Goal: Task Accomplishment & Management: Manage account settings

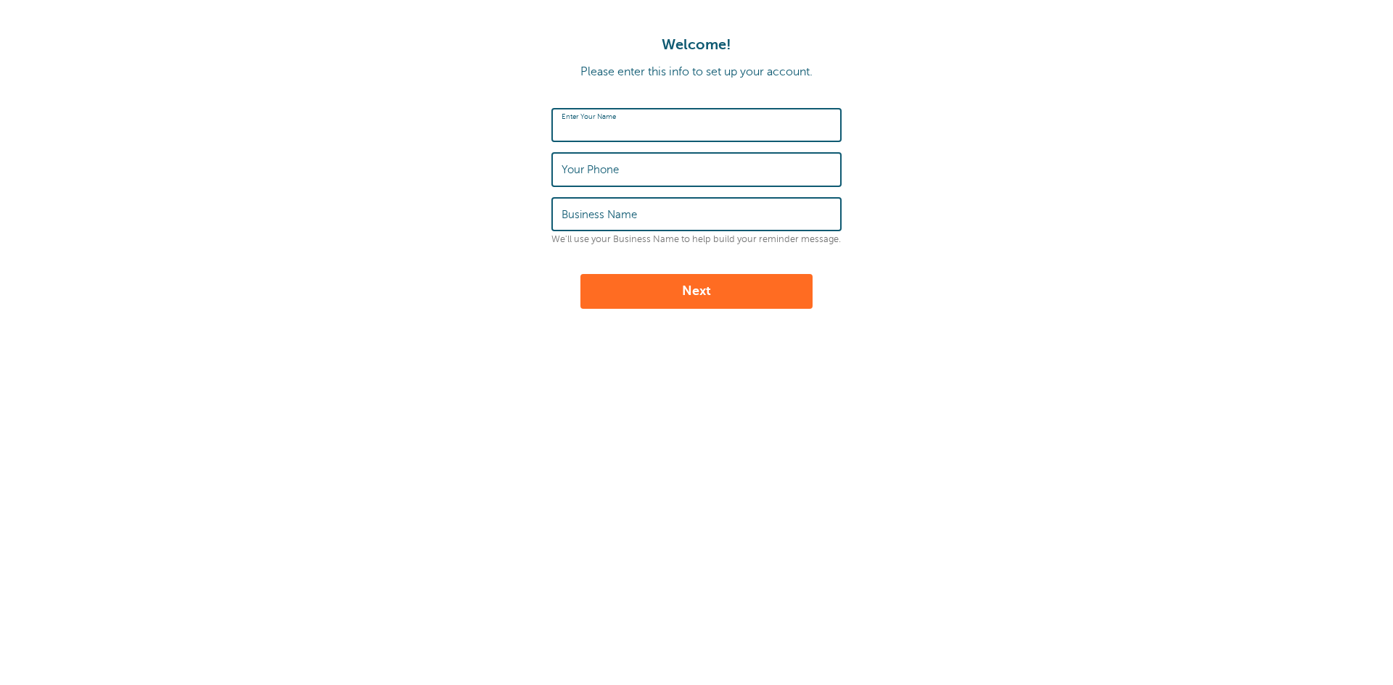
click at [683, 112] on input "Enter Your Name" at bounding box center [696, 125] width 270 height 31
click at [732, 138] on input "Enter Your Name" at bounding box center [696, 125] width 270 height 31
type input "Jessica Free"
type input "9122232037"
click at [706, 208] on input "Business Name" at bounding box center [696, 214] width 270 height 31
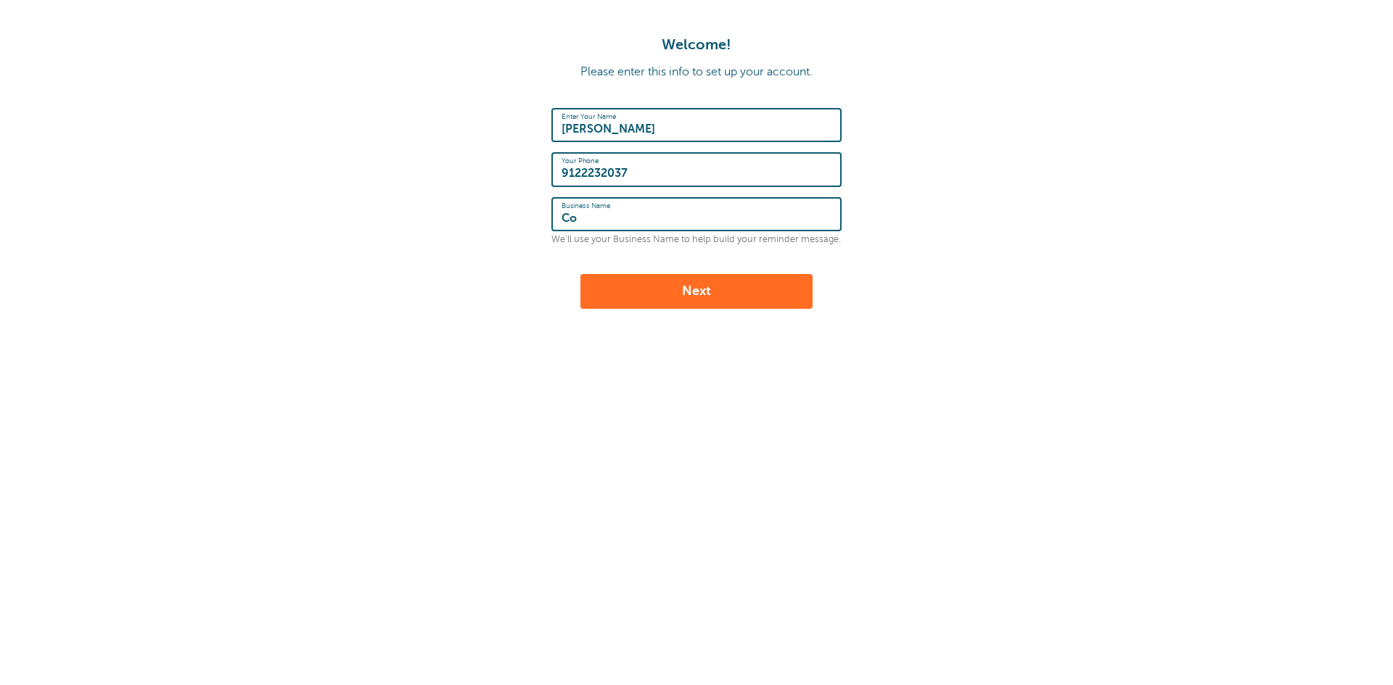
type input "C"
type input "T"
type input "RCM - Connections Therapy Services"
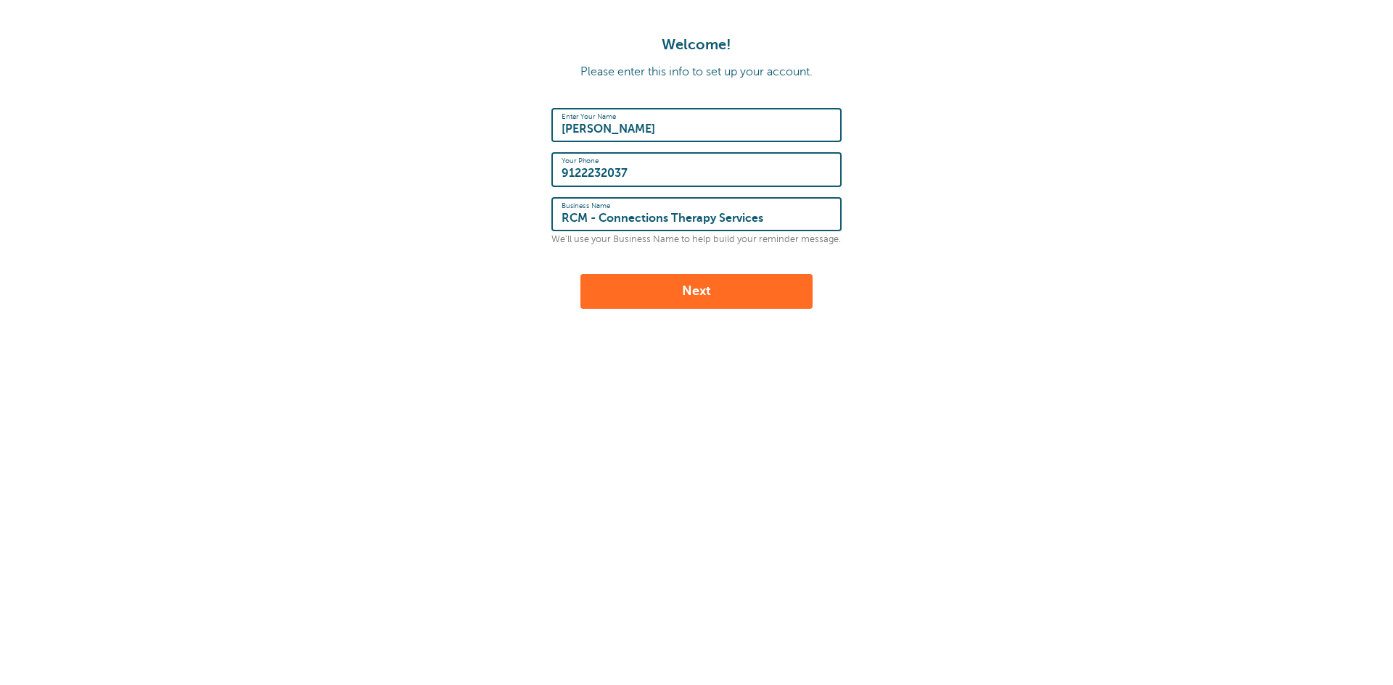
click at [750, 286] on button "Next" at bounding box center [696, 291] width 232 height 35
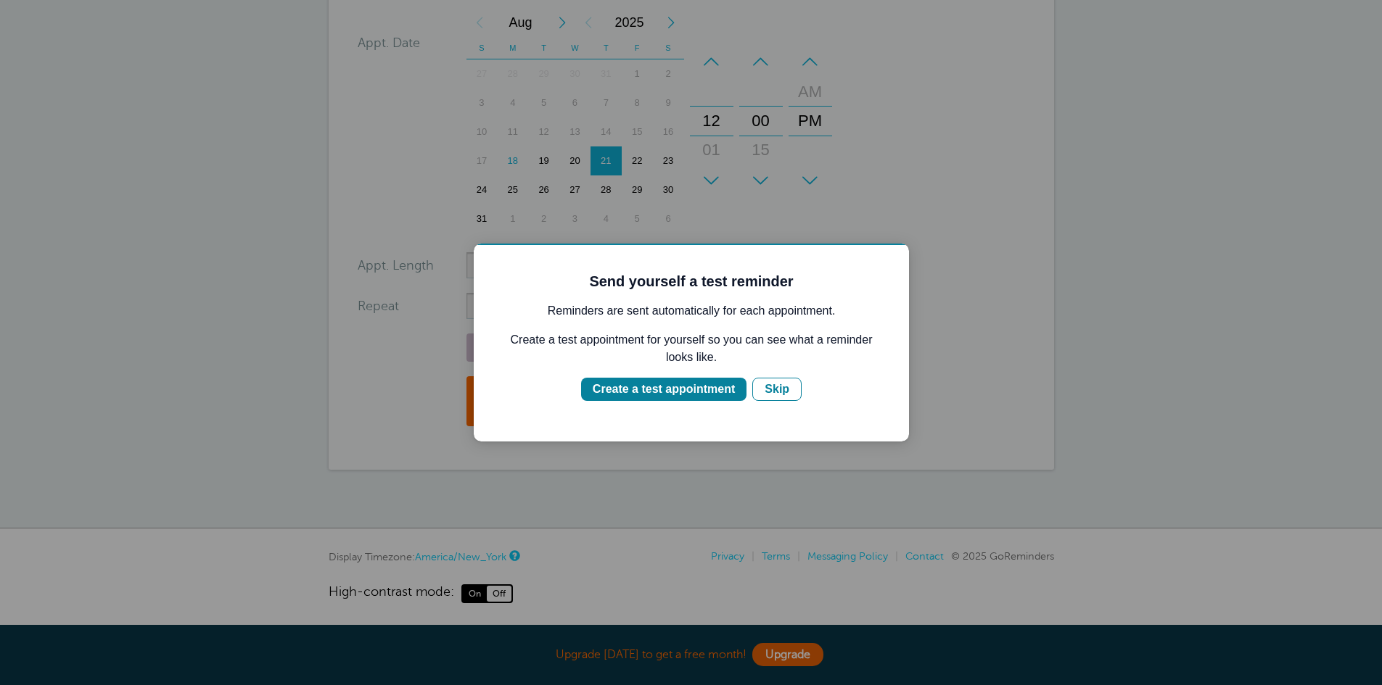
scroll to position [299, 0]
click at [680, 392] on div "Create a test appointment" at bounding box center [664, 389] width 142 height 17
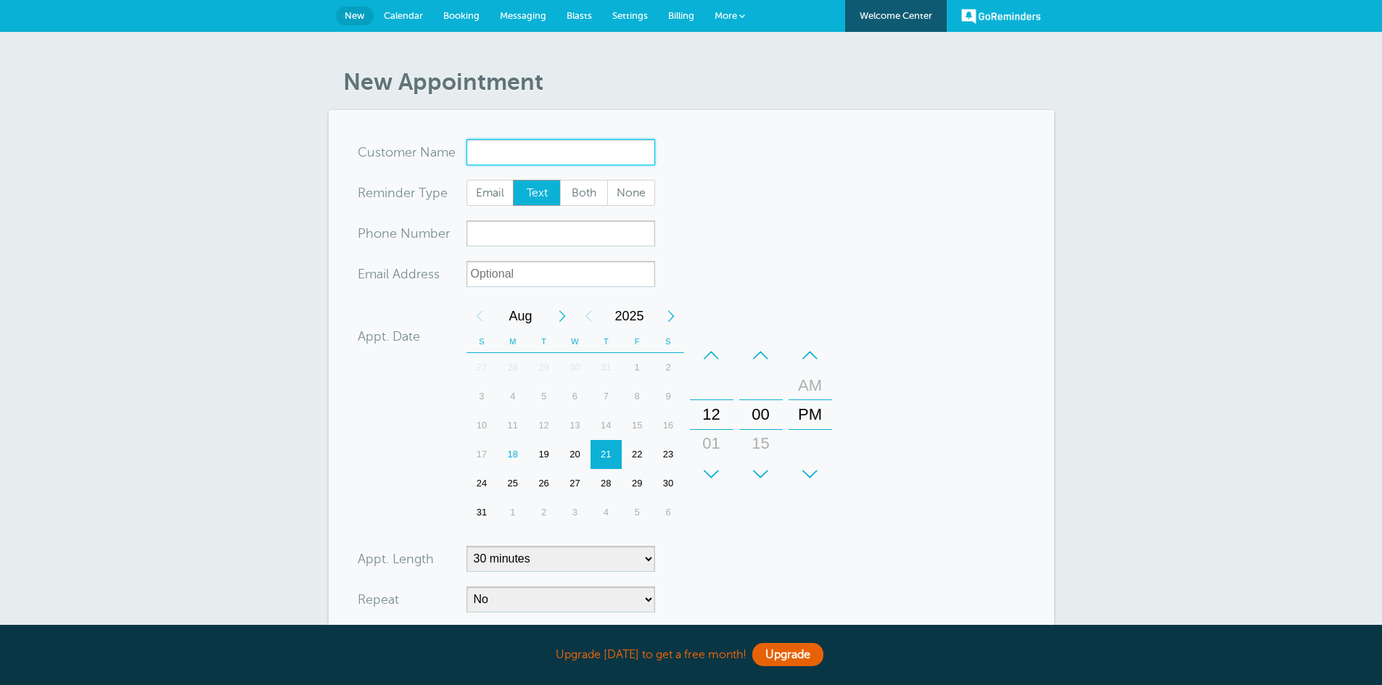
scroll to position [0, 0]
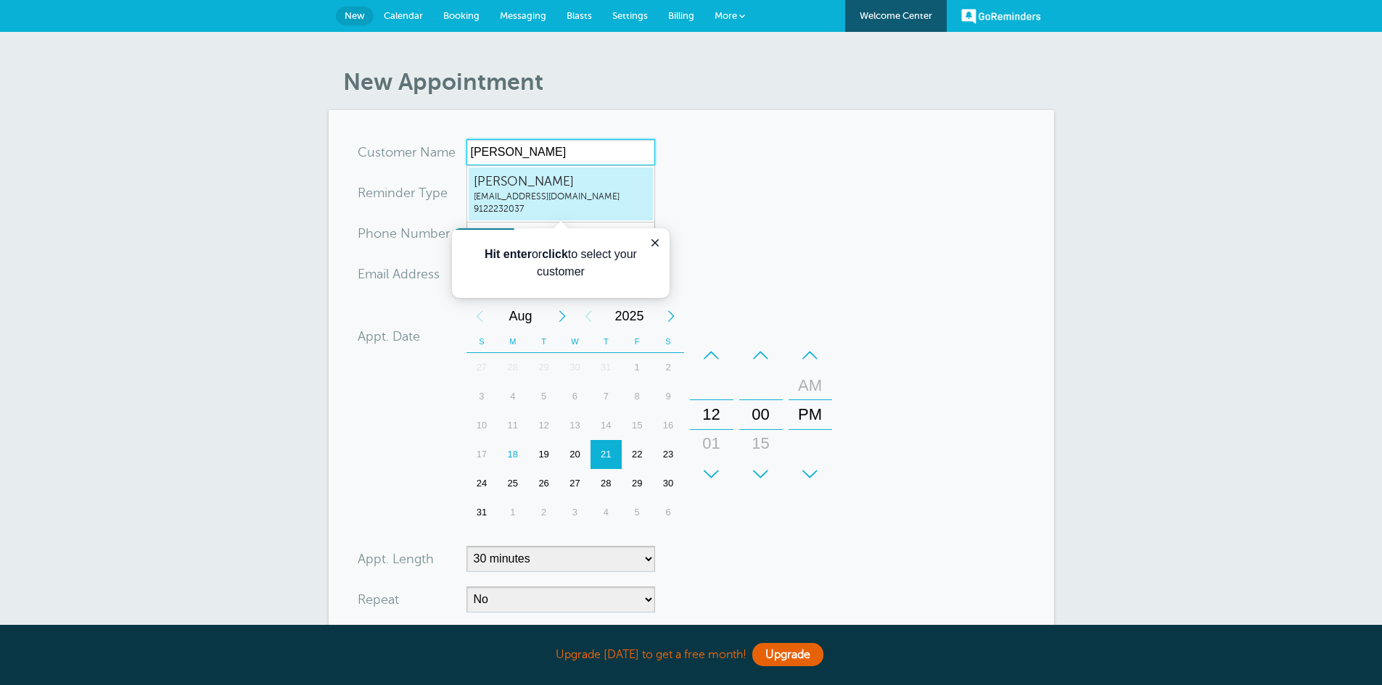
type input "Jessica Free"
type input "JessicaFreejessicafree87@gmail.com9122232037"
type input "Jessica Free"
type input "9122232037"
type input "[EMAIL_ADDRESS][DOMAIN_NAME]"
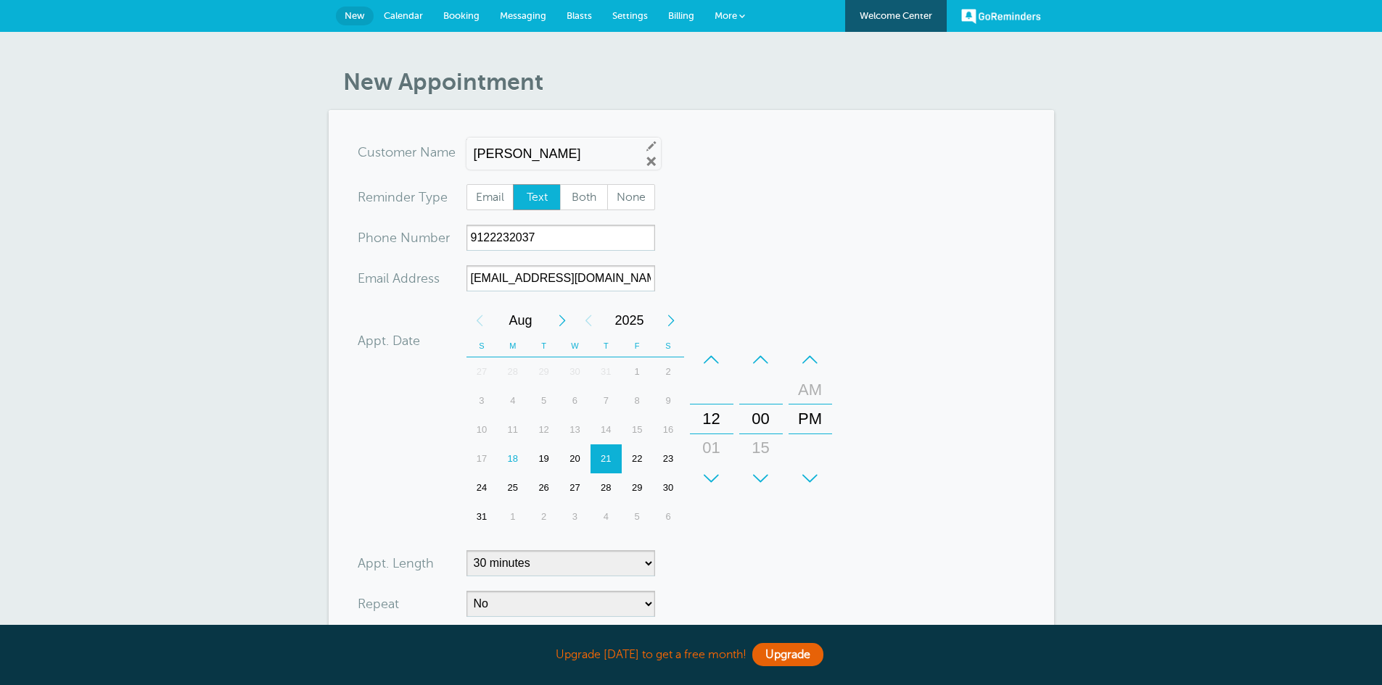
scroll to position [303, 0]
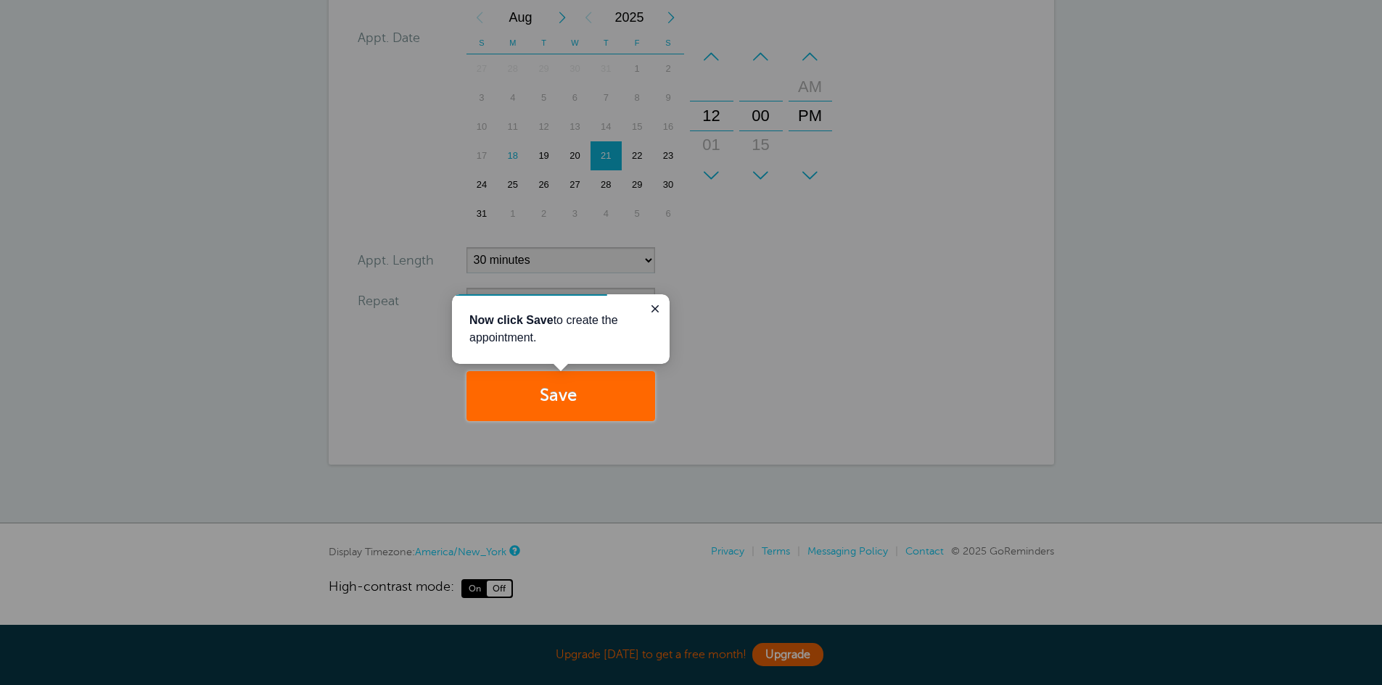
click at [847, 299] on div at bounding box center [1019, 210] width 728 height 421
click at [658, 310] on icon "Close guide" at bounding box center [655, 309] width 12 height 12
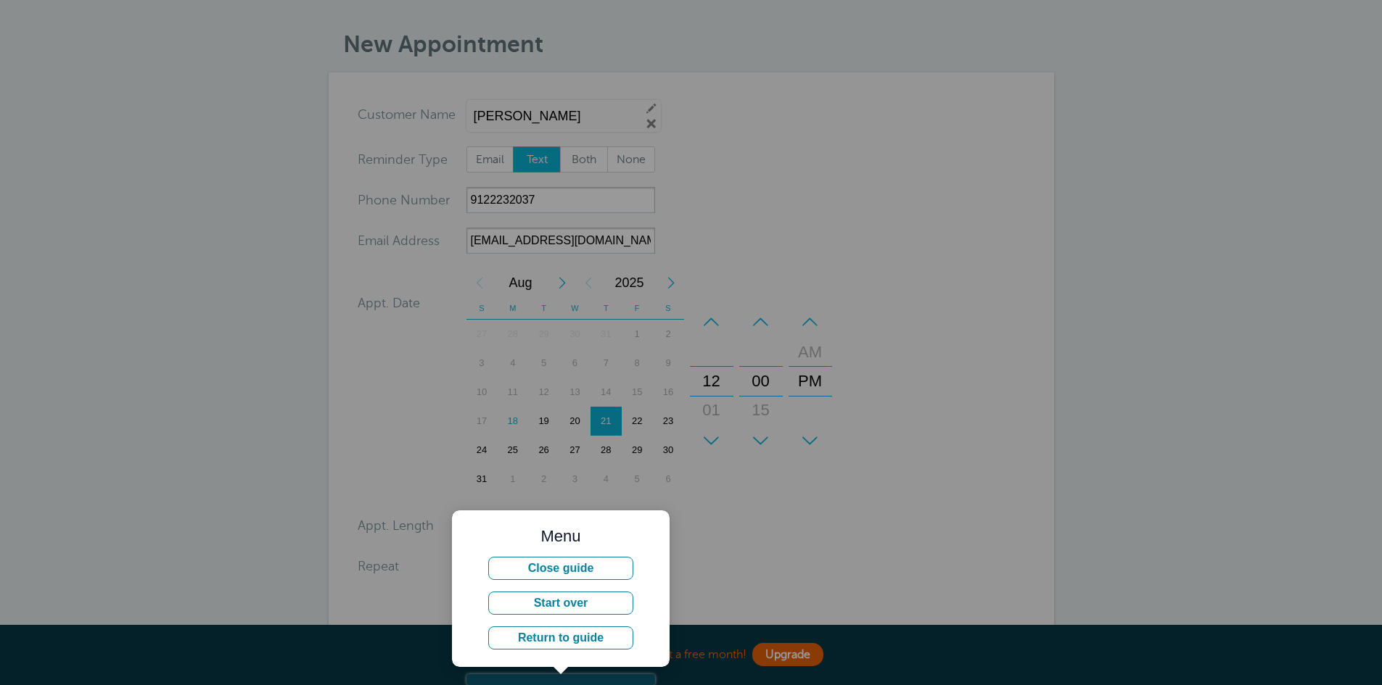
scroll to position [0, 0]
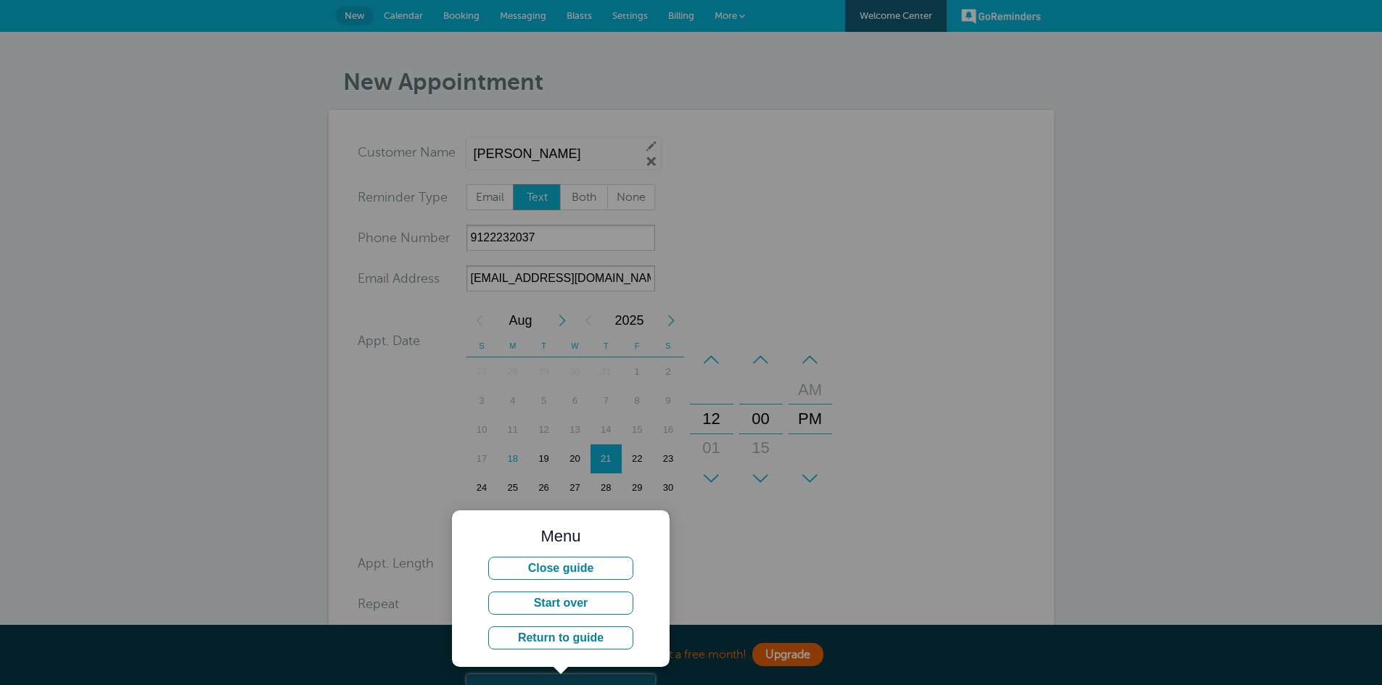
click at [857, 257] on div at bounding box center [1019, 362] width 728 height 725
click at [625, 641] on button "Return to guide" at bounding box center [560, 638] width 145 height 23
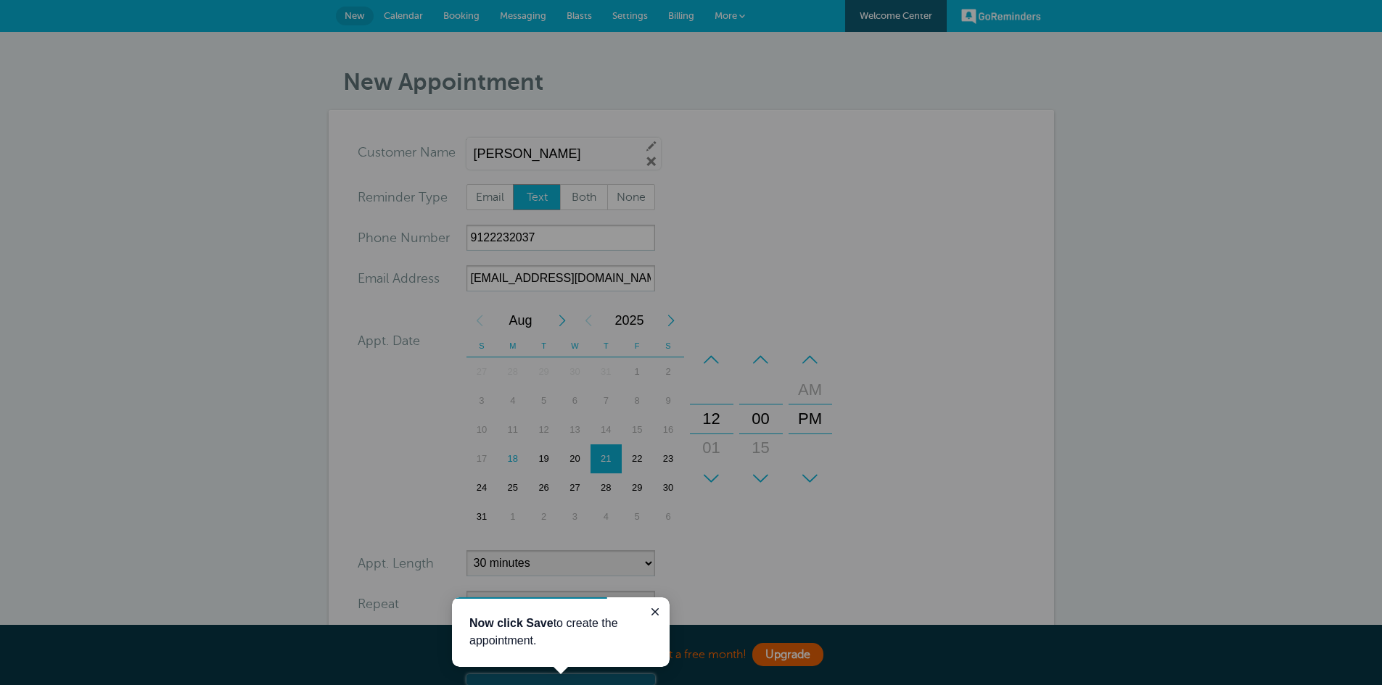
click at [826, 206] on div at bounding box center [1019, 362] width 728 height 725
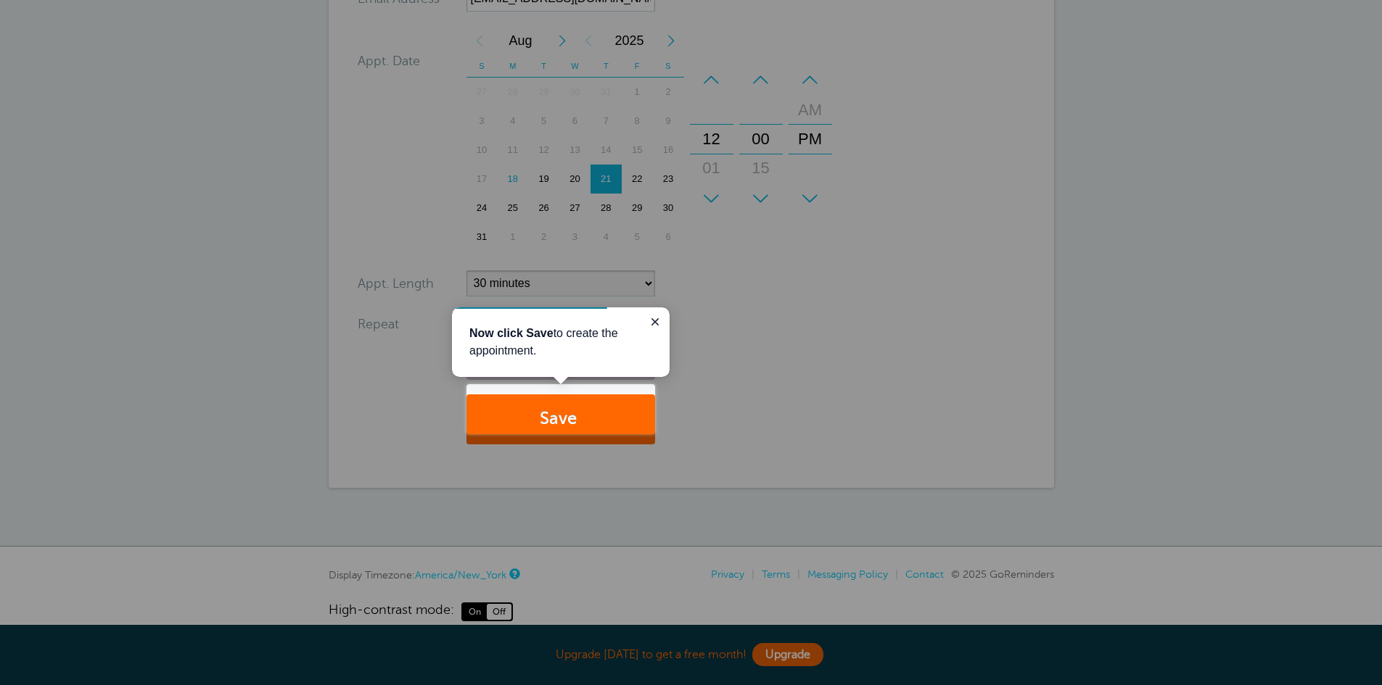
scroll to position [290, 0]
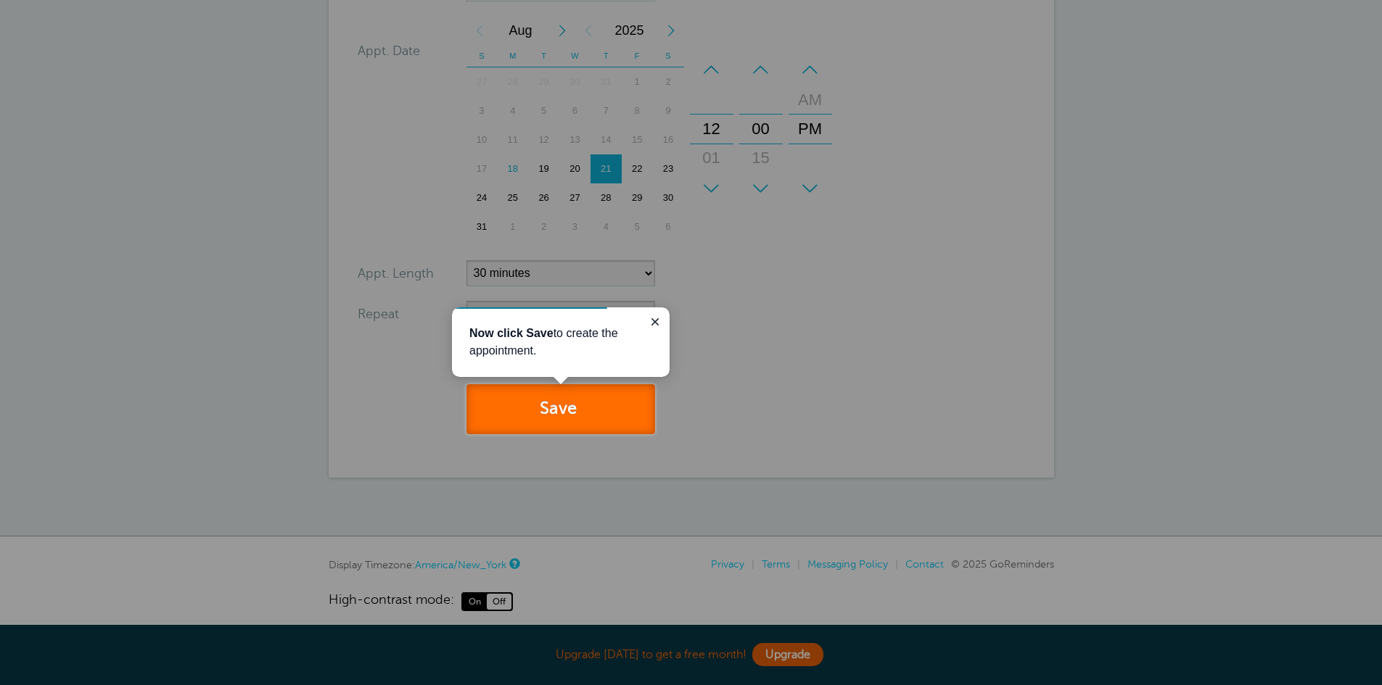
click at [536, 409] on button "Save" at bounding box center [560, 409] width 189 height 50
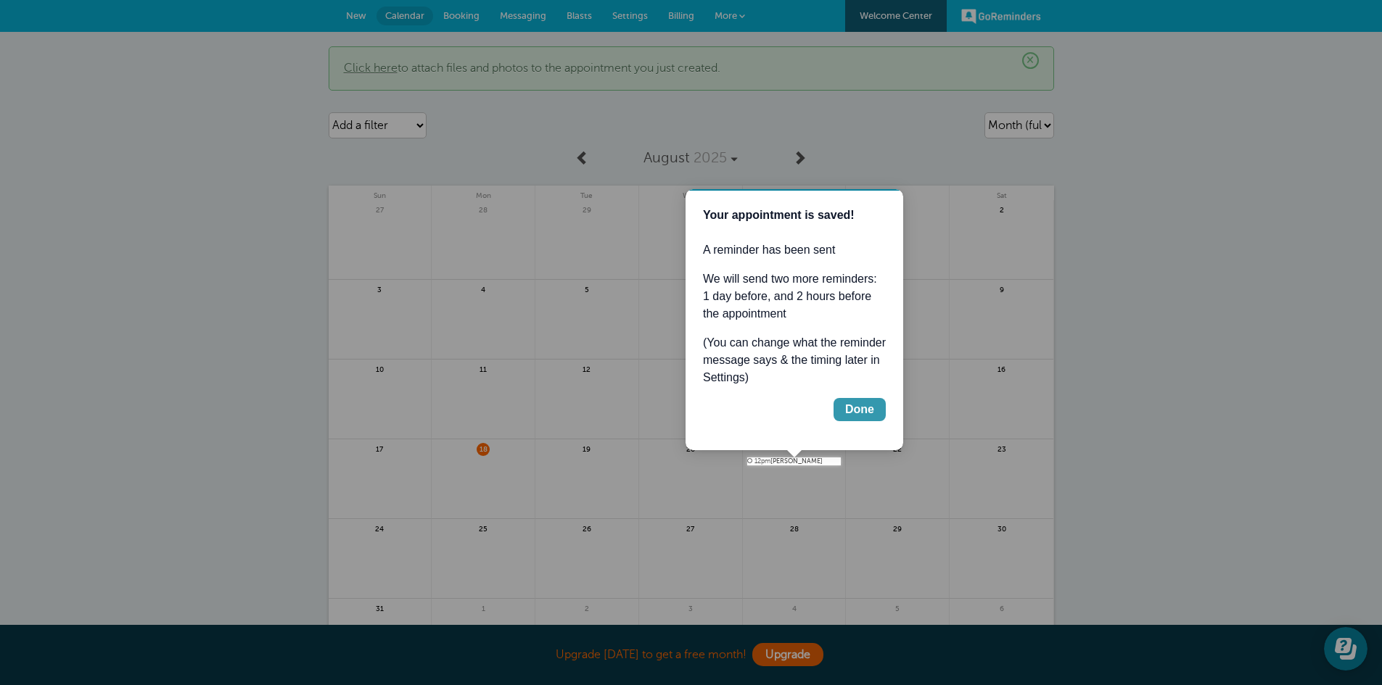
click at [869, 413] on div "Done" at bounding box center [859, 409] width 29 height 17
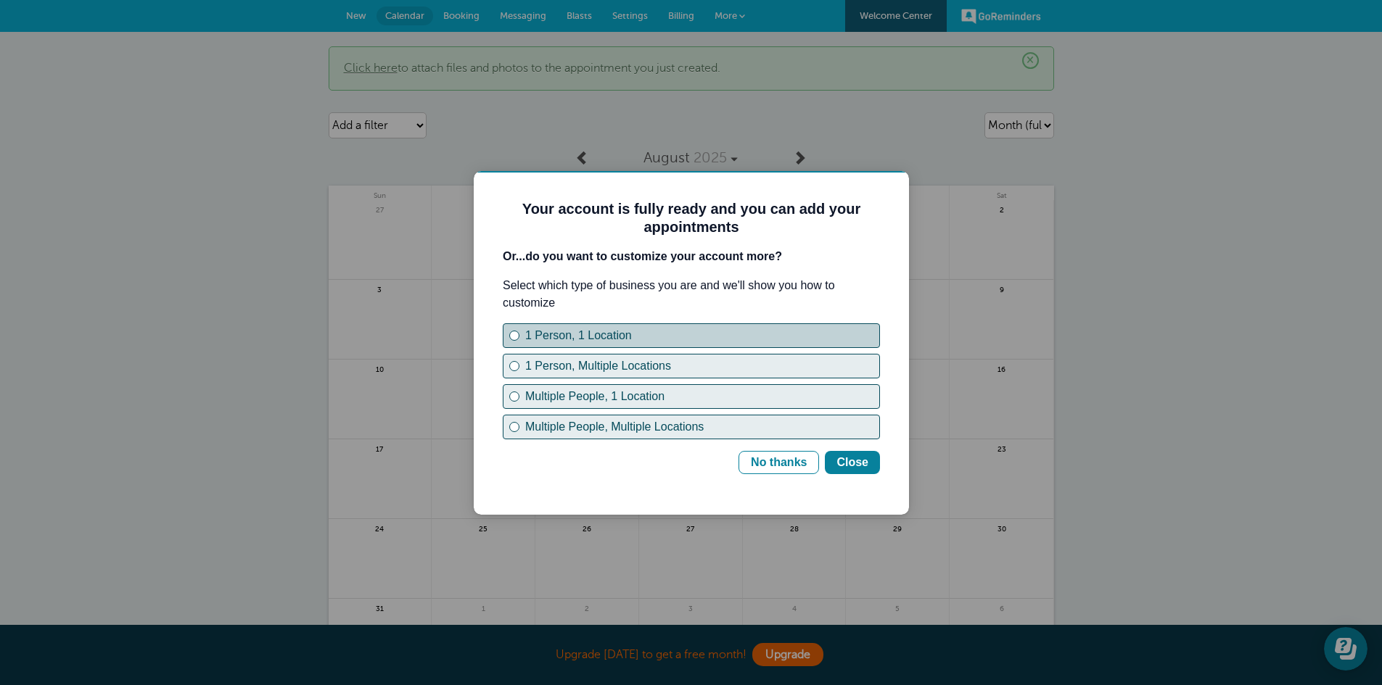
click at [720, 341] on div "1 Person, 1 Location" at bounding box center [702, 335] width 354 height 17
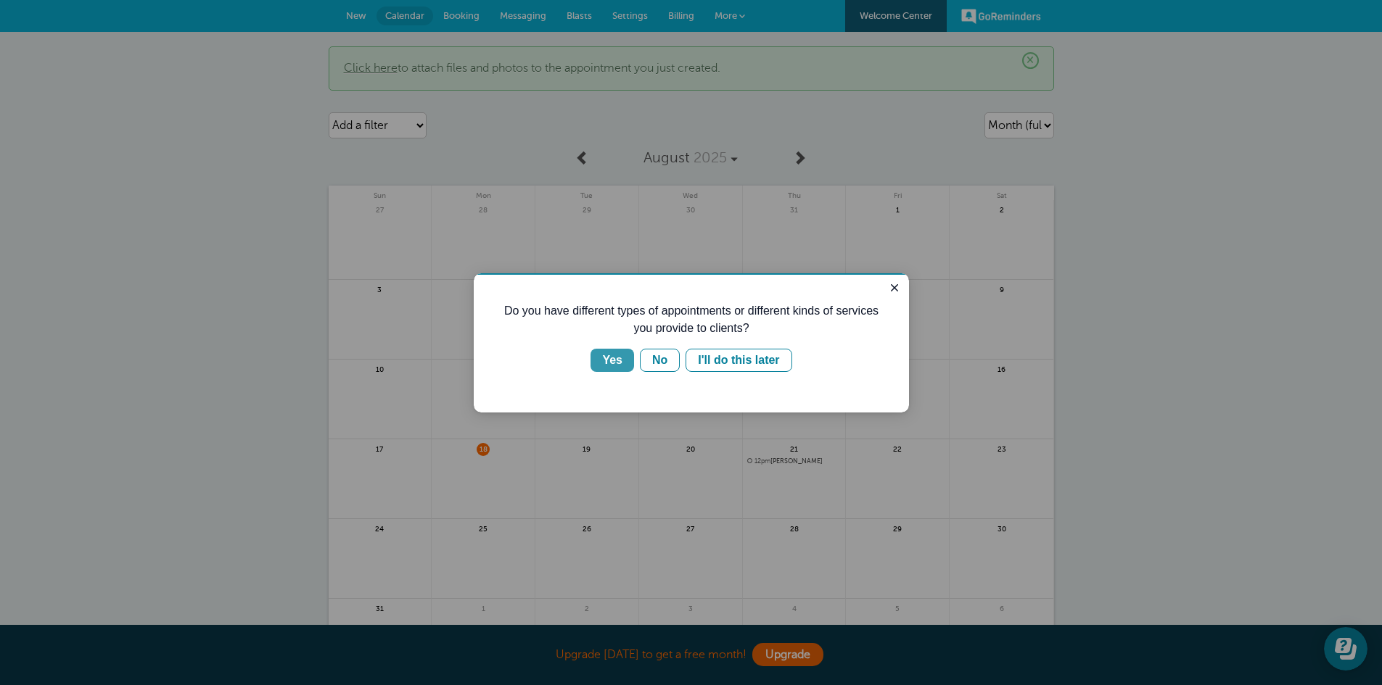
click at [615, 362] on div "Yes" at bounding box center [612, 360] width 20 height 17
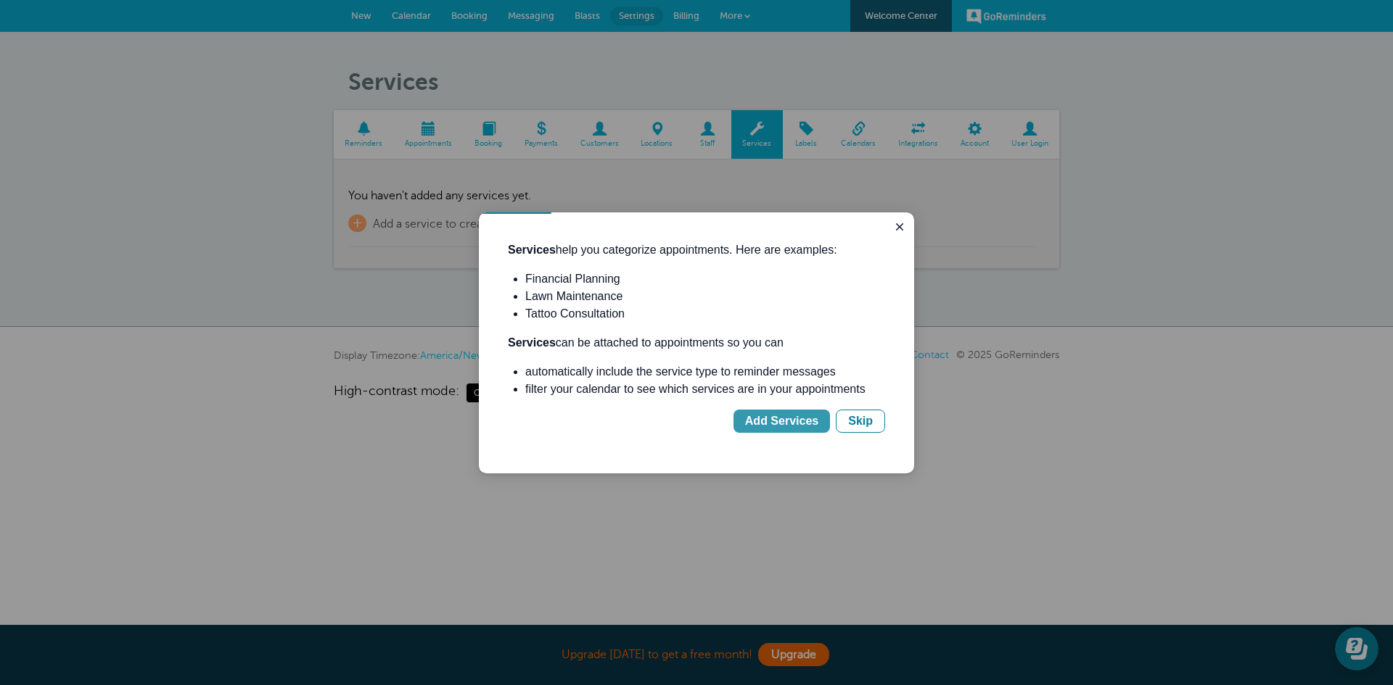
click at [786, 419] on div "Add Services" at bounding box center [781, 421] width 73 height 17
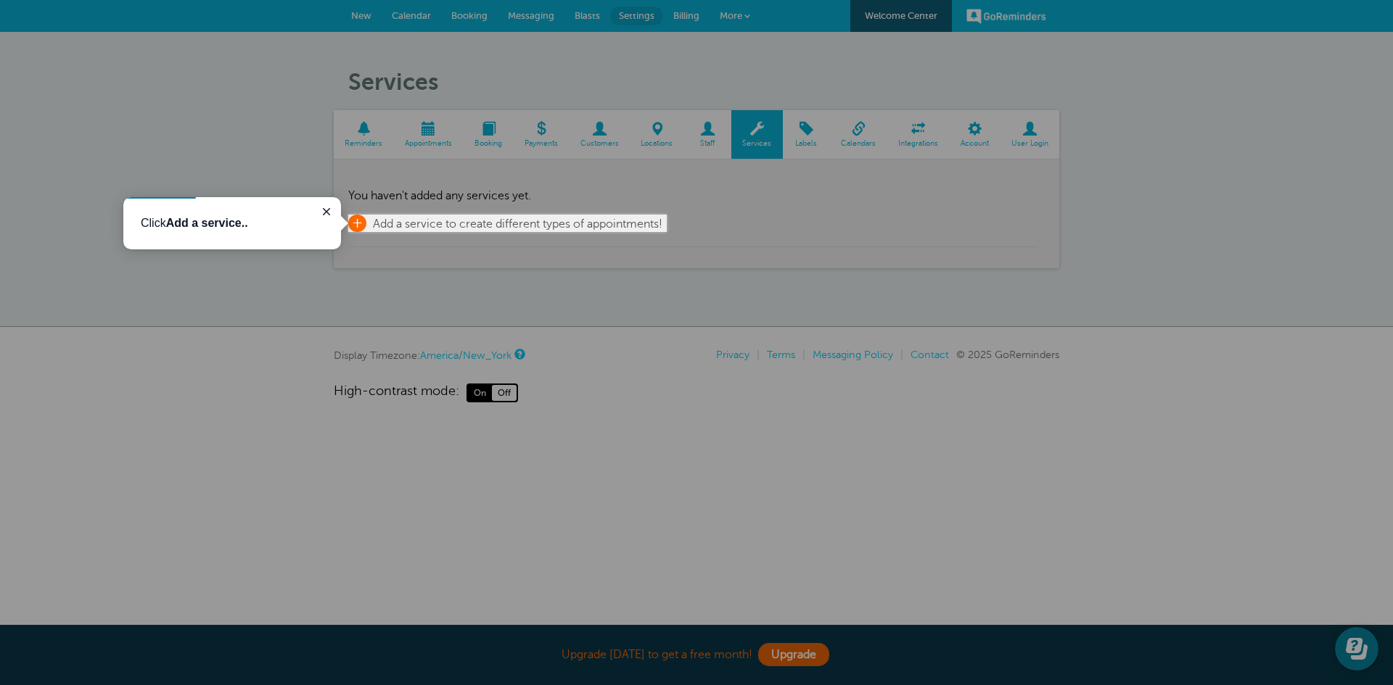
click at [405, 221] on span "Add a service to create different types of appointments!" at bounding box center [517, 224] width 289 height 13
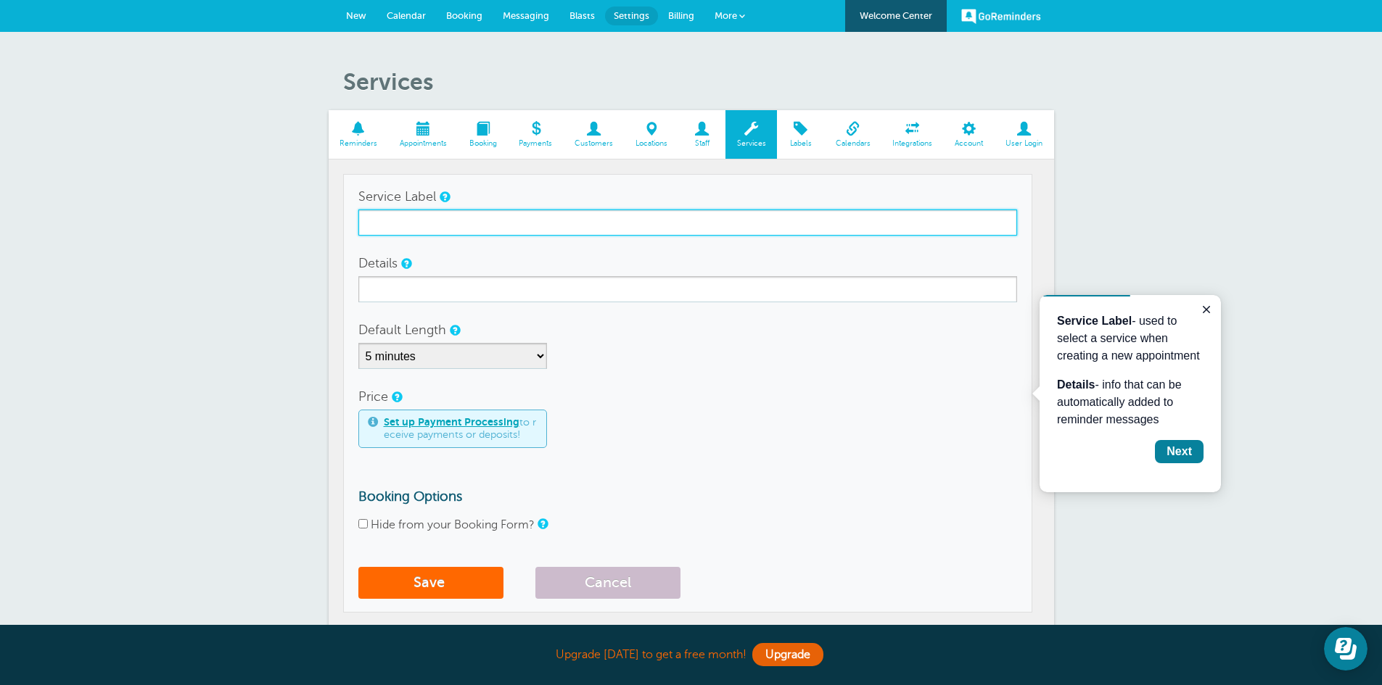
click at [588, 229] on input "Service Label" at bounding box center [687, 223] width 659 height 26
type input "Speech Therapy"
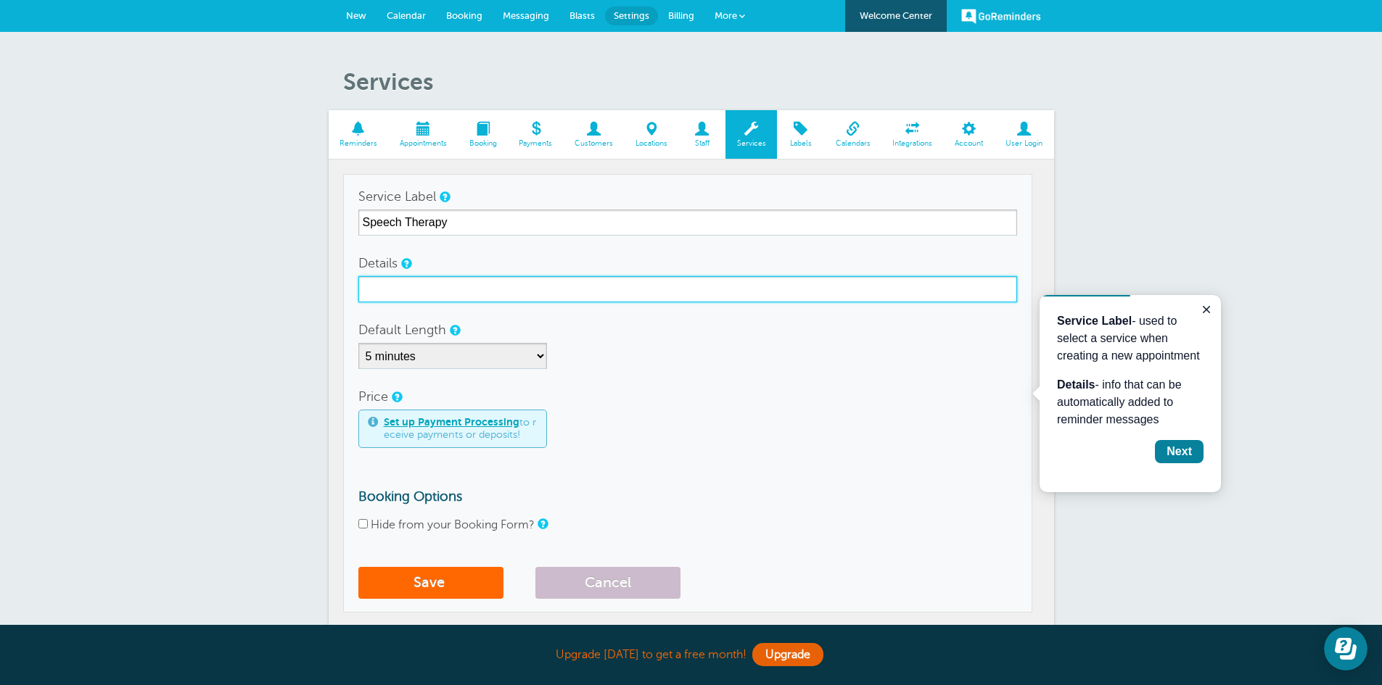
click at [653, 293] on input "Details" at bounding box center [687, 289] width 659 height 26
type input "Weekly Speech Therapy Appointment"
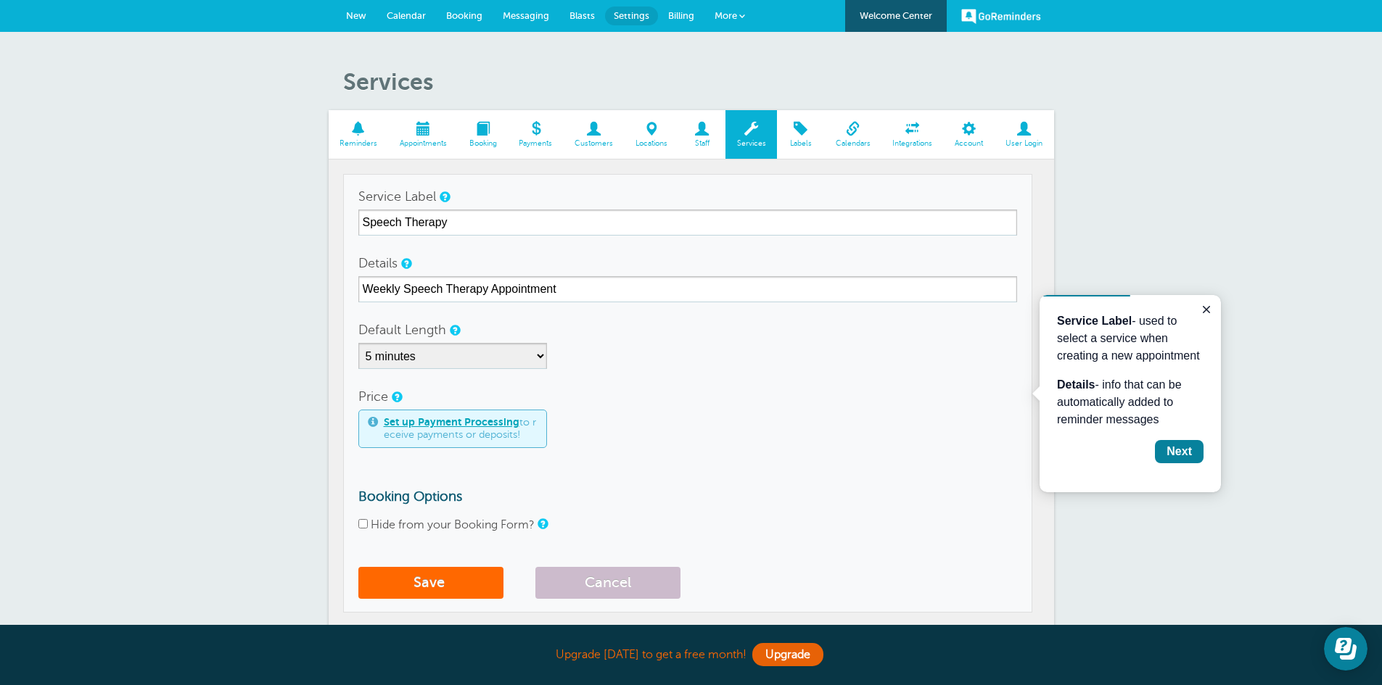
click at [834, 372] on form "Service Label Speech Therapy Details Weekly Speech Therapy Appointment Default …" at bounding box center [687, 395] width 659 height 423
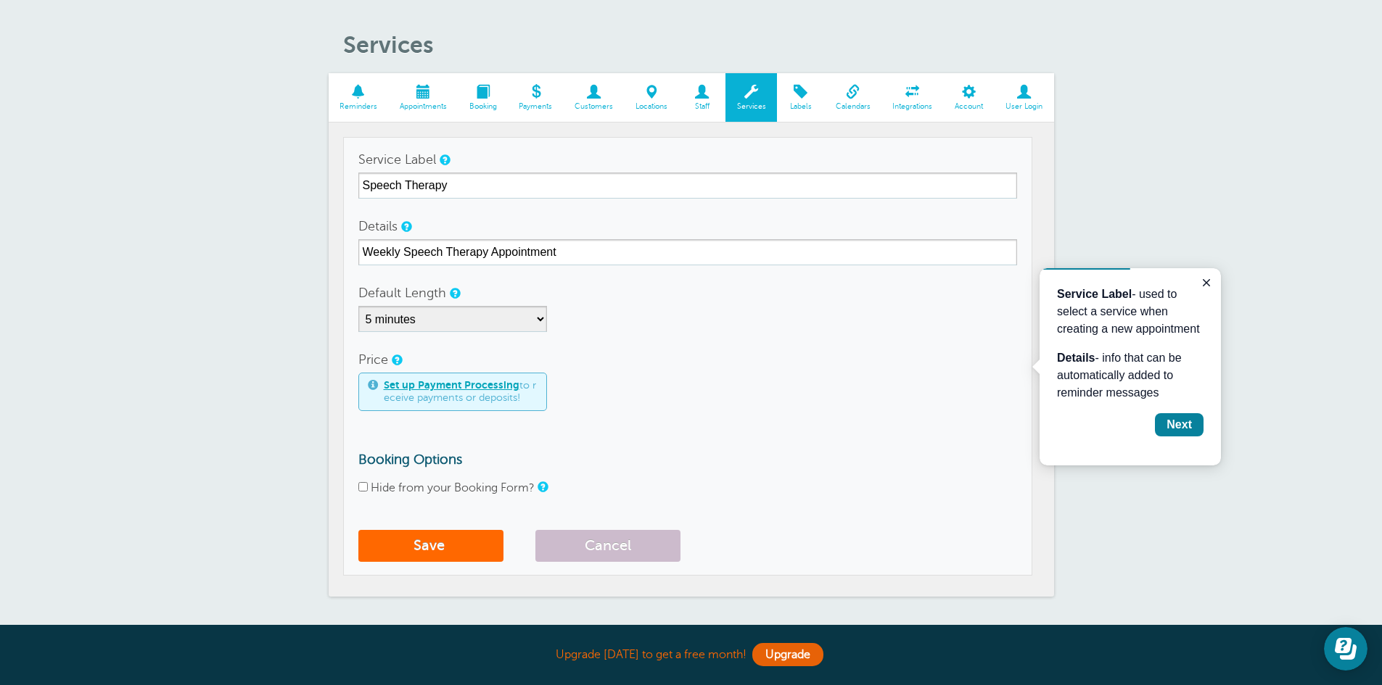
scroll to position [73, 0]
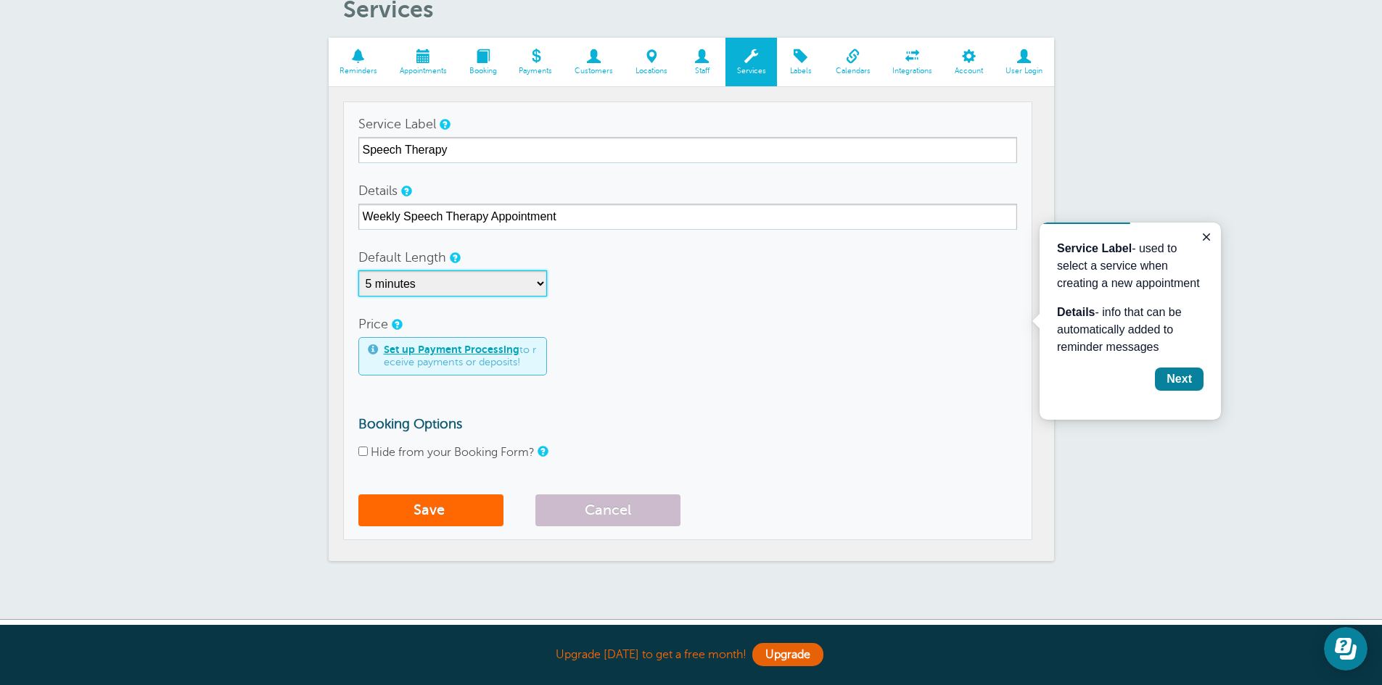
click at [532, 281] on select "5 minutes 10 minutes 15 minutes 20 minutes 25 minutes 30 minutes 35 minutes 40 …" at bounding box center [452, 284] width 189 height 26
select select "30"
click at [358, 271] on select "5 minutes 10 minutes 15 minutes 20 minutes 25 minutes 30 minutes 35 minutes 40 …" at bounding box center [452, 284] width 189 height 26
click at [684, 340] on div "Set up Payment Processing to receive payments or deposits!" at bounding box center [687, 356] width 659 height 38
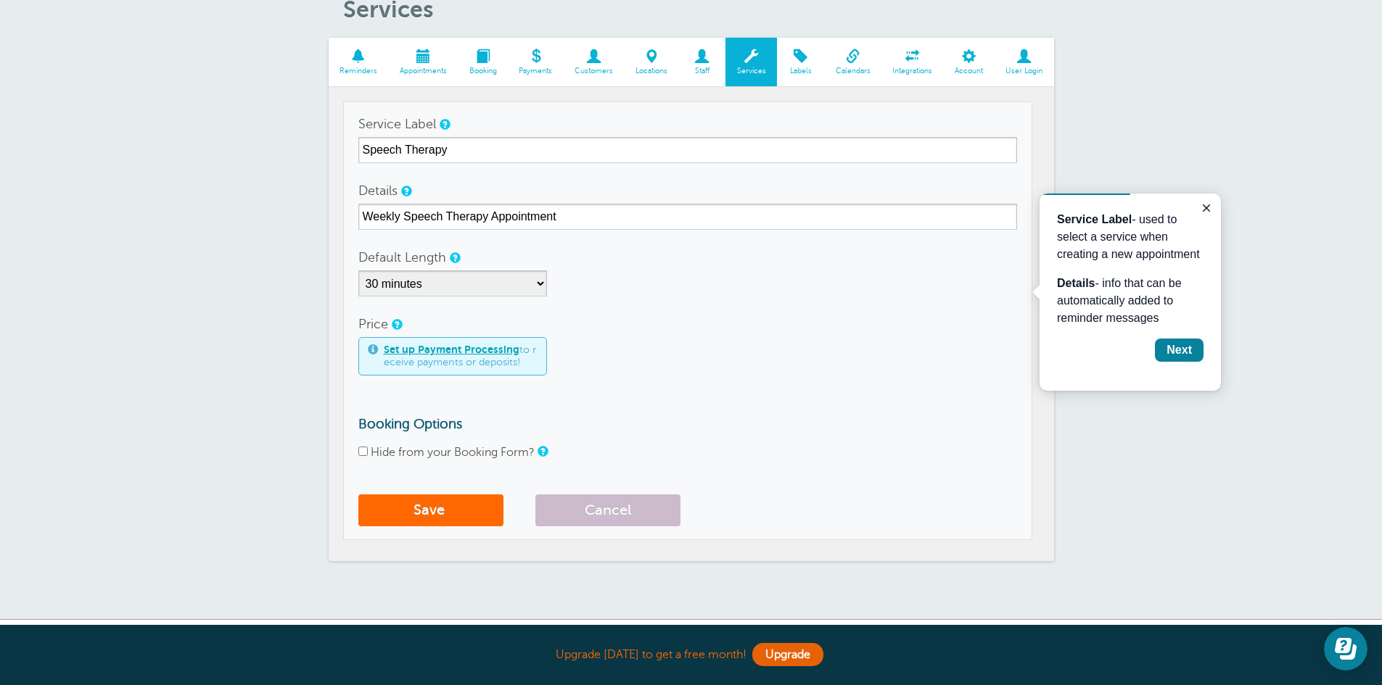
scroll to position [145, 0]
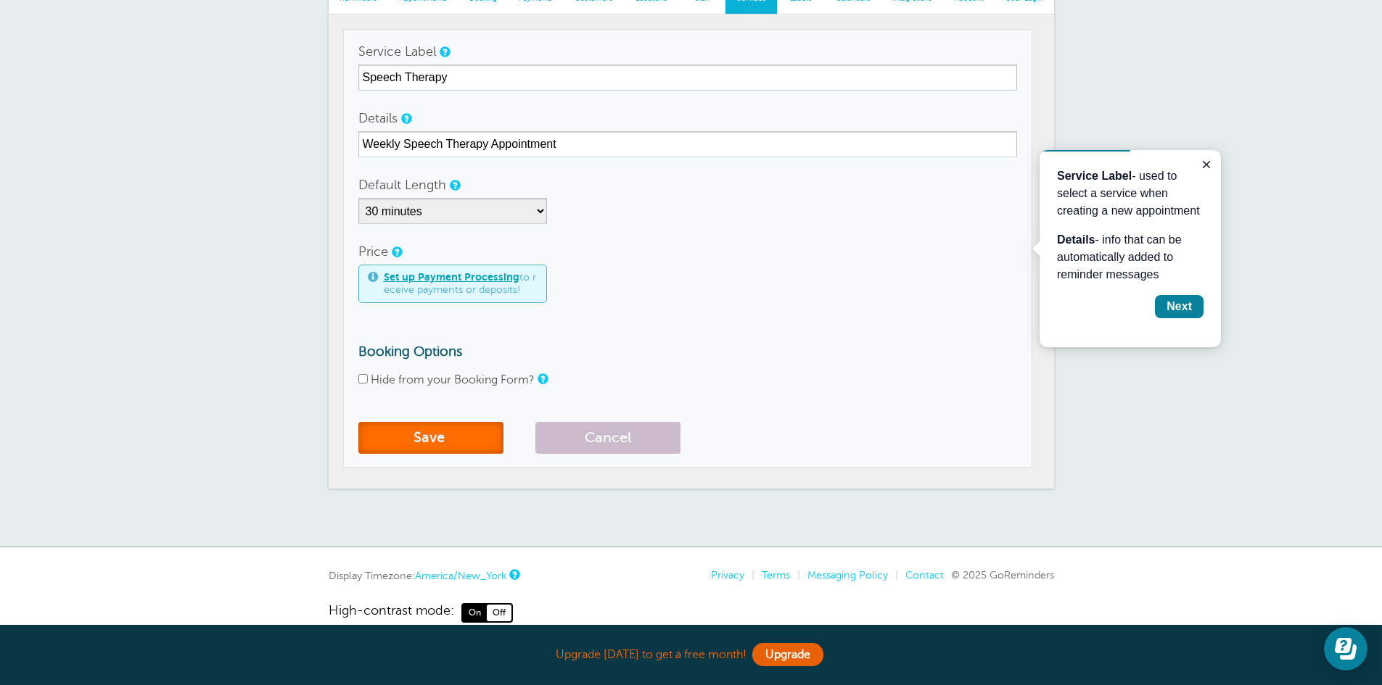
click at [477, 427] on button "Save" at bounding box center [430, 438] width 145 height 32
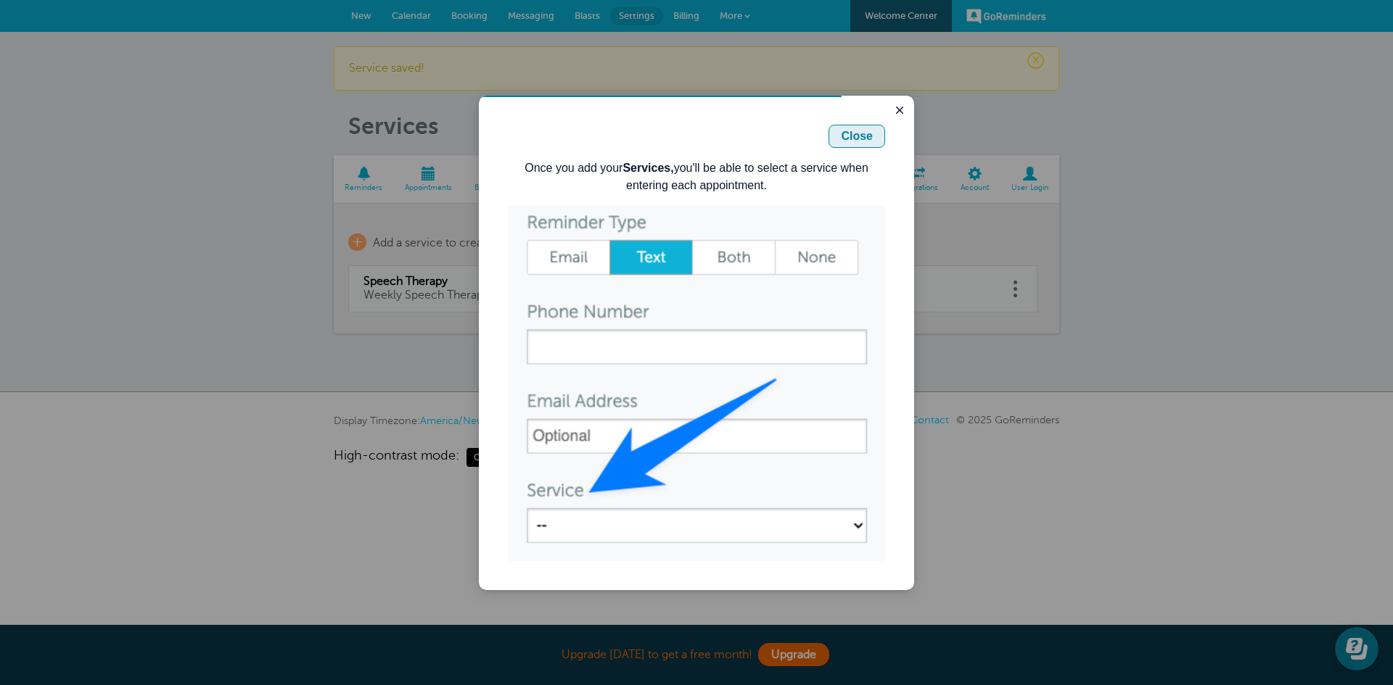
click at [865, 136] on div "Close" at bounding box center [857, 136] width 32 height 17
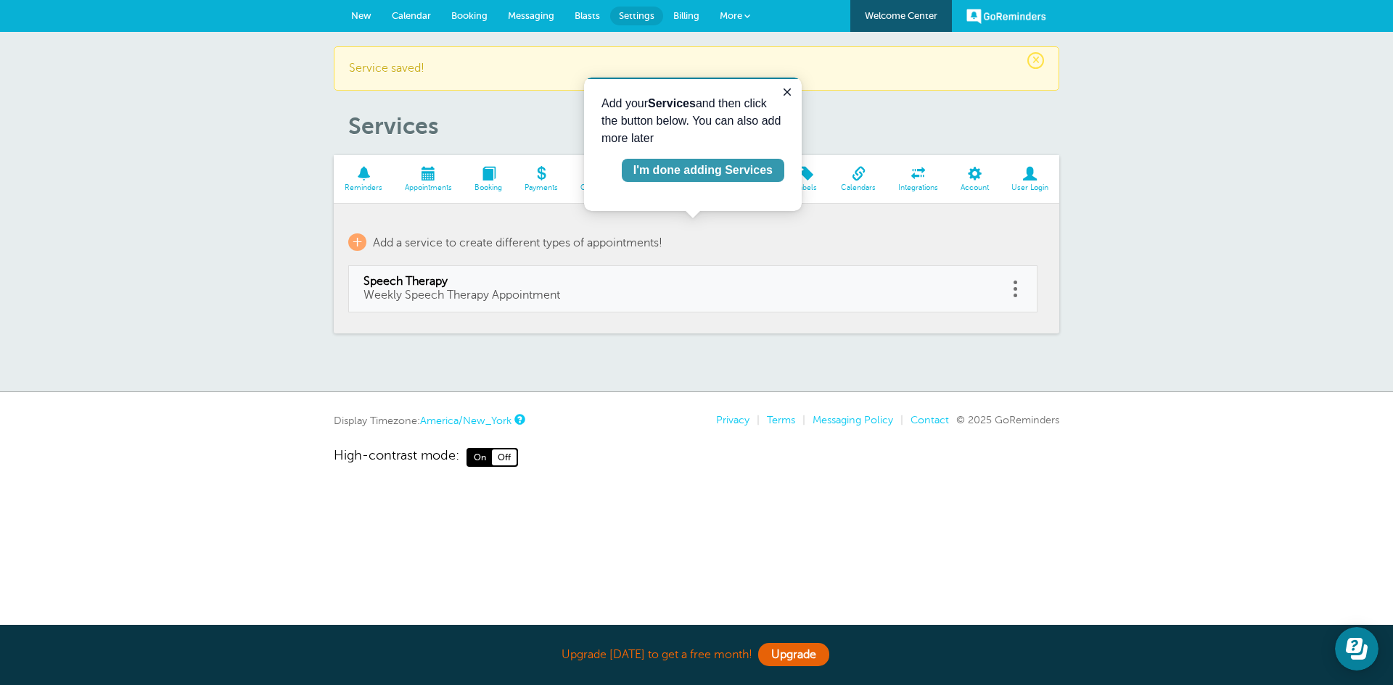
click at [762, 167] on div "I'm done adding Services" at bounding box center [702, 170] width 139 height 17
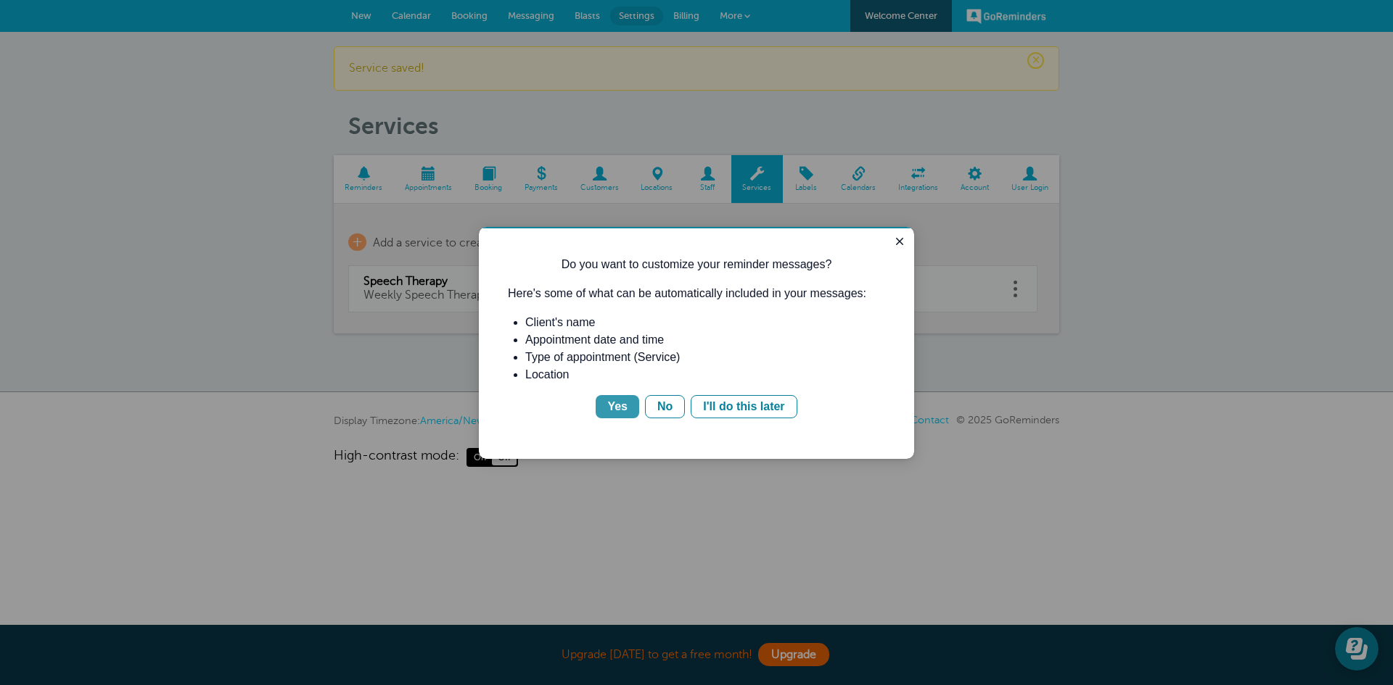
click at [622, 407] on div "Yes" at bounding box center [617, 406] width 20 height 17
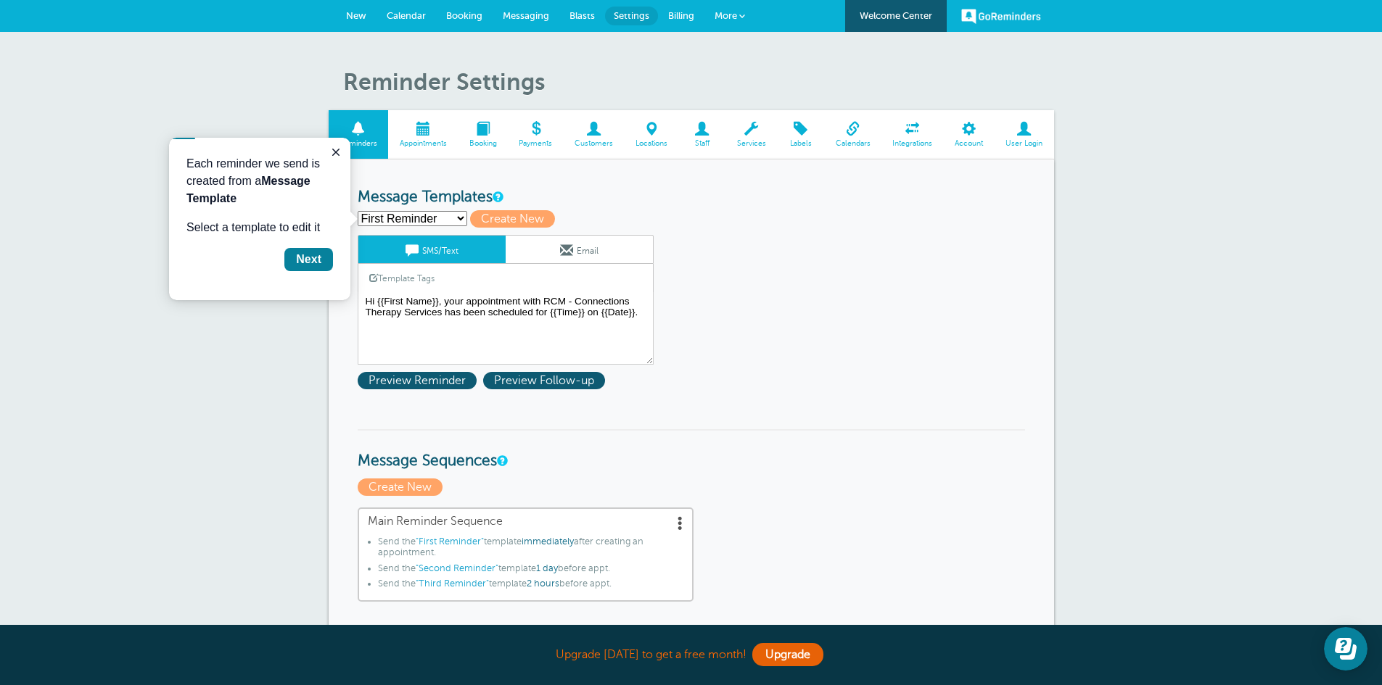
click at [416, 217] on select "First Reminder Second Reminder Third Reminder Create new..." at bounding box center [413, 218] width 110 height 15
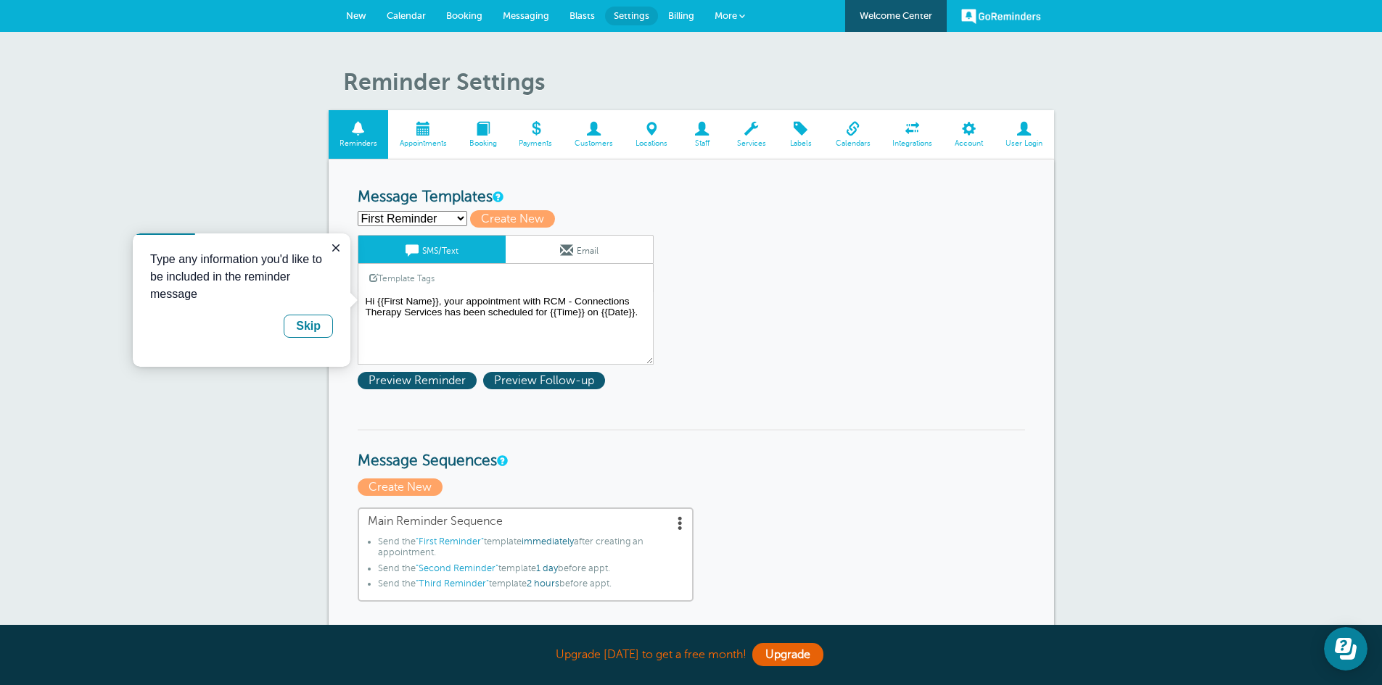
click at [358, 211] on select "First Reminder Second Reminder Third Reminder Create new..." at bounding box center [413, 218] width 110 height 15
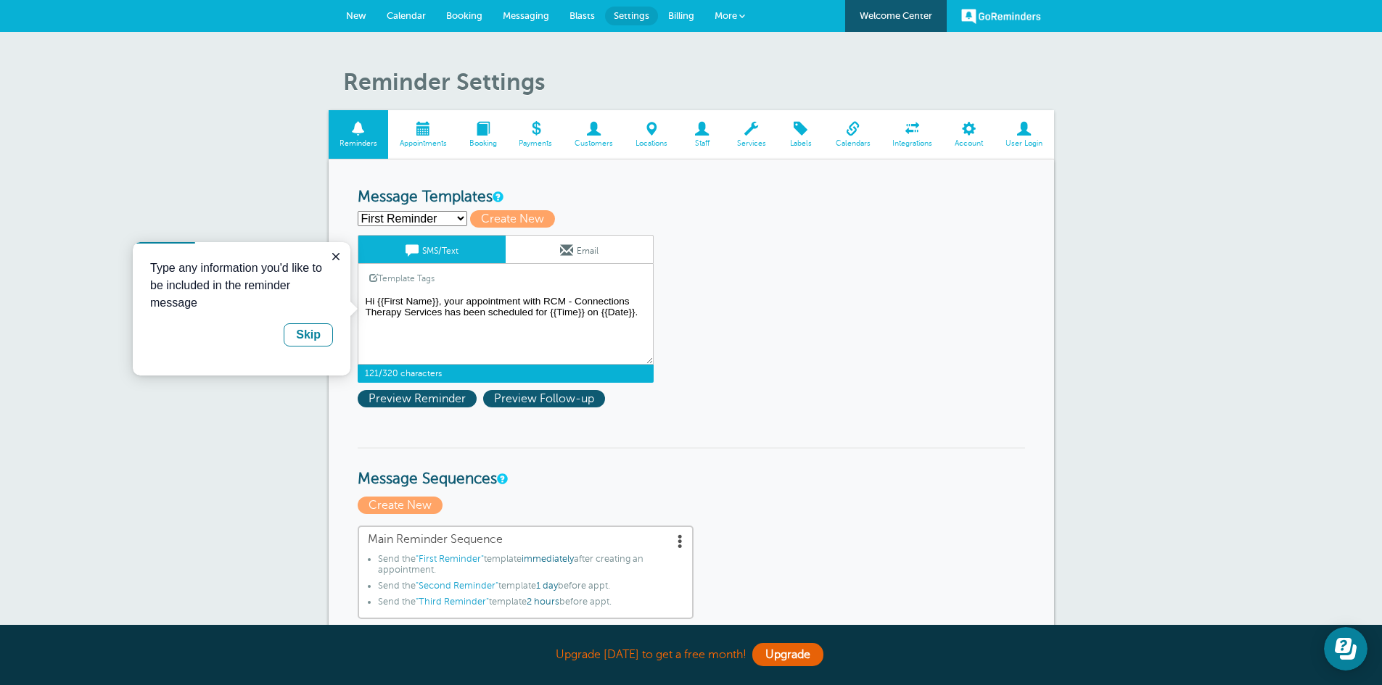
drag, startPoint x: 441, startPoint y: 301, endPoint x: 377, endPoint y: 300, distance: 63.8
click at [377, 300] on textarea "Hi {{First Name}}, your appointment with RCM - Connections Therapy Services has…" at bounding box center [506, 328] width 296 height 73
click at [607, 136] on span at bounding box center [594, 129] width 61 height 14
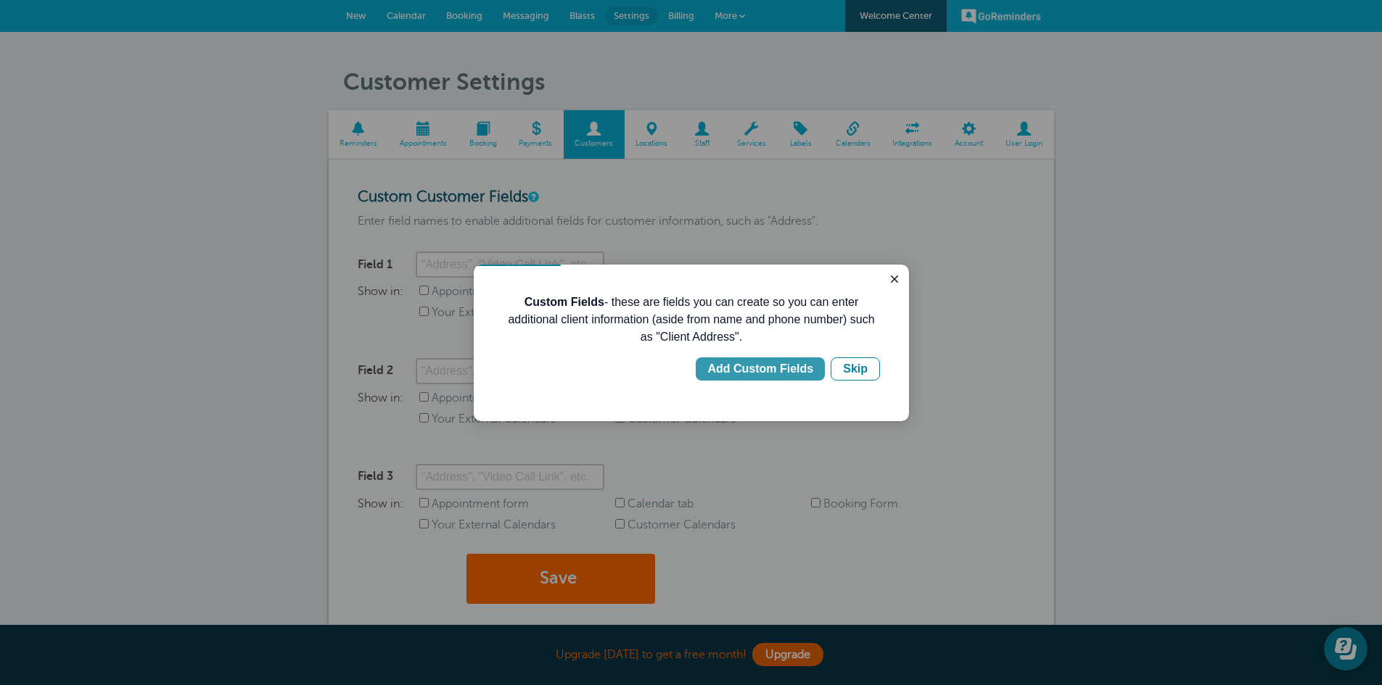
click at [805, 373] on div "Add Custom Fields" at bounding box center [760, 369] width 106 height 17
type input "Client Address"
checkbox input "true"
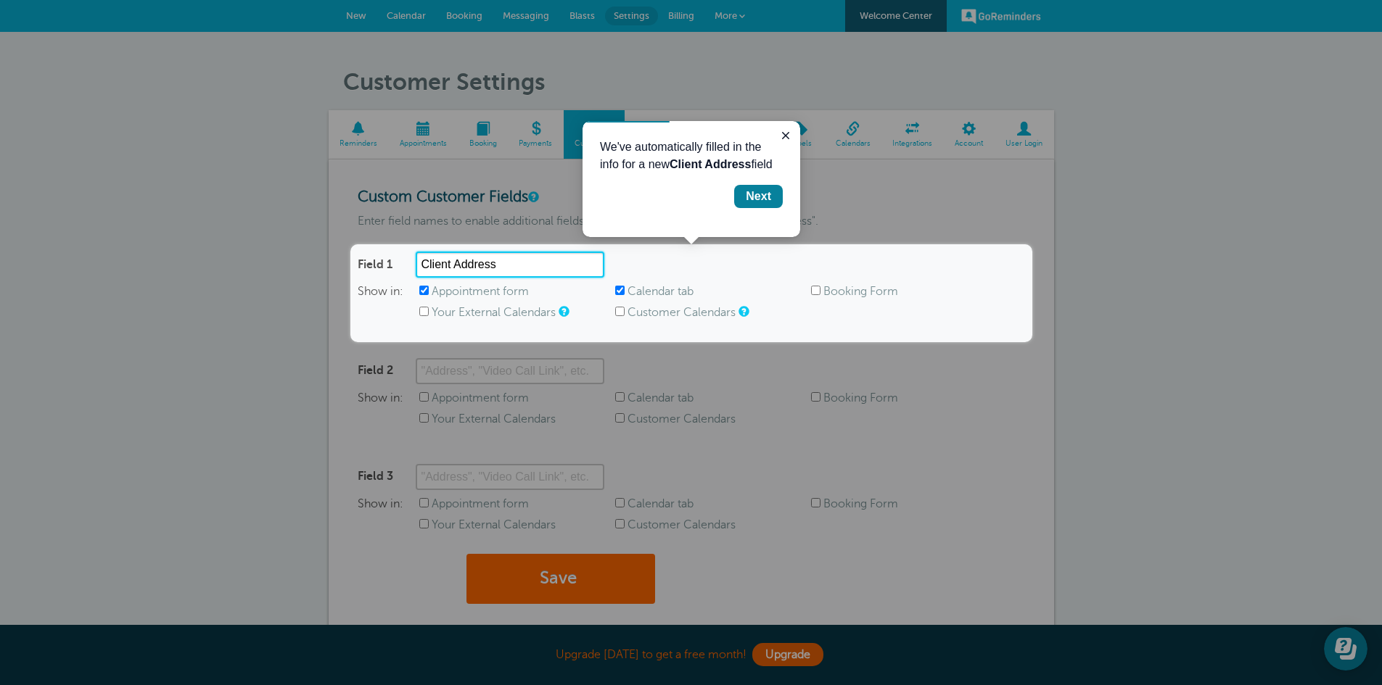
drag, startPoint x: 584, startPoint y: 265, endPoint x: 355, endPoint y: 260, distance: 228.5
click at [355, 260] on div "Custom Customer Fields Enter field names to enable additional fields for custom…" at bounding box center [691, 404] width 725 height 488
click at [762, 199] on div "Next" at bounding box center [758, 196] width 25 height 17
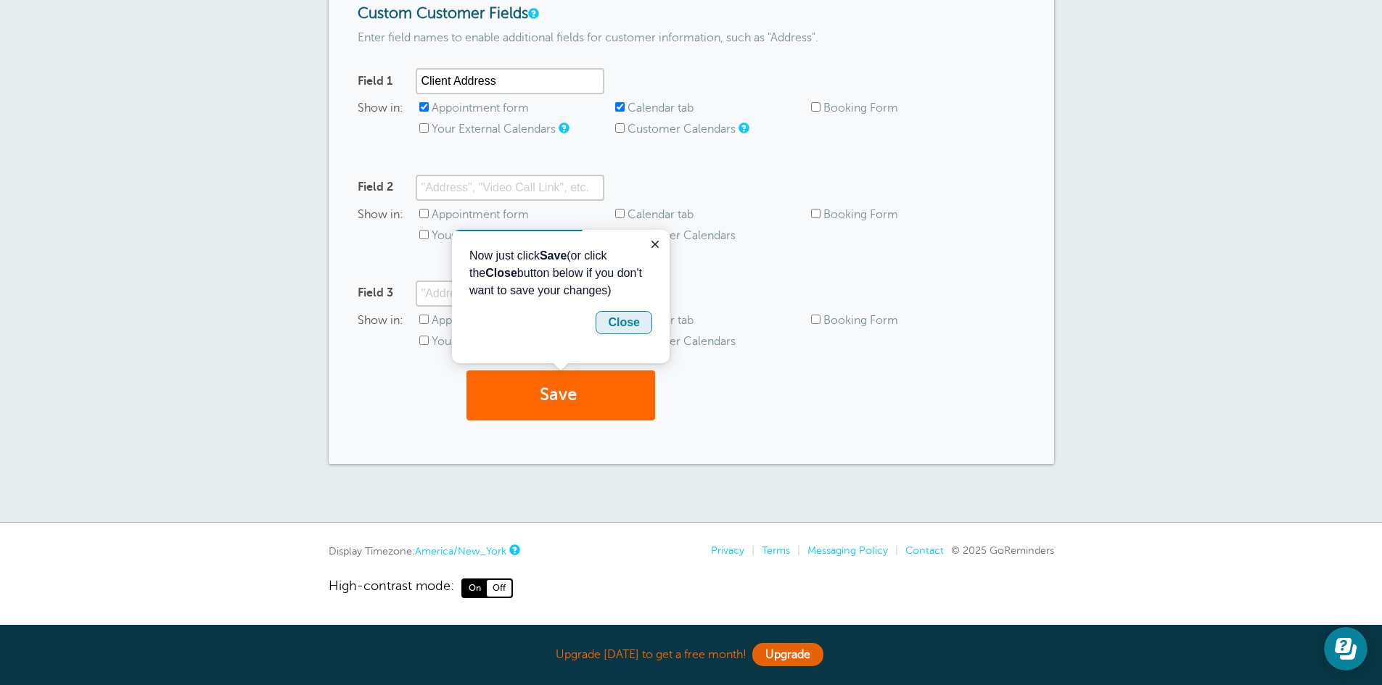
click at [633, 318] on div "Close" at bounding box center [624, 322] width 32 height 17
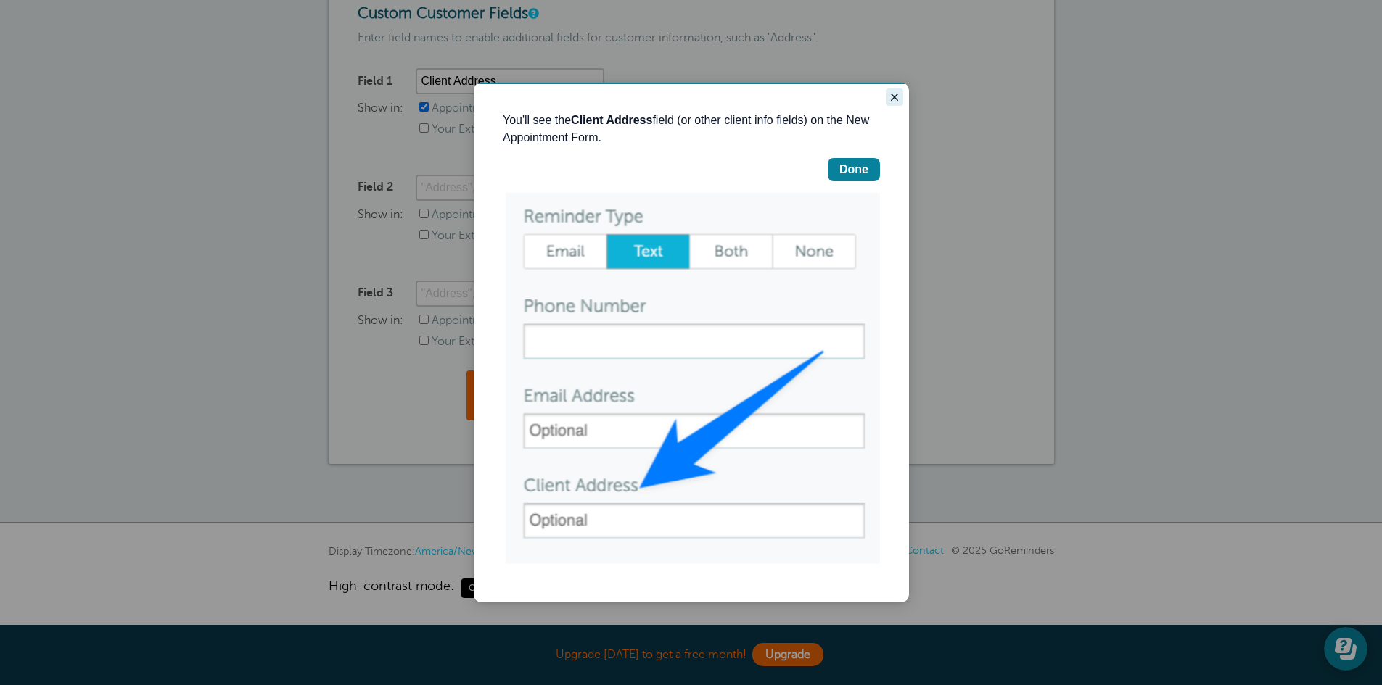
click at [891, 97] on icon "Close guide" at bounding box center [895, 97] width 12 height 12
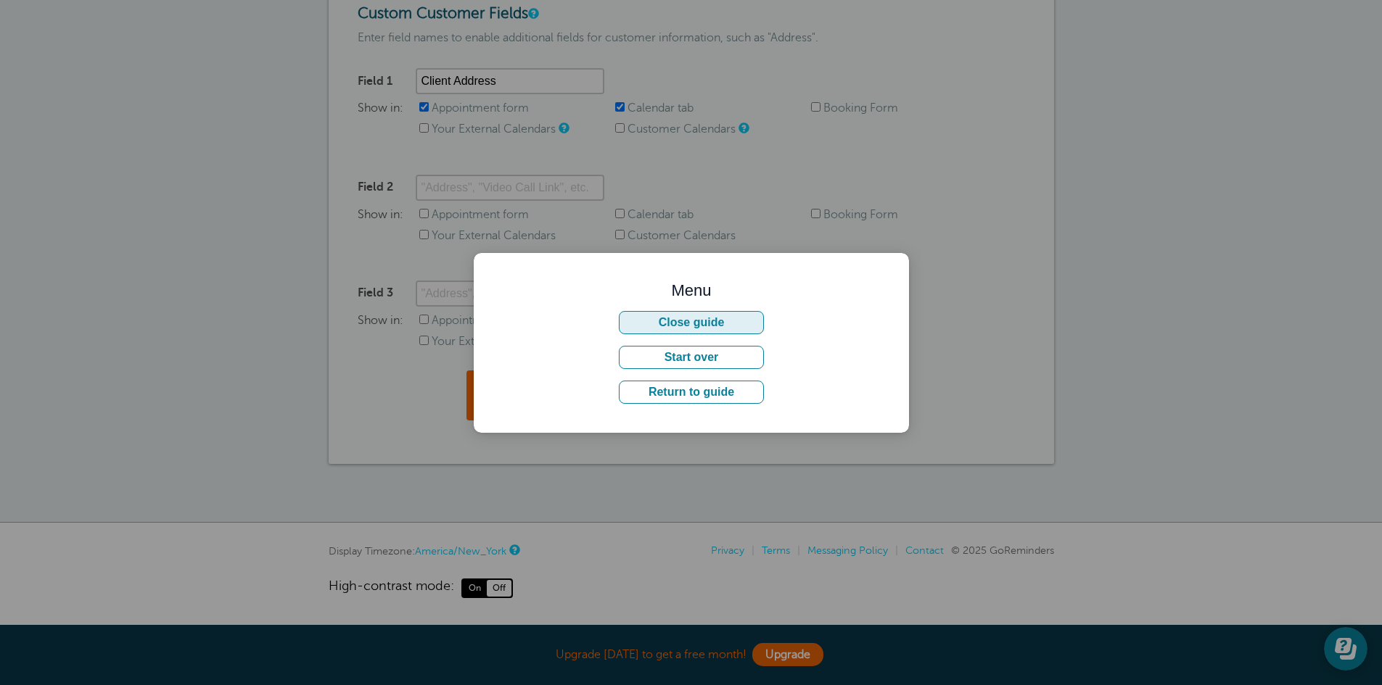
click at [728, 321] on button "Close guide" at bounding box center [691, 322] width 145 height 23
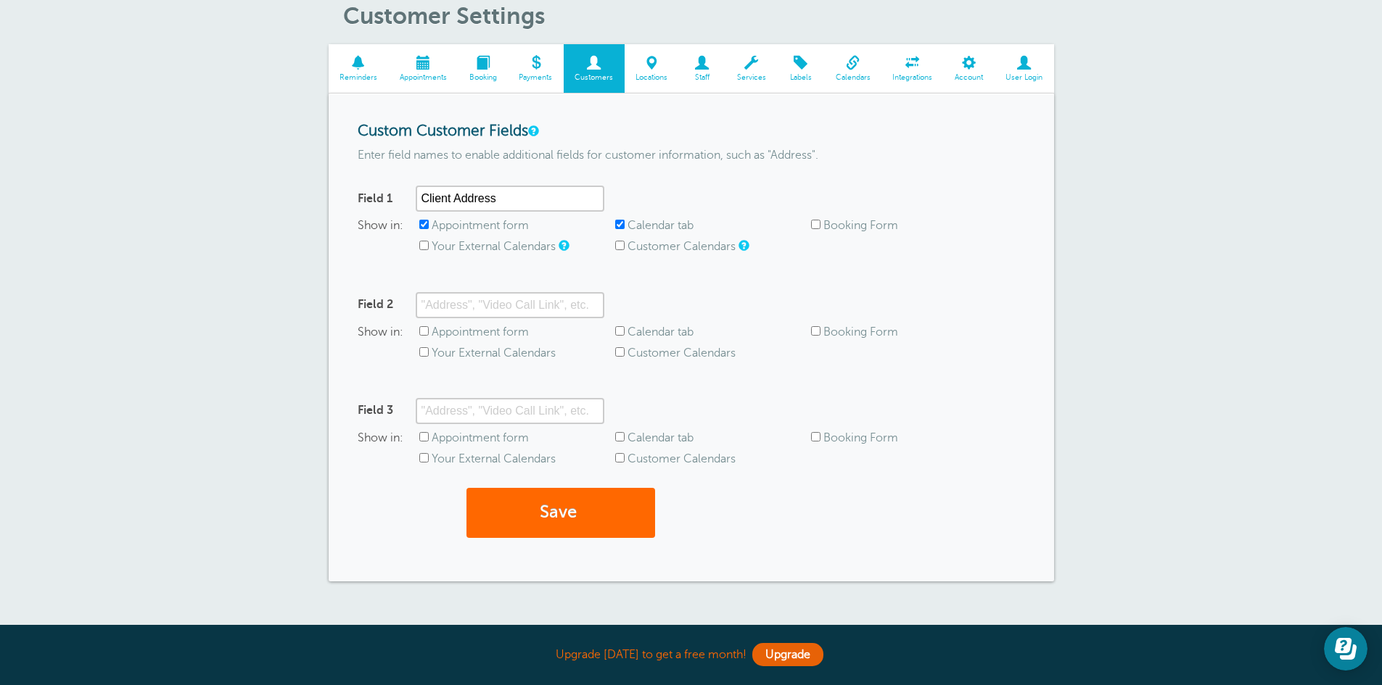
scroll to position [73, 0]
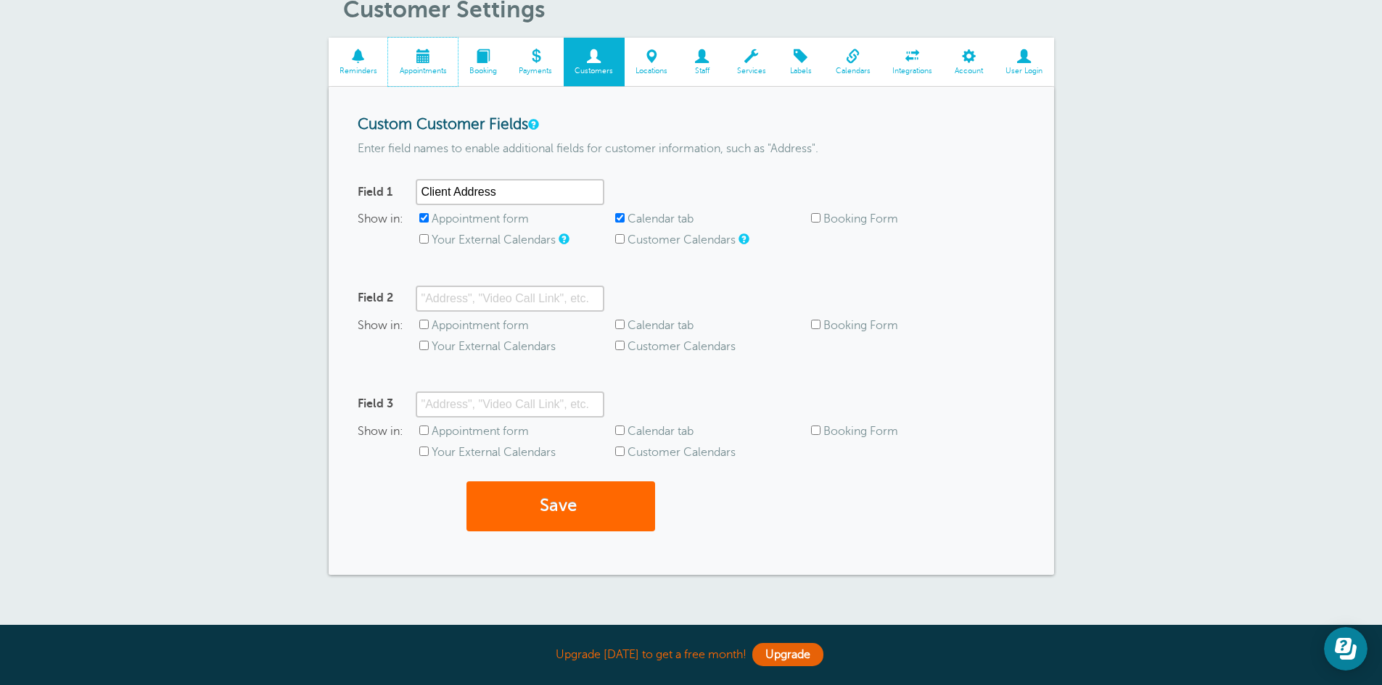
drag, startPoint x: 429, startPoint y: 57, endPoint x: 760, endPoint y: 91, distance: 333.2
click at [429, 57] on span at bounding box center [423, 56] width 70 height 14
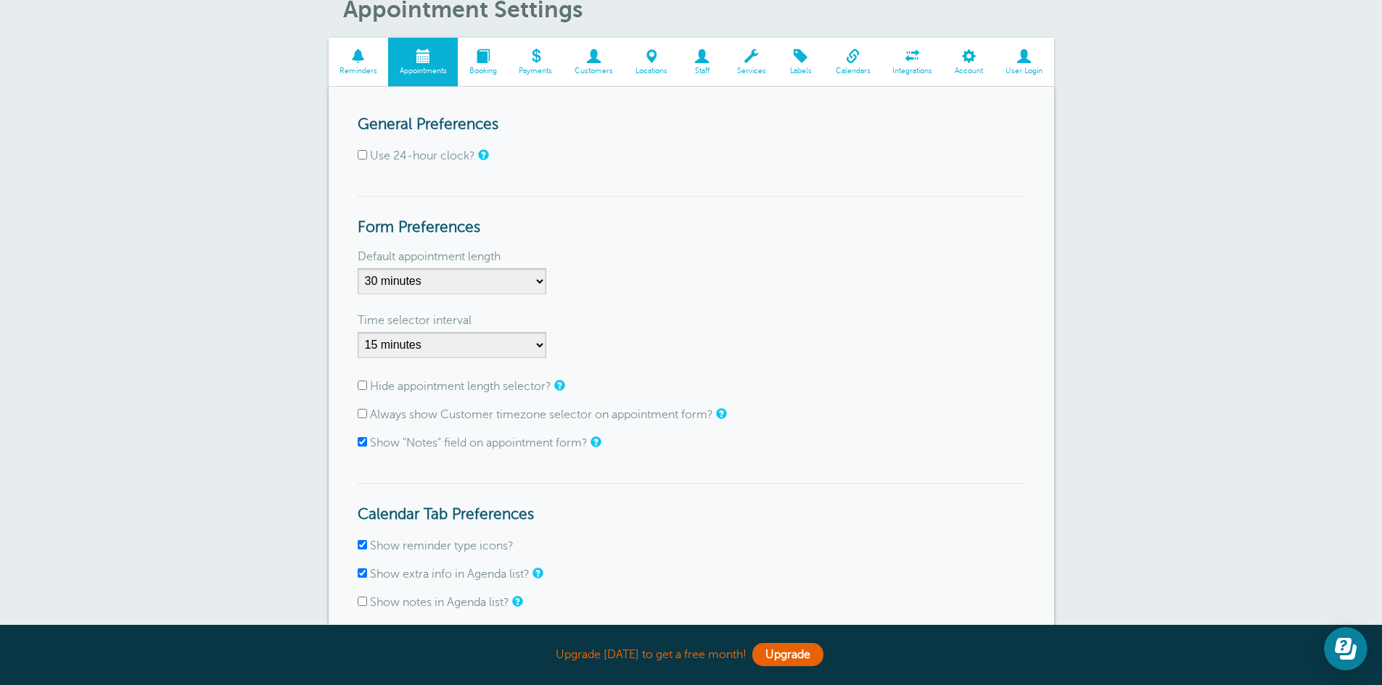
scroll to position [145, 0]
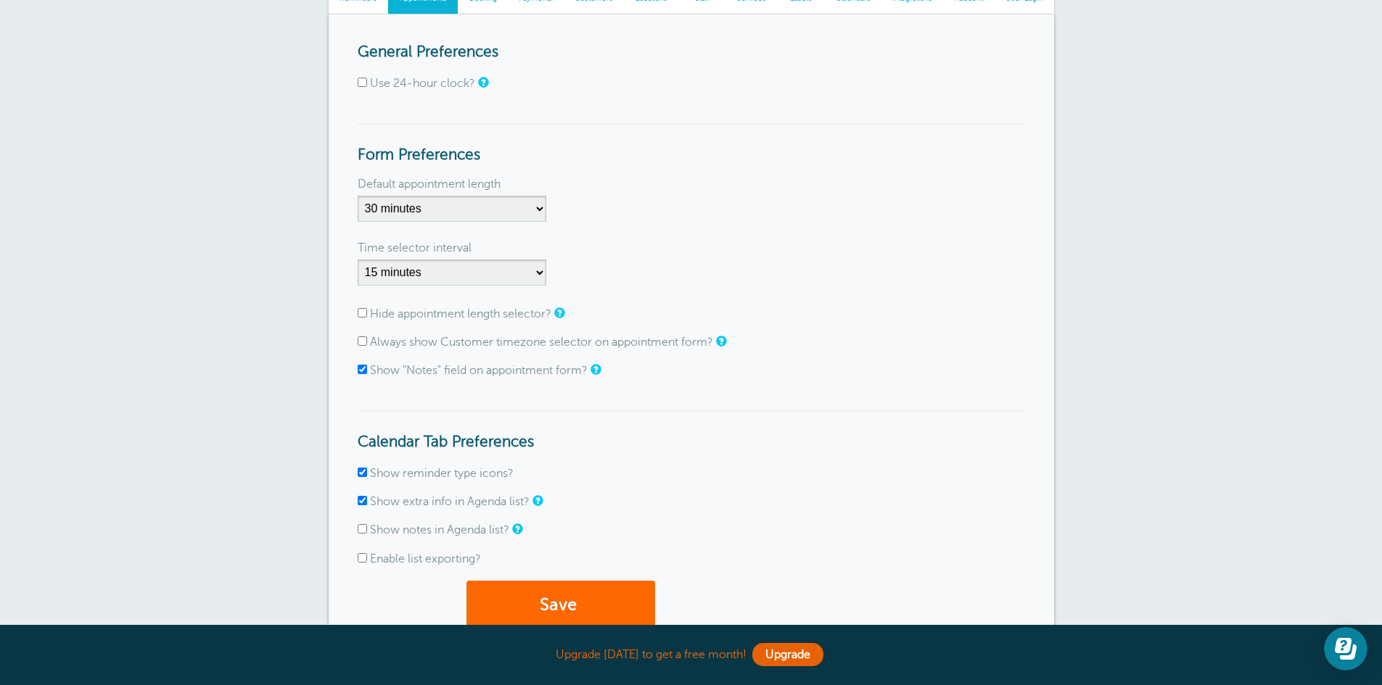
click at [358, 81] on input "Use 24-hour clock?" at bounding box center [362, 82] width 9 height 9
checkbox input "true"
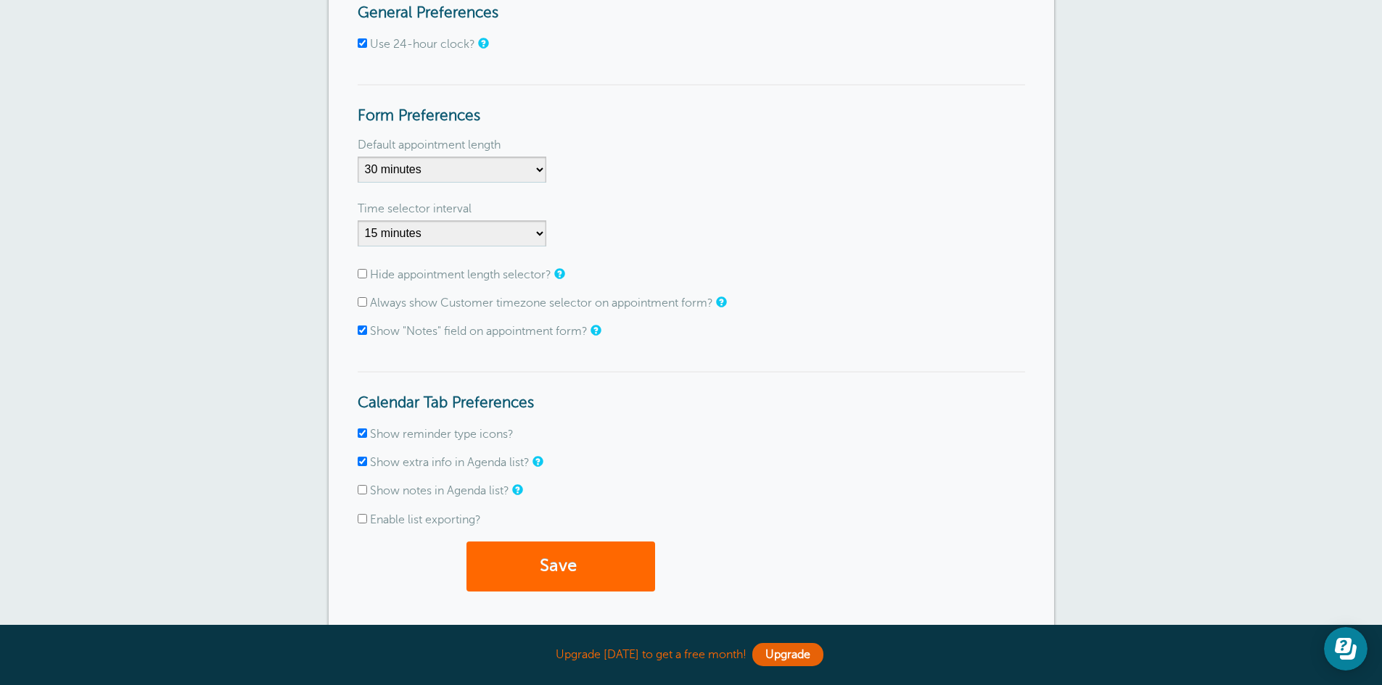
scroll to position [218, 0]
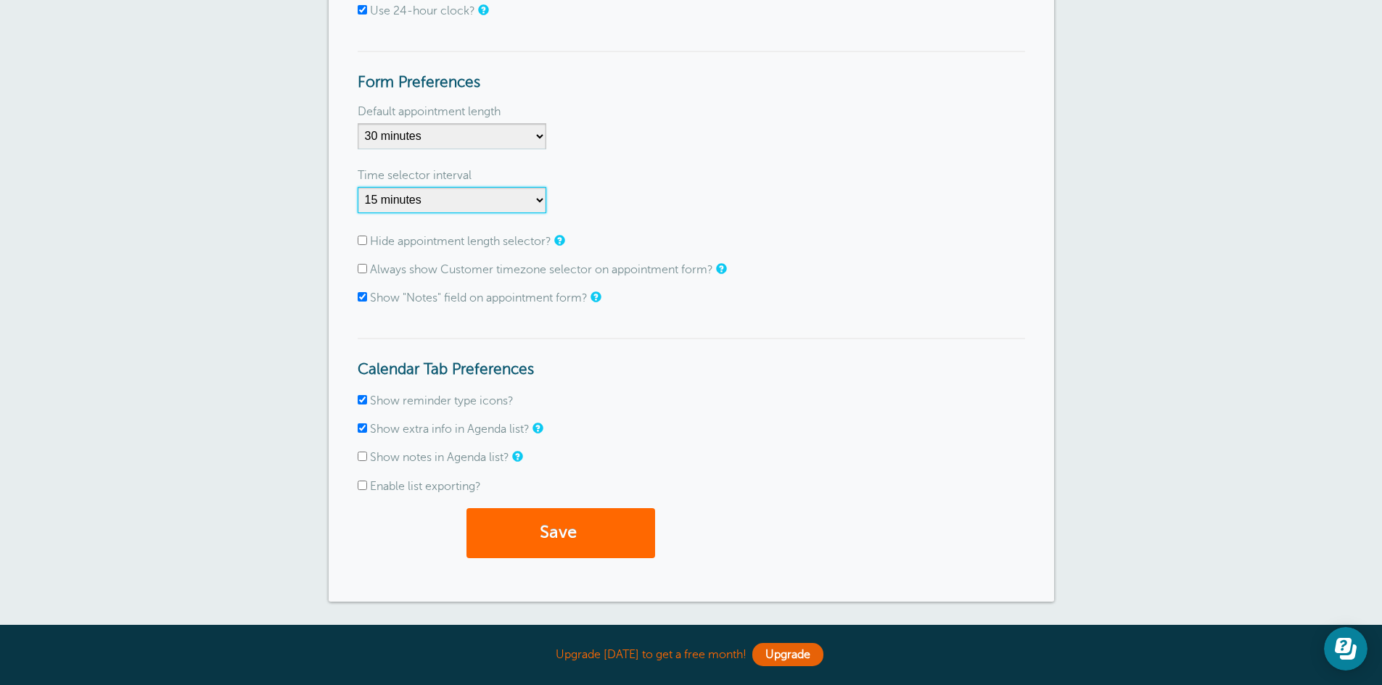
click at [536, 199] on select "1 minute 5 minutes 10 minutes 15 minutes 20 minutes 30 minutes 60 minutes" at bounding box center [452, 200] width 189 height 26
click at [741, 160] on form "General Preferences Use 24-hour clock? Form Preferences Default appointment len…" at bounding box center [691, 272] width 667 height 602
click at [361, 239] on input "Hide appointment length selector?" at bounding box center [362, 240] width 9 height 9
checkbox input "true"
click at [358, 271] on input "Always show Customer timezone selector on appointment form?" at bounding box center [362, 268] width 9 height 9
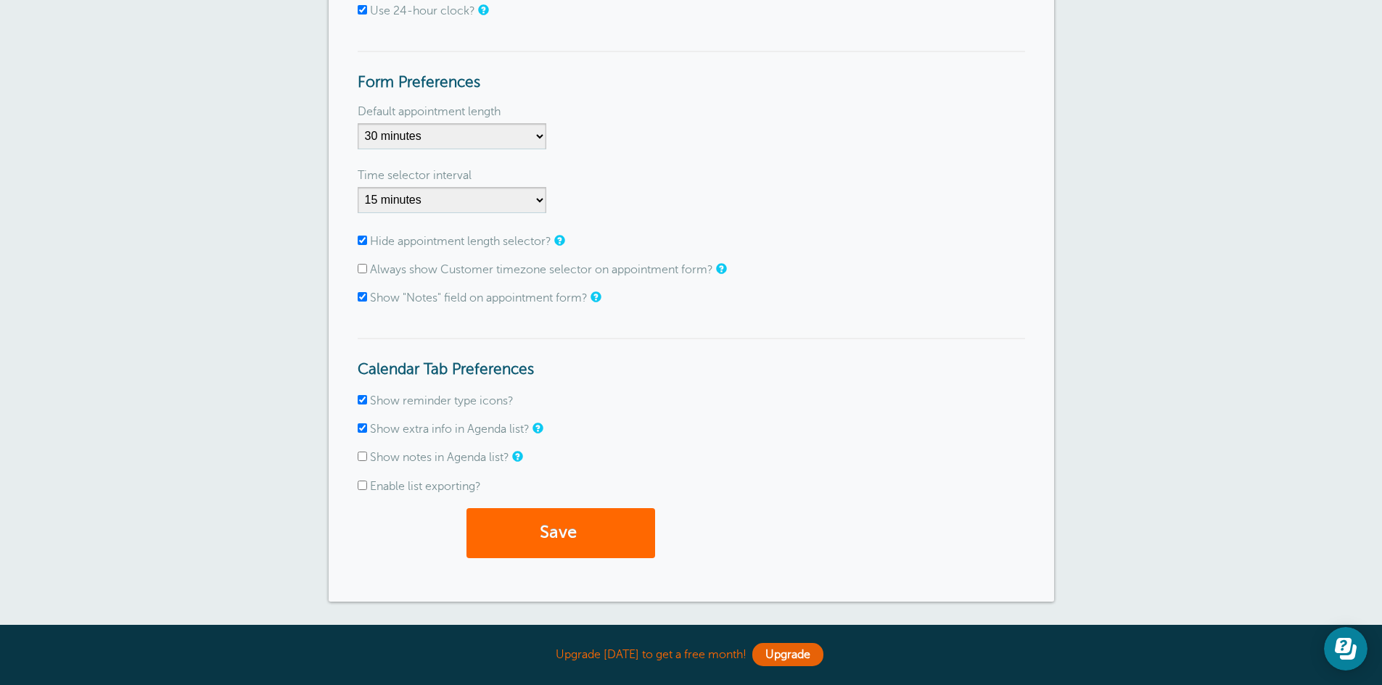
checkbox input "true"
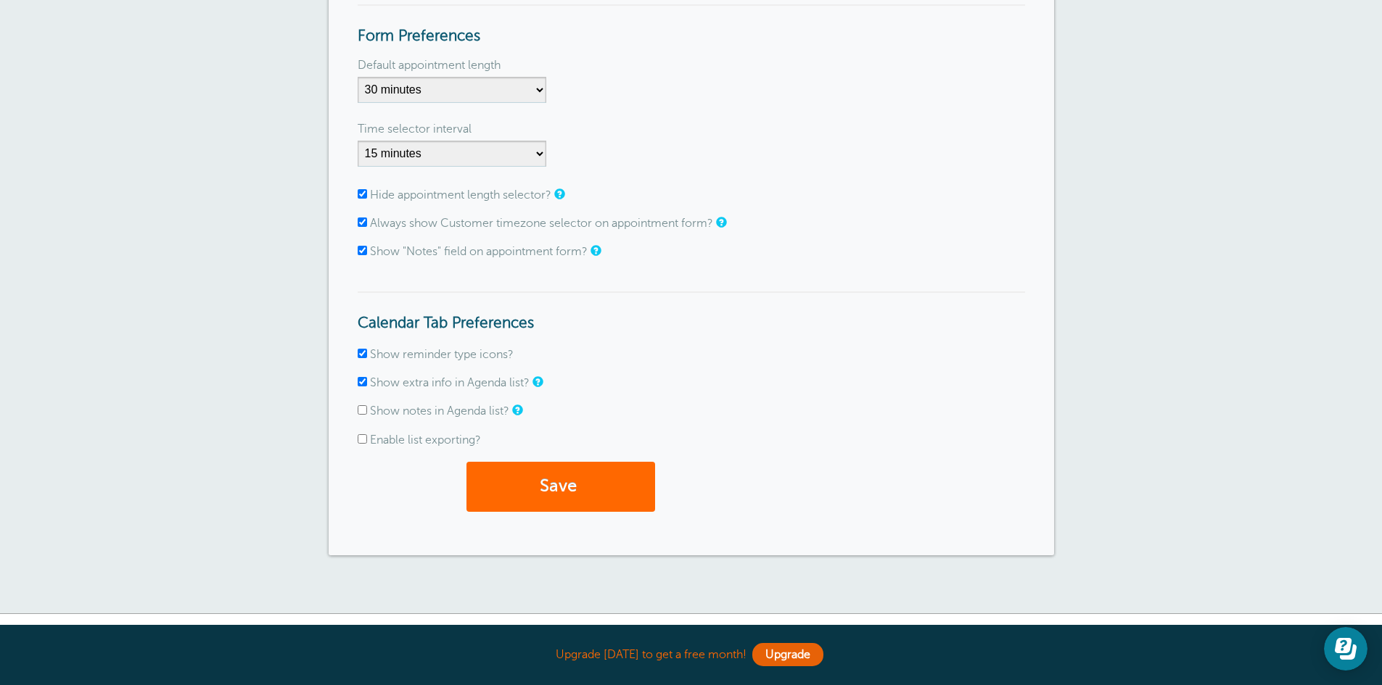
scroll to position [290, 0]
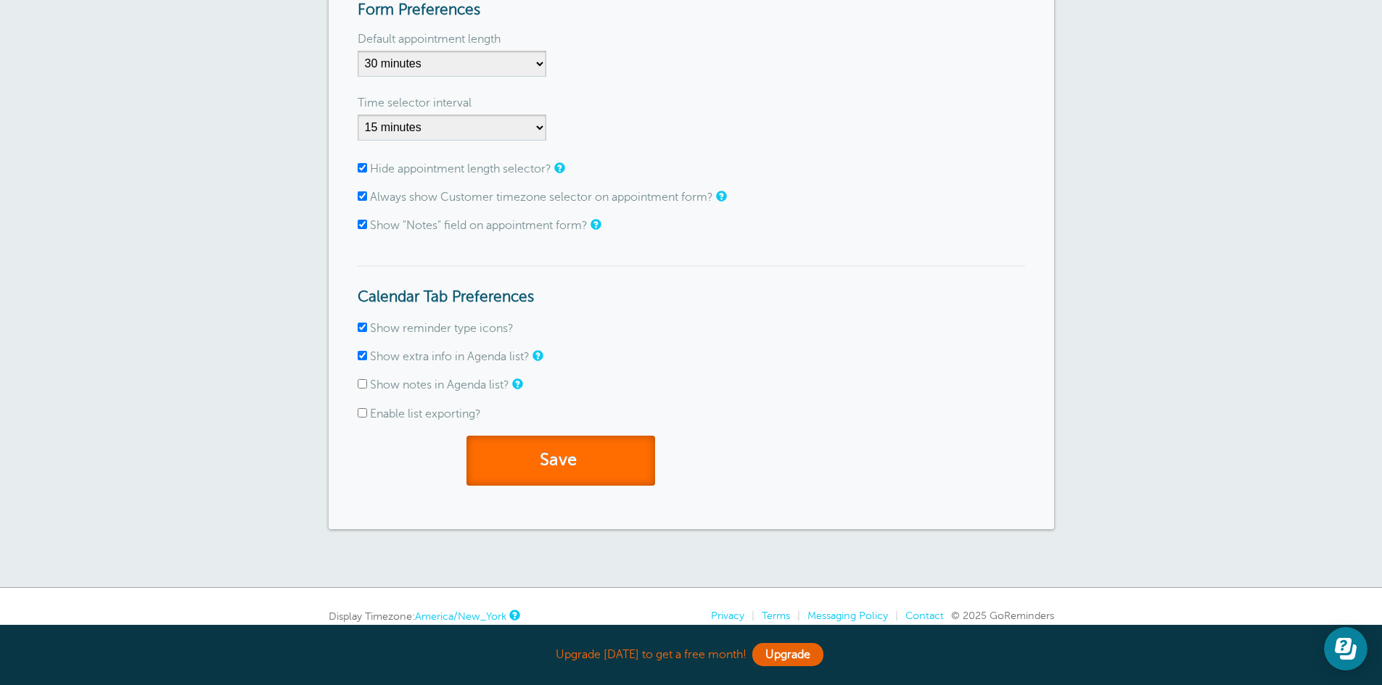
click at [606, 459] on button "Save" at bounding box center [560, 461] width 189 height 50
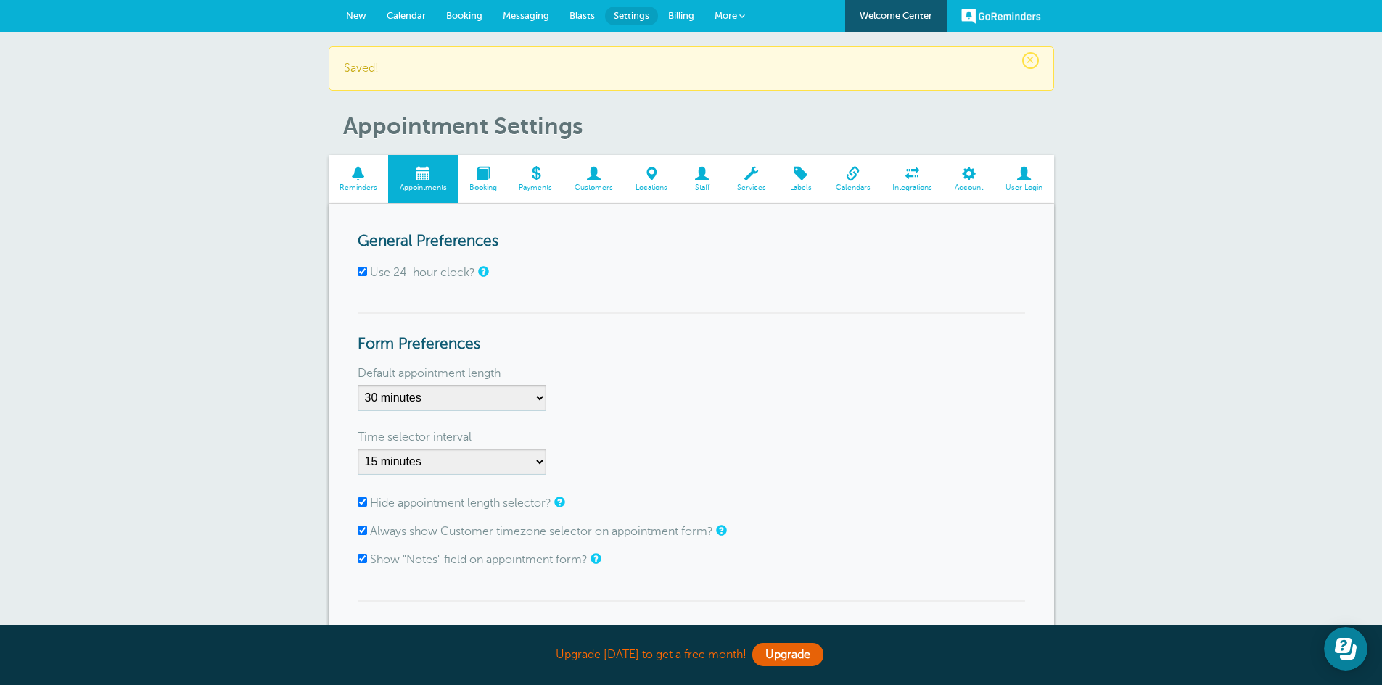
click at [459, 11] on span "Booking" at bounding box center [464, 15] width 36 height 11
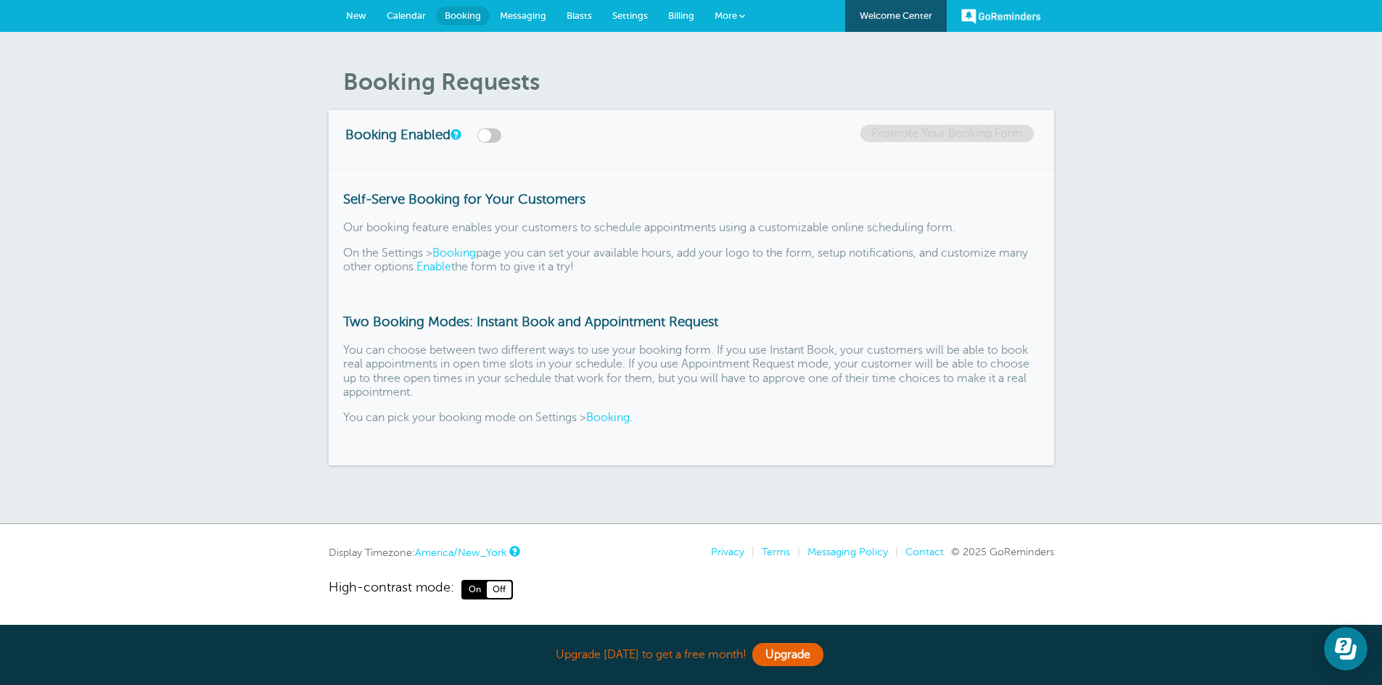
click at [529, 16] on span "Messaging" at bounding box center [523, 15] width 46 height 11
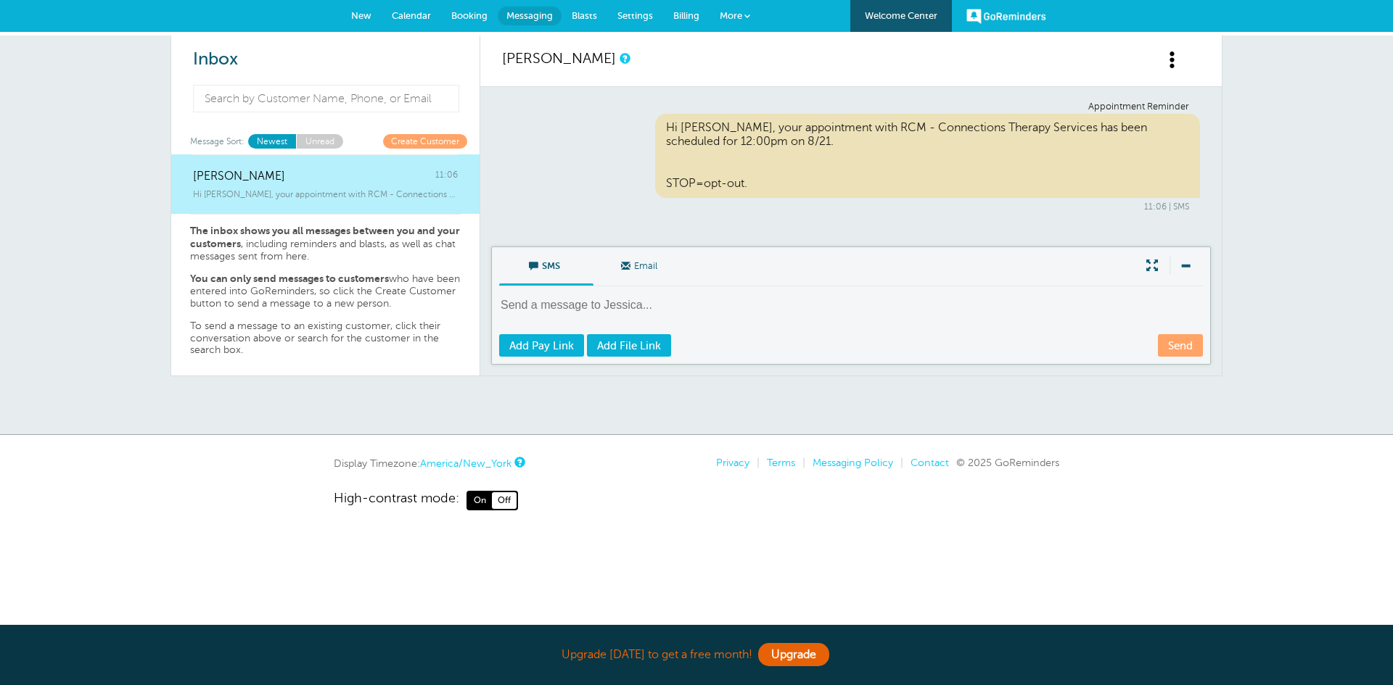
click at [411, 143] on link "Create Customer" at bounding box center [425, 141] width 84 height 14
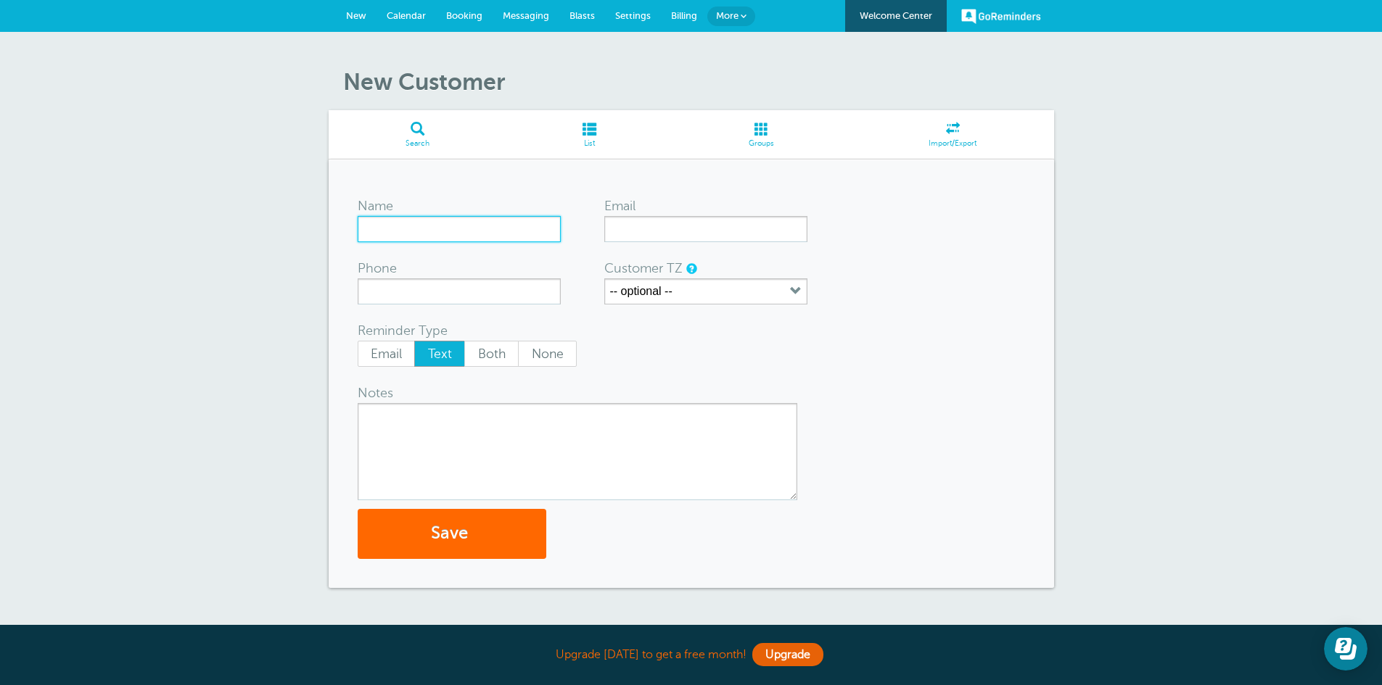
click at [456, 223] on input "Name" at bounding box center [459, 229] width 203 height 26
click at [499, 226] on input "Aiden" at bounding box center [459, 229] width 203 height 26
paste input "[PERSON_NAME]"
type input "[PERSON_NAME]"
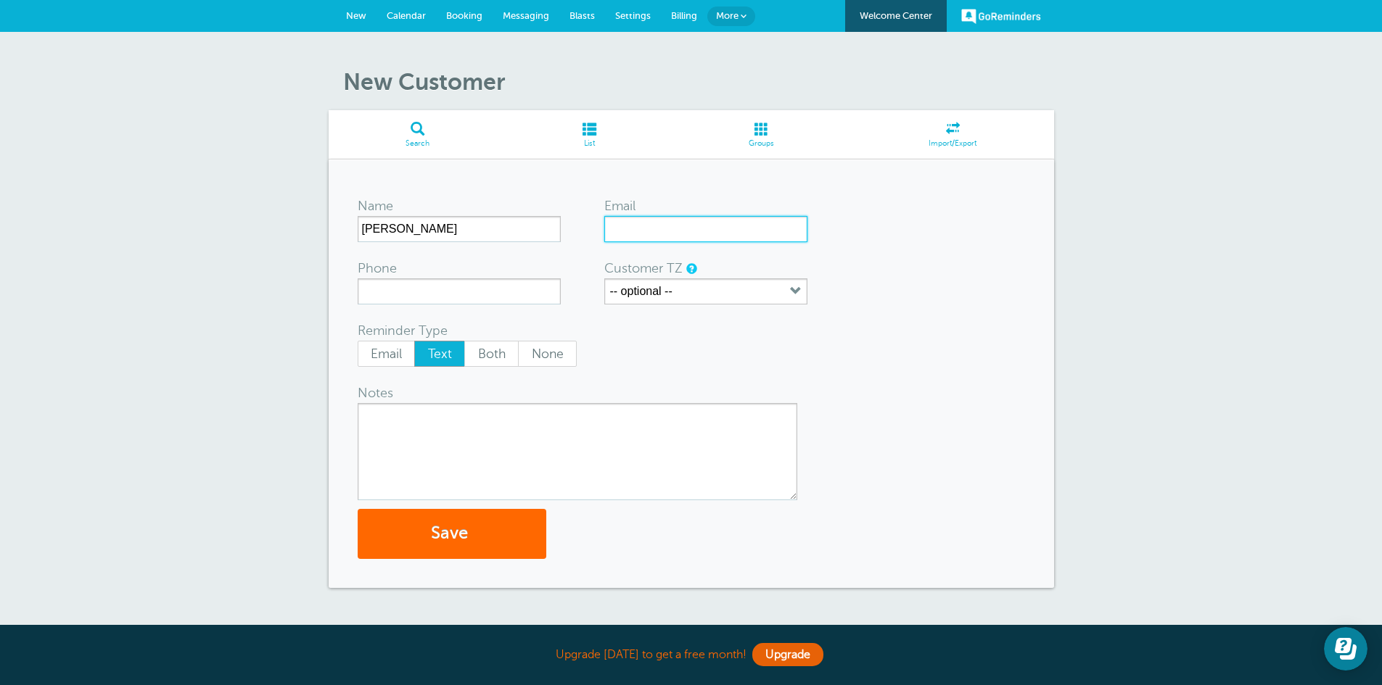
click at [766, 231] on input "Email" at bounding box center [705, 229] width 203 height 26
click at [704, 225] on input "Email" at bounding box center [705, 229] width 203 height 26
paste input "[EMAIL_ADDRESS][DOMAIN_NAME]"
type input "[EMAIL_ADDRESS][DOMAIN_NAME]"
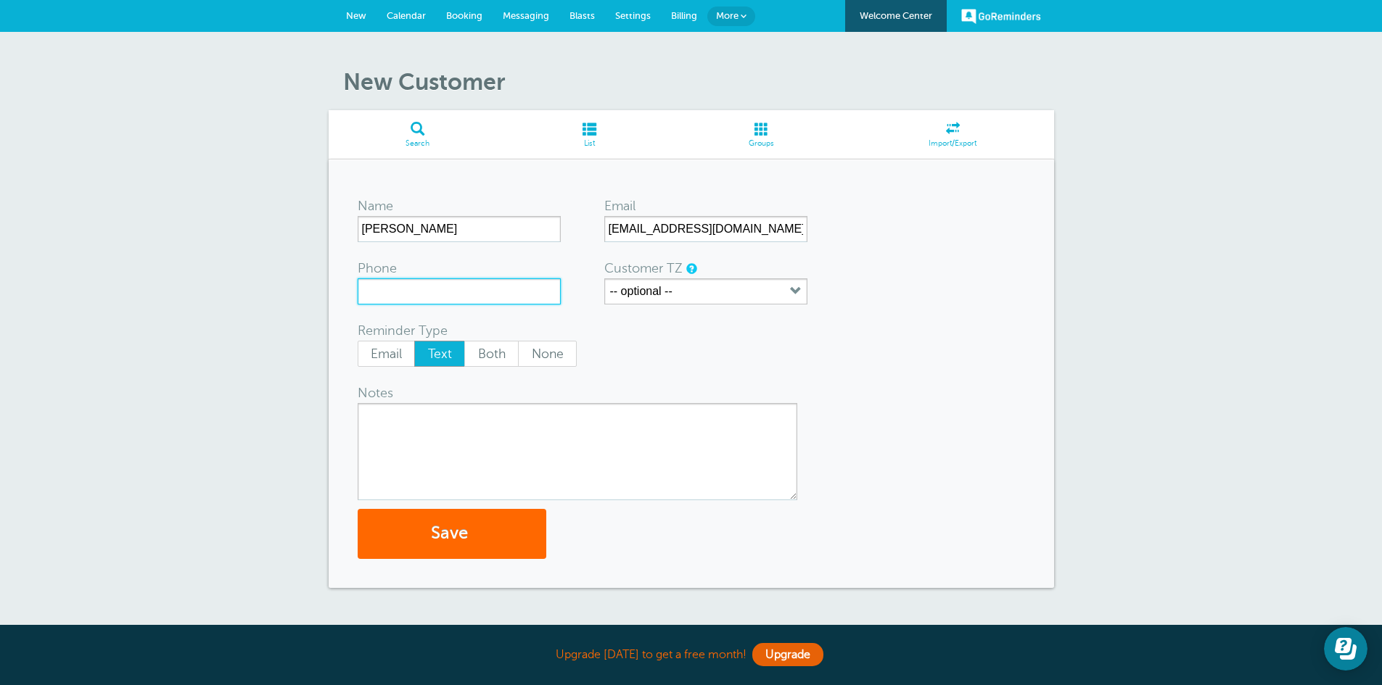
click at [450, 297] on input "Phone" at bounding box center [459, 292] width 203 height 26
click at [487, 295] on input "Phone" at bounding box center [459, 292] width 203 height 26
paste input "[PHONE_NUMBER]"
type input "[PHONE_NUMBER]"
drag, startPoint x: 958, startPoint y: 319, endPoint x: 767, endPoint y: 295, distance: 192.4
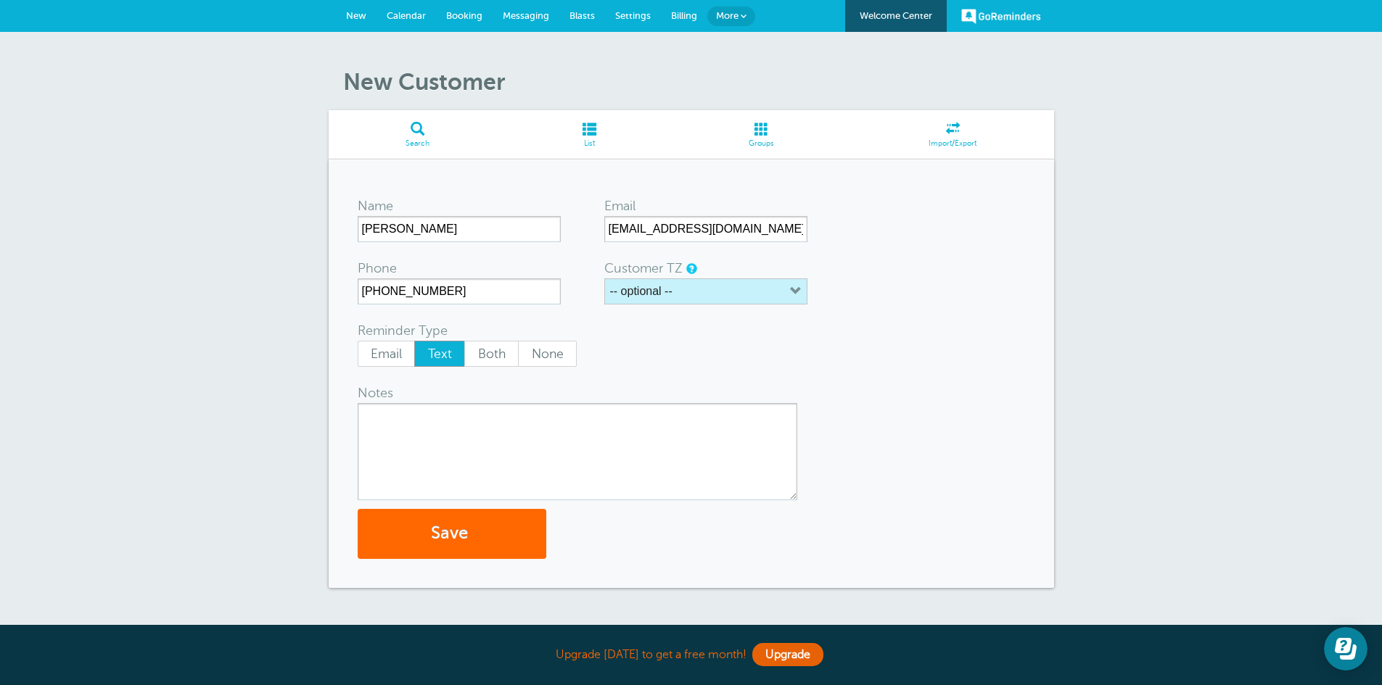
click at [957, 319] on form "Name Aiden Bojorquez Email georginalopez755@yahoo.com Phone (720) 901-8137 Cust…" at bounding box center [691, 374] width 667 height 371
click at [754, 283] on button "-- optional --" at bounding box center [705, 292] width 203 height 26
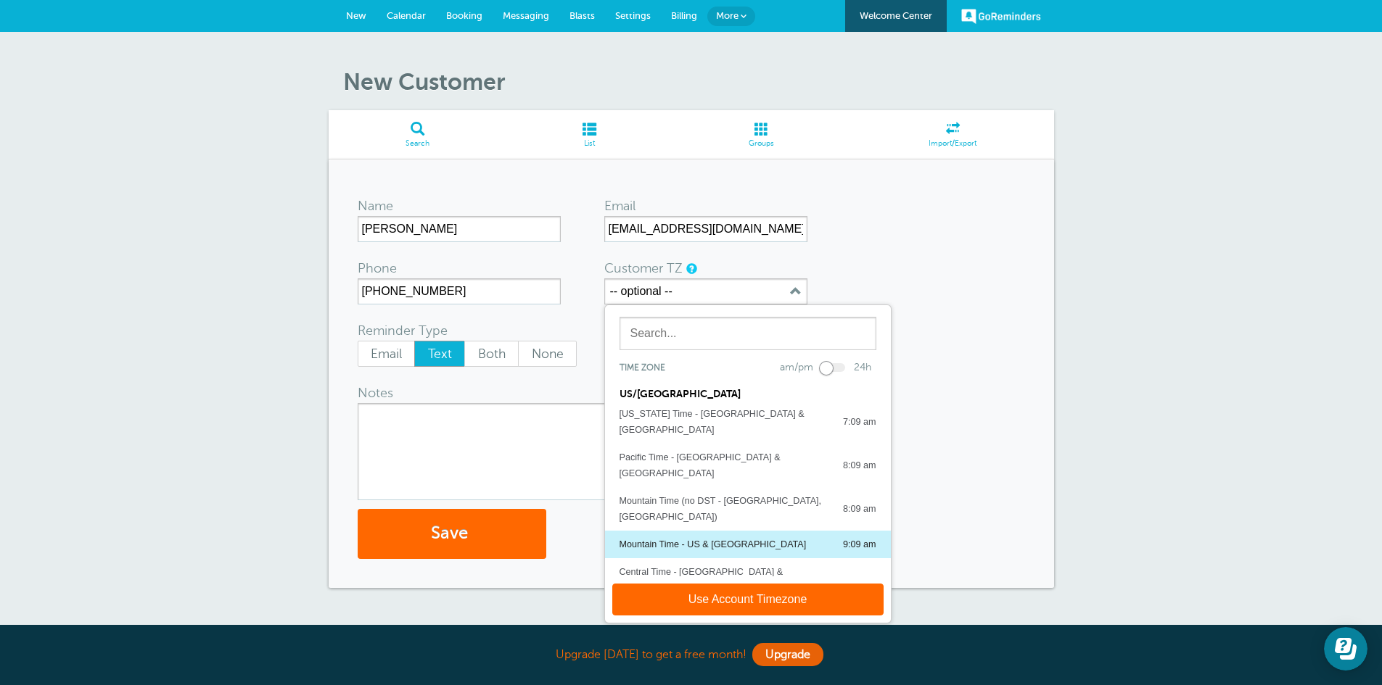
click at [756, 537] on div "Mountain Time - US & Canada 9:09 am" at bounding box center [747, 545] width 257 height 16
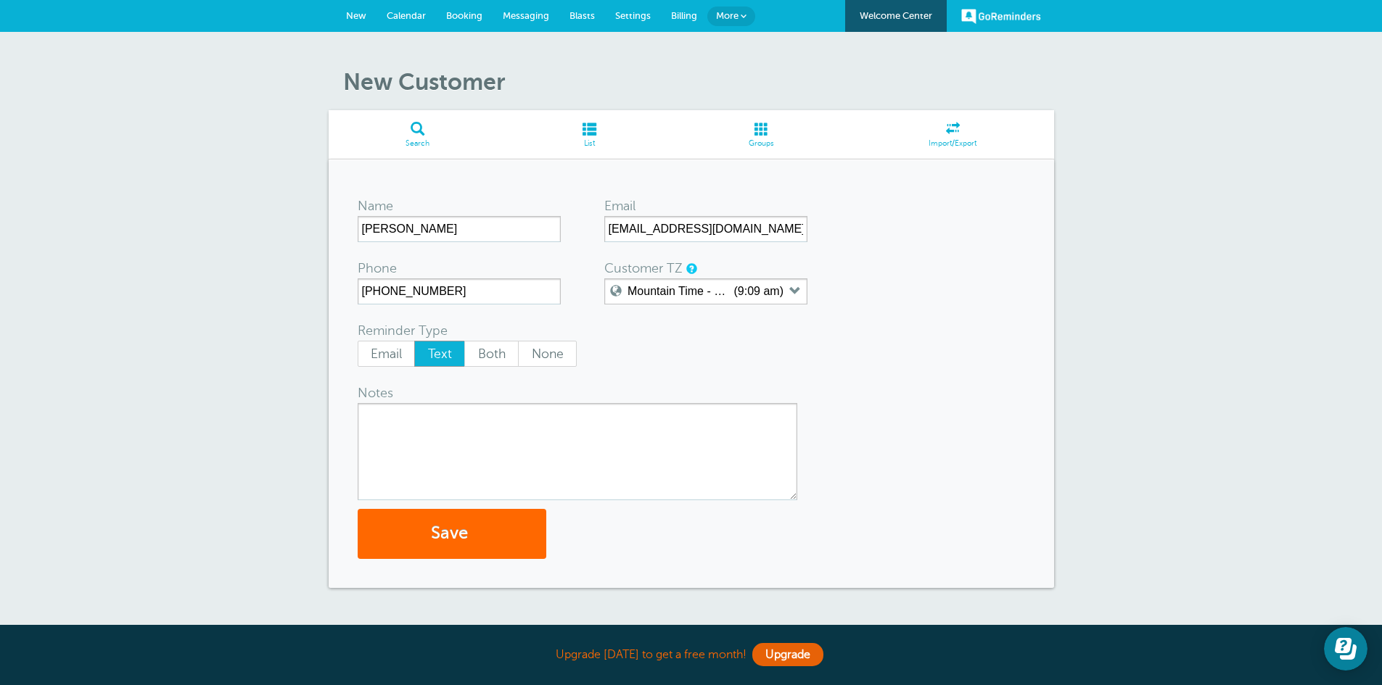
click at [602, 427] on textarea "Notes" at bounding box center [578, 451] width 440 height 97
click at [481, 357] on span "Both" at bounding box center [491, 354] width 53 height 25
click at [464, 341] on input "Both" at bounding box center [464, 340] width 1 height 1
radio input "true"
click at [512, 434] on textarea "Notes" at bounding box center [578, 451] width 440 height 97
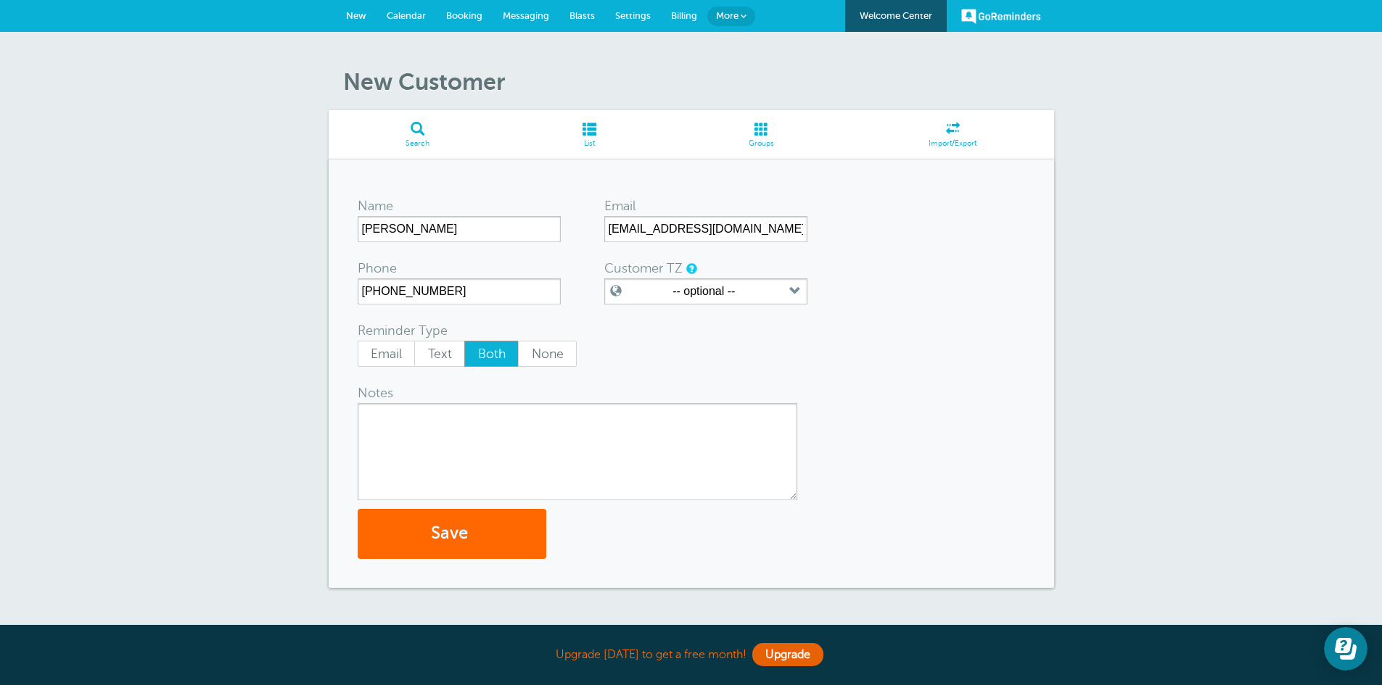
click at [609, 450] on textarea "Notes" at bounding box center [578, 451] width 440 height 97
paste textarea "Hi! Reminder: Speech Therapy appt w/ Jessica Free, MS, CCC-SLP on Mon @ 10:30 A…"
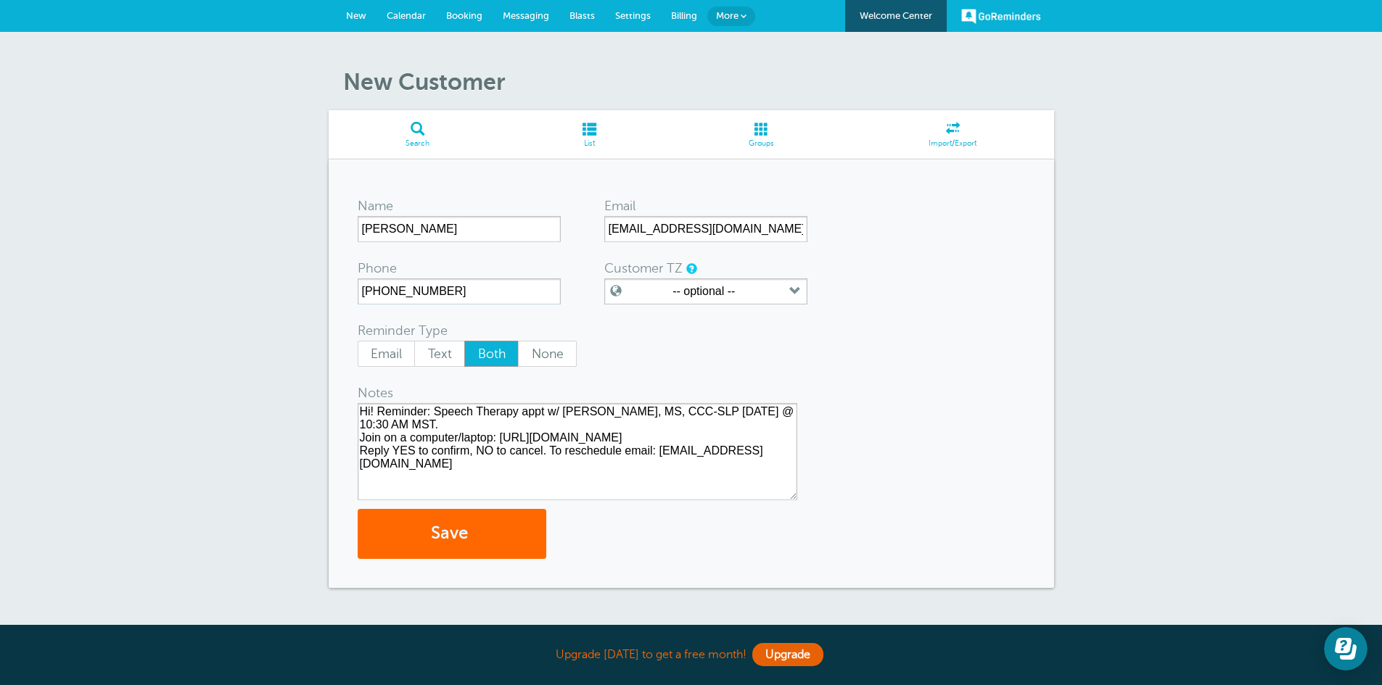
click at [567, 427] on textarea "Hi! Reminder: Speech Therapy appt w/ Jessica Free, MS, CCC-SLP on Mon @ 10:30 A…" at bounding box center [578, 451] width 440 height 97
click at [564, 466] on textarea "Hi! Reminder: Speech Therapy appt w/ Jessica Free, MS, CCC-SLP on Mon @ 10:30 A…" at bounding box center [578, 451] width 440 height 97
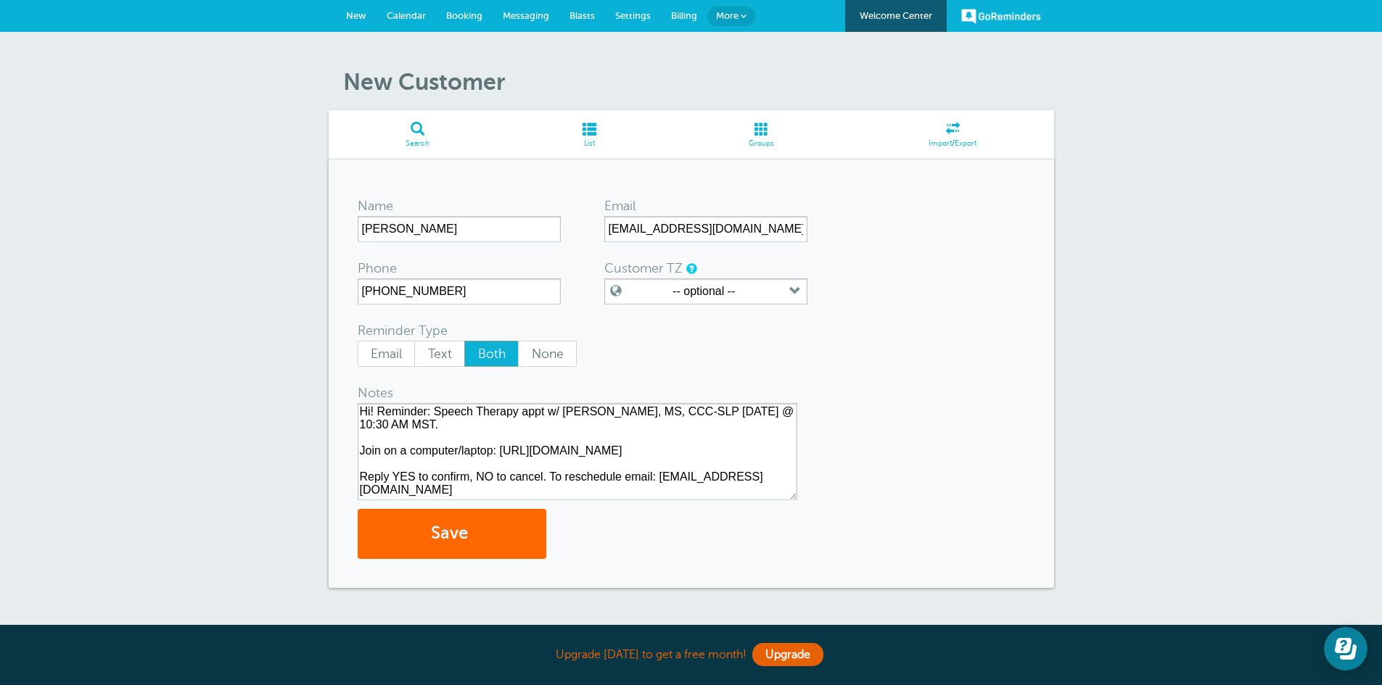
click at [501, 450] on textarea "Hi! Reminder: Speech Therapy appt w/ Jessica Free, MS, CCC-SLP on Mon @ 10:30 A…" at bounding box center [578, 451] width 440 height 97
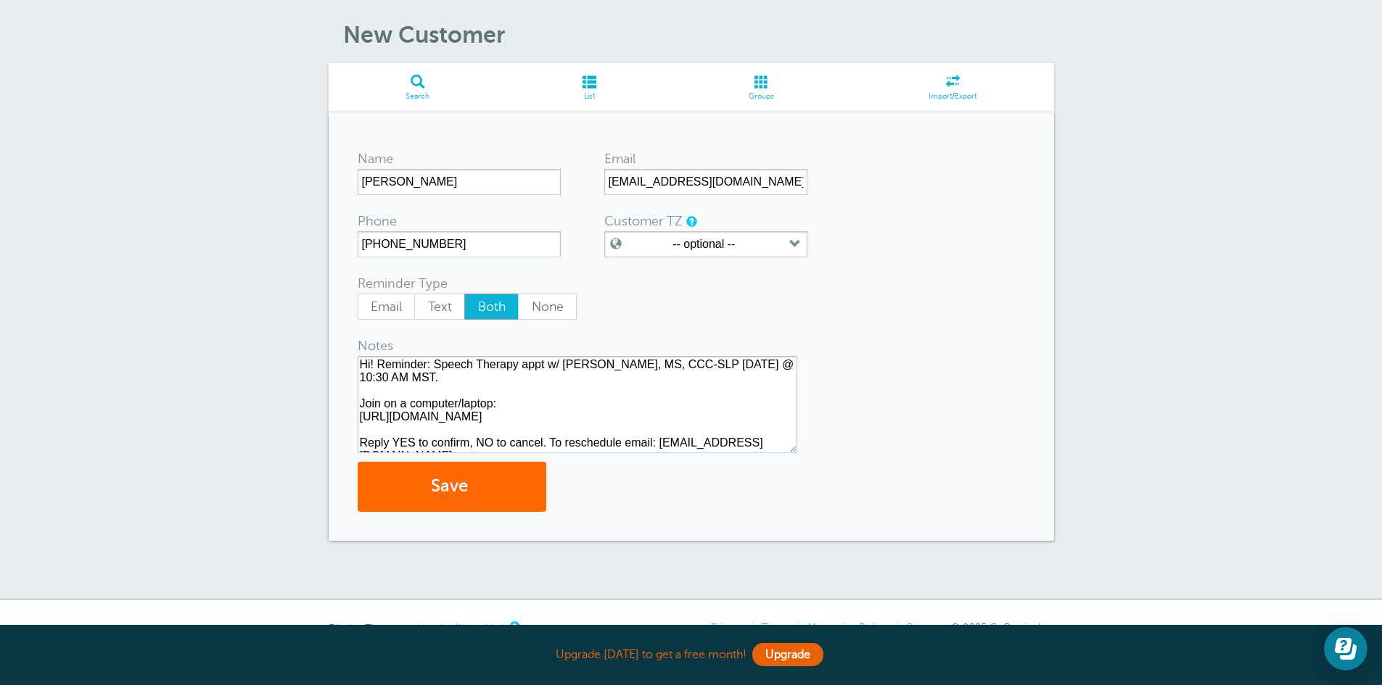
scroll to position [73, 0]
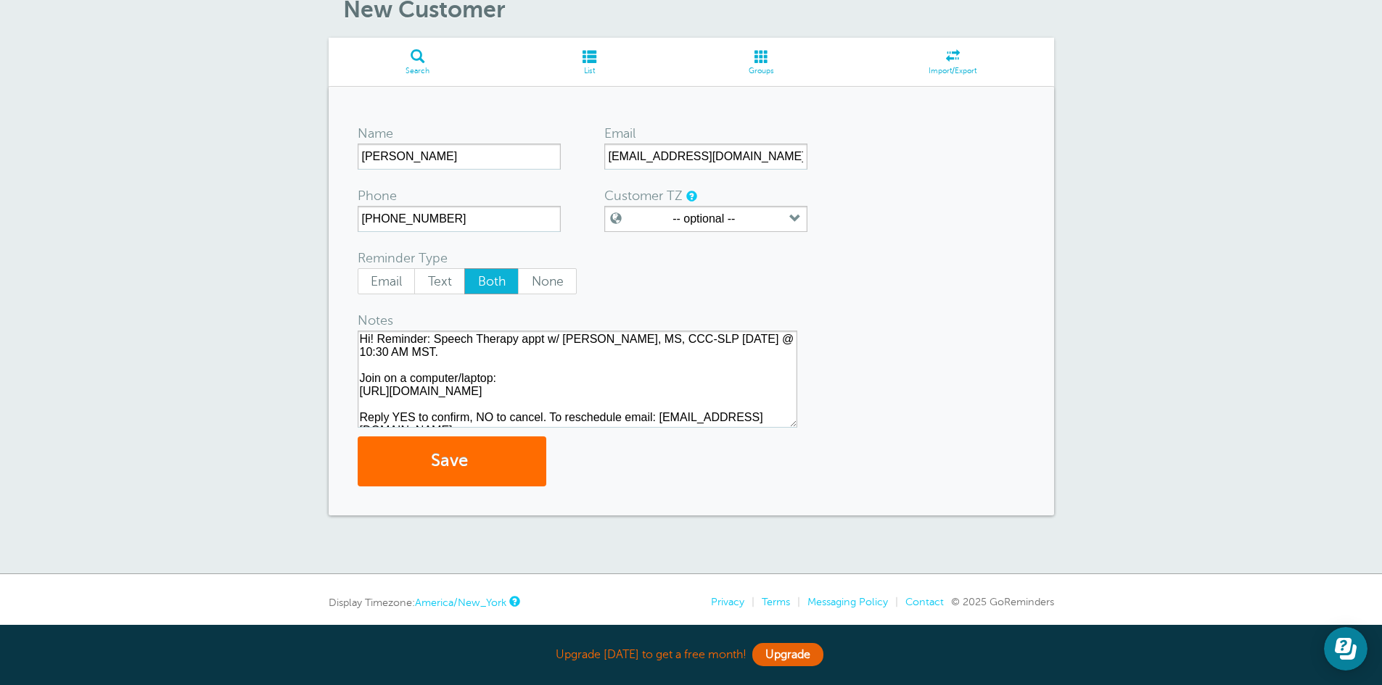
type textarea "Hi! Reminder: Speech Therapy appt w/ Jessica Free, MS, CCC-SLP on Mon @ 10:30 A…"
click at [504, 462] on button "Save" at bounding box center [452, 462] width 189 height 50
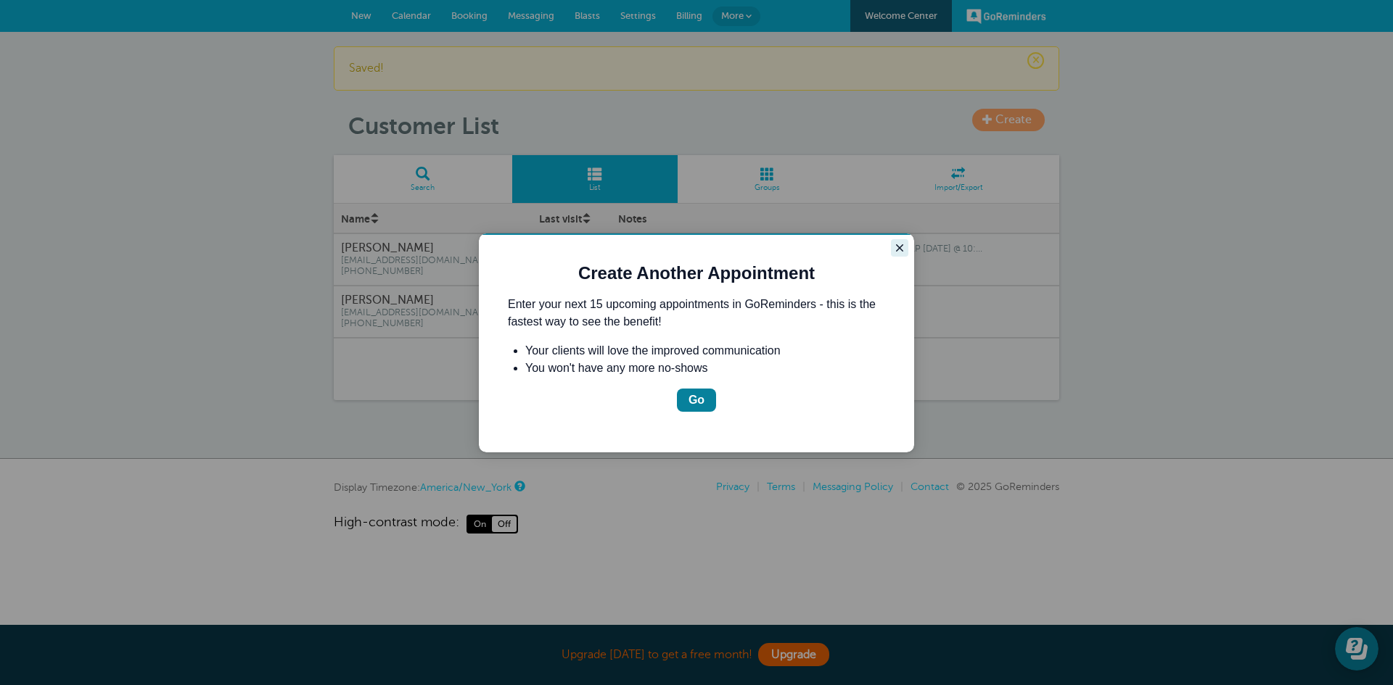
click at [906, 252] on button "Close guide" at bounding box center [899, 247] width 17 height 17
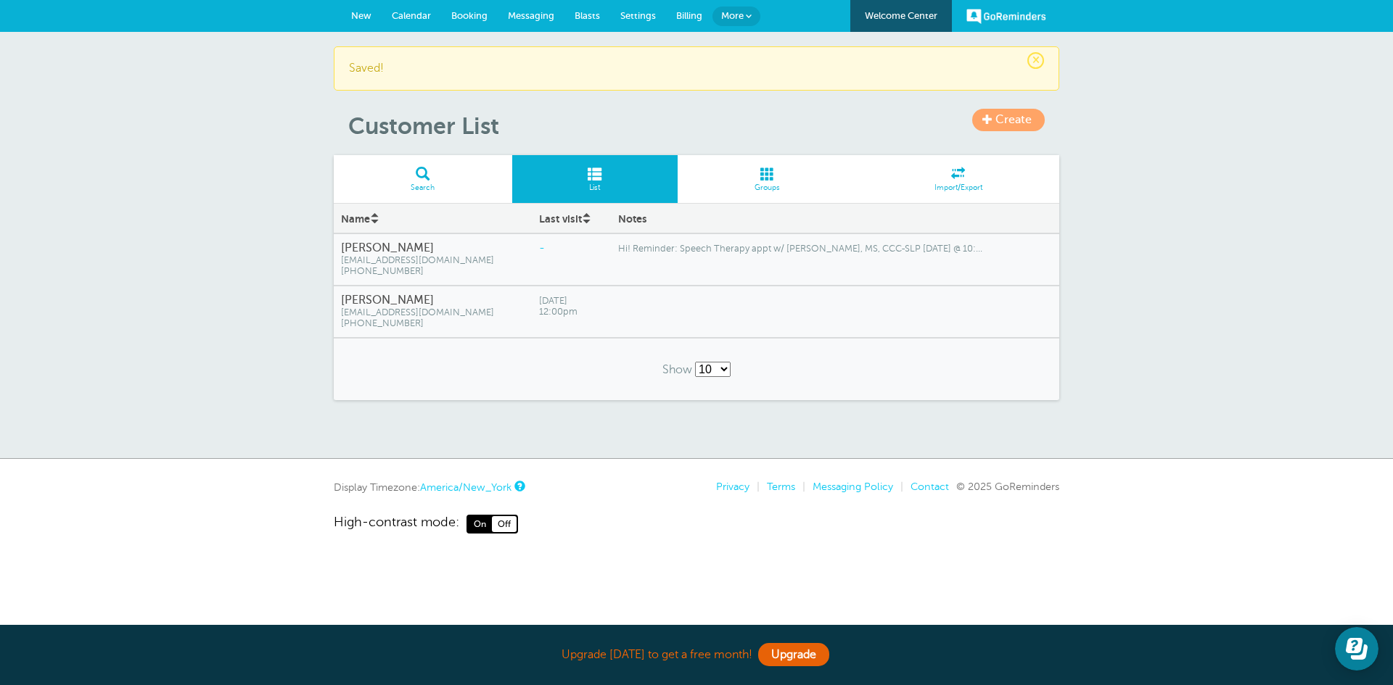
click at [658, 259] on div "Hi! Reminder: Speech Therapy appt w/ [PERSON_NAME], MS, CCC-SLP [DATE] @ 10:..." at bounding box center [835, 248] width 448 height 25
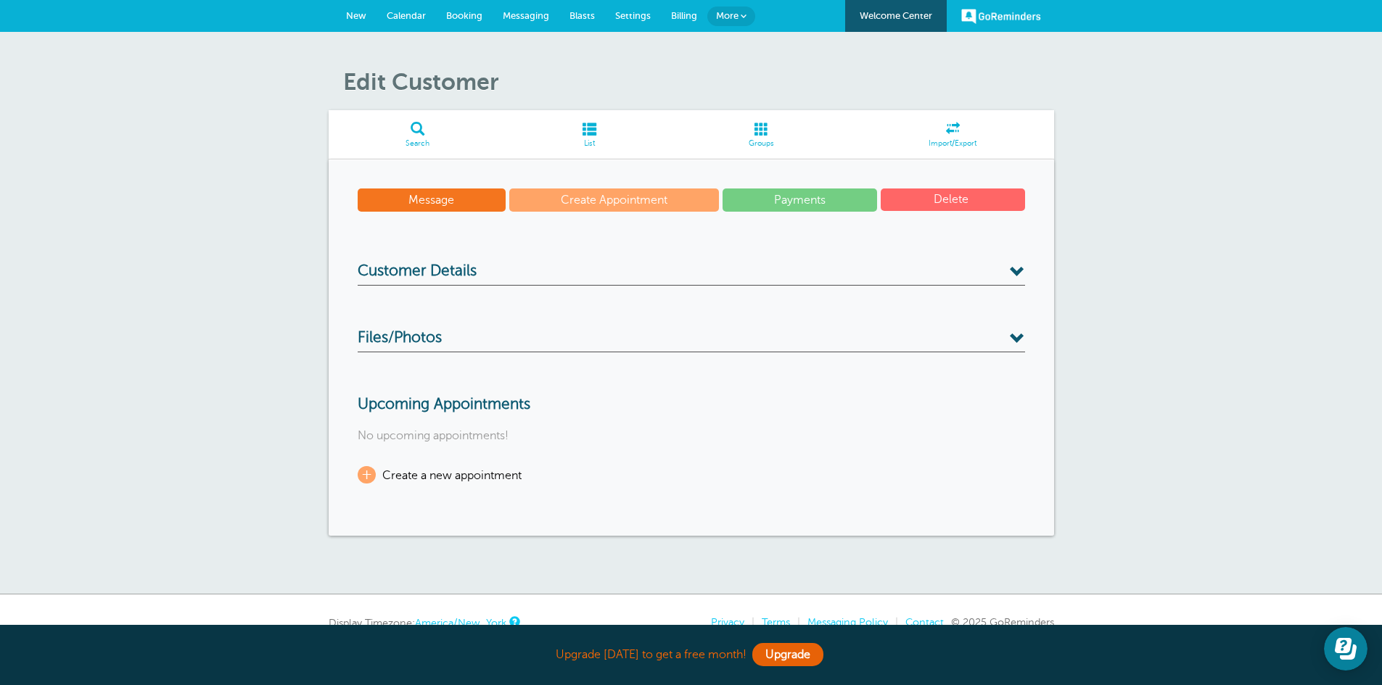
click at [627, 197] on link "Create Appointment" at bounding box center [614, 200] width 210 height 23
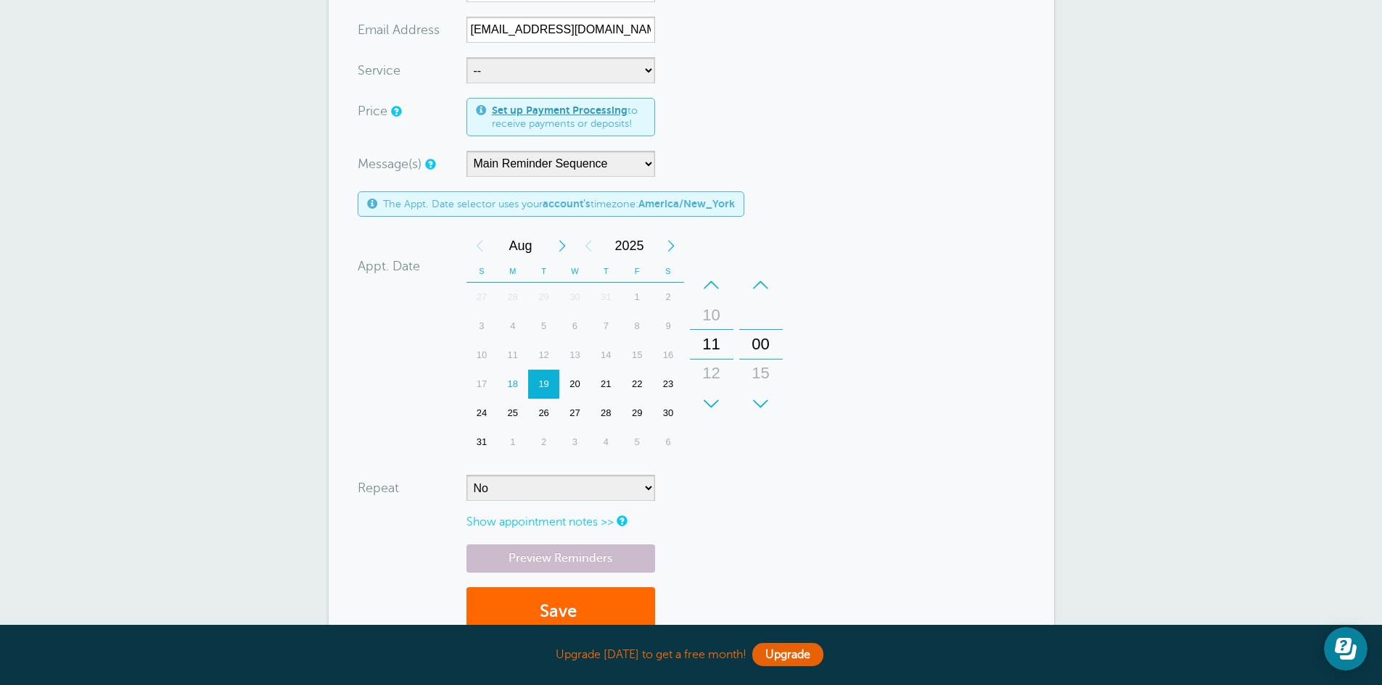
scroll to position [290, 0]
click at [516, 383] on div "18" at bounding box center [512, 383] width 31 height 29
click at [512, 413] on div "25" at bounding box center [512, 412] width 31 height 29
click at [511, 373] on div "18" at bounding box center [512, 383] width 31 height 29
click at [714, 305] on div "10" at bounding box center [711, 314] width 35 height 29
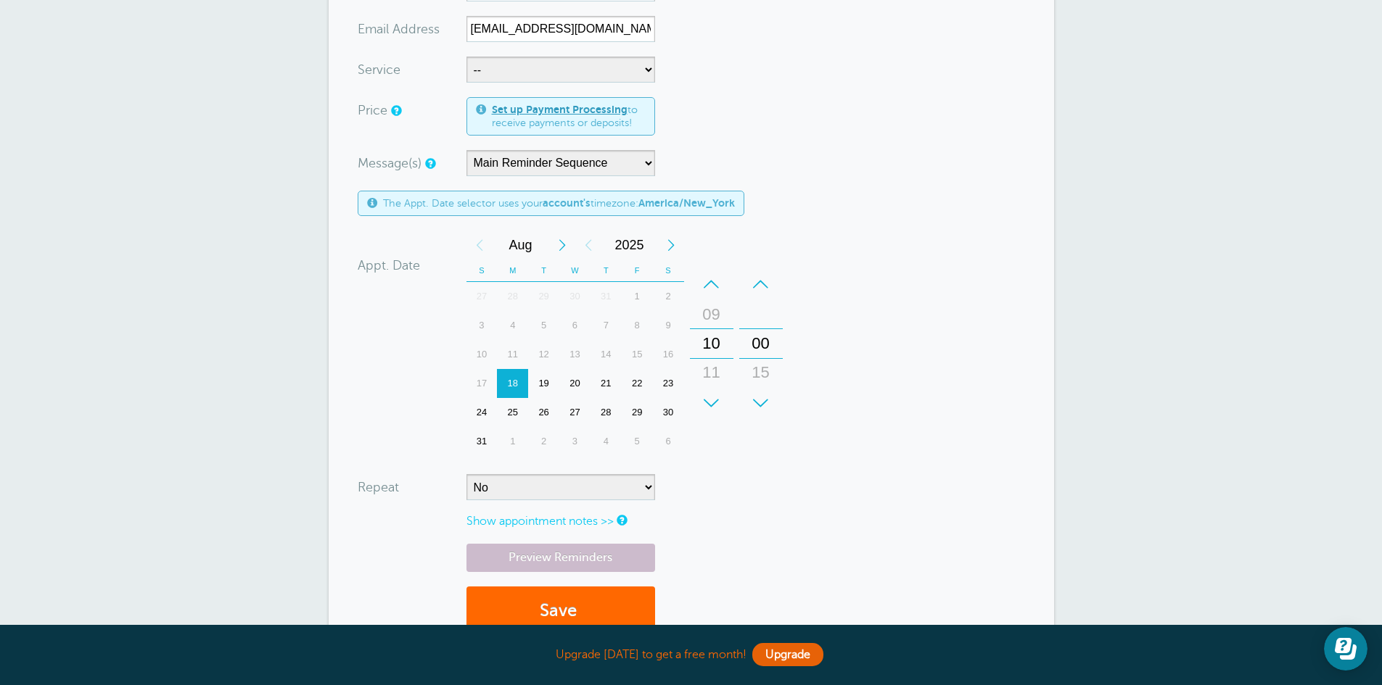
click at [756, 404] on div "+" at bounding box center [761, 403] width 44 height 29
click at [969, 345] on form "You are creating a new customer. To use an existing customer select one from th…" at bounding box center [691, 250] width 667 height 802
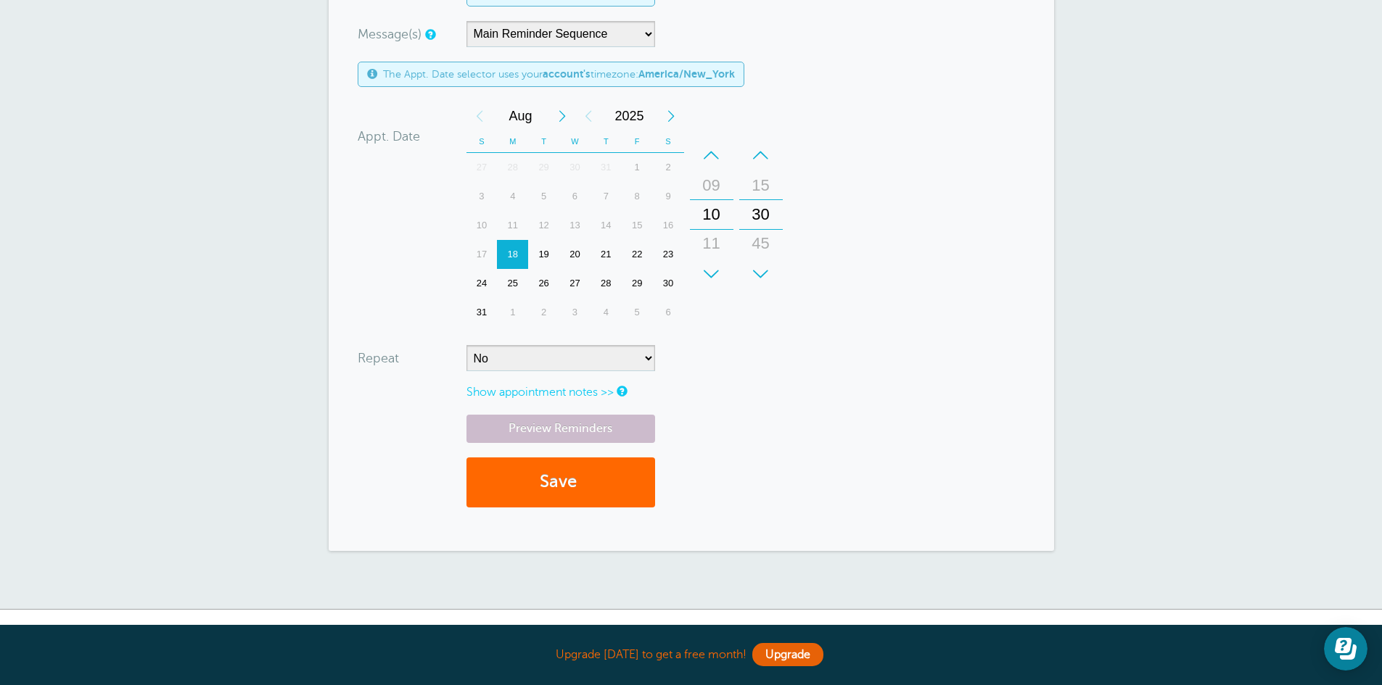
scroll to position [435, 0]
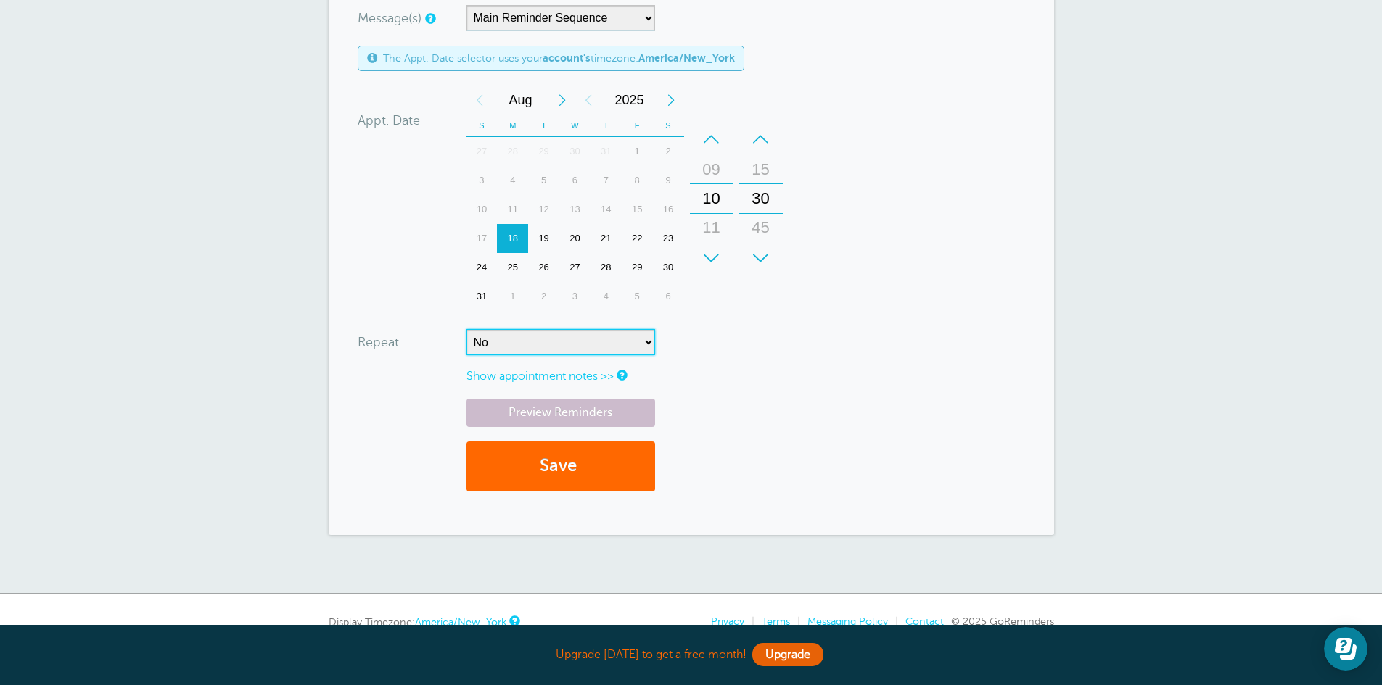
click at [571, 343] on select "No Daily Weekly Every 2 weeks Every 3 weeks Every 4 weeks Monthly Every 5 weeks…" at bounding box center [560, 342] width 189 height 26
select select "RRULE:FREQ=WEEKLY"
click at [466, 329] on select "No Daily Weekly Every 2 weeks Every 3 weeks Every 4 weeks Monthly Every 5 weeks…" at bounding box center [560, 342] width 189 height 26
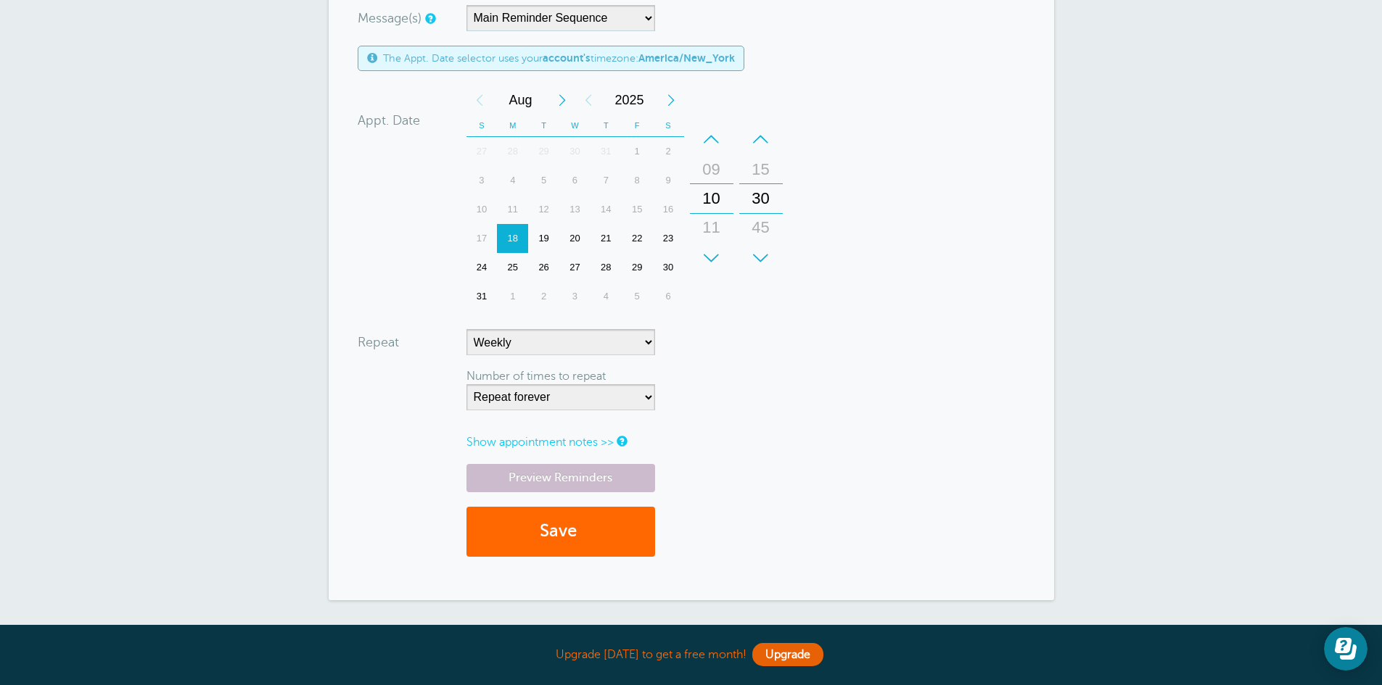
click at [842, 353] on form "You are creating a new customer. To use an existing customer select one from th…" at bounding box center [691, 137] width 667 height 867
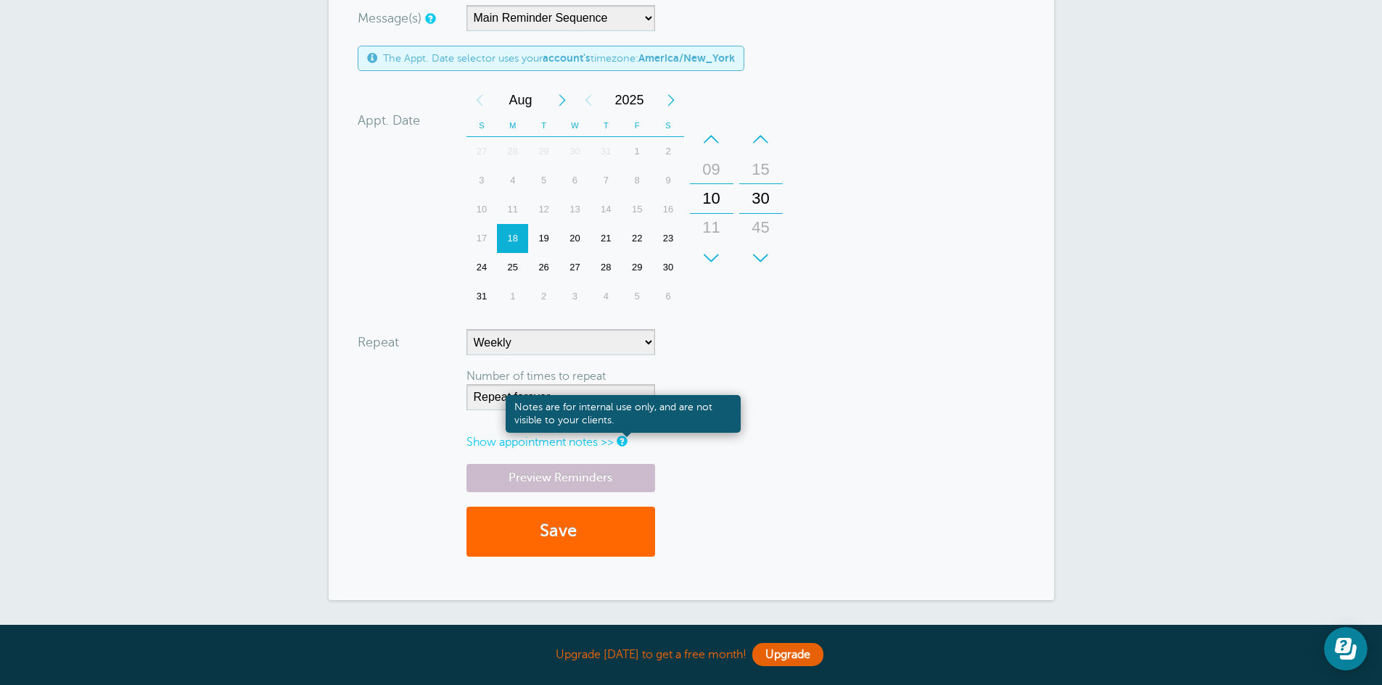
click at [622, 403] on div "Notes are for internal use only, and are not visible to your clients." at bounding box center [623, 414] width 235 height 38
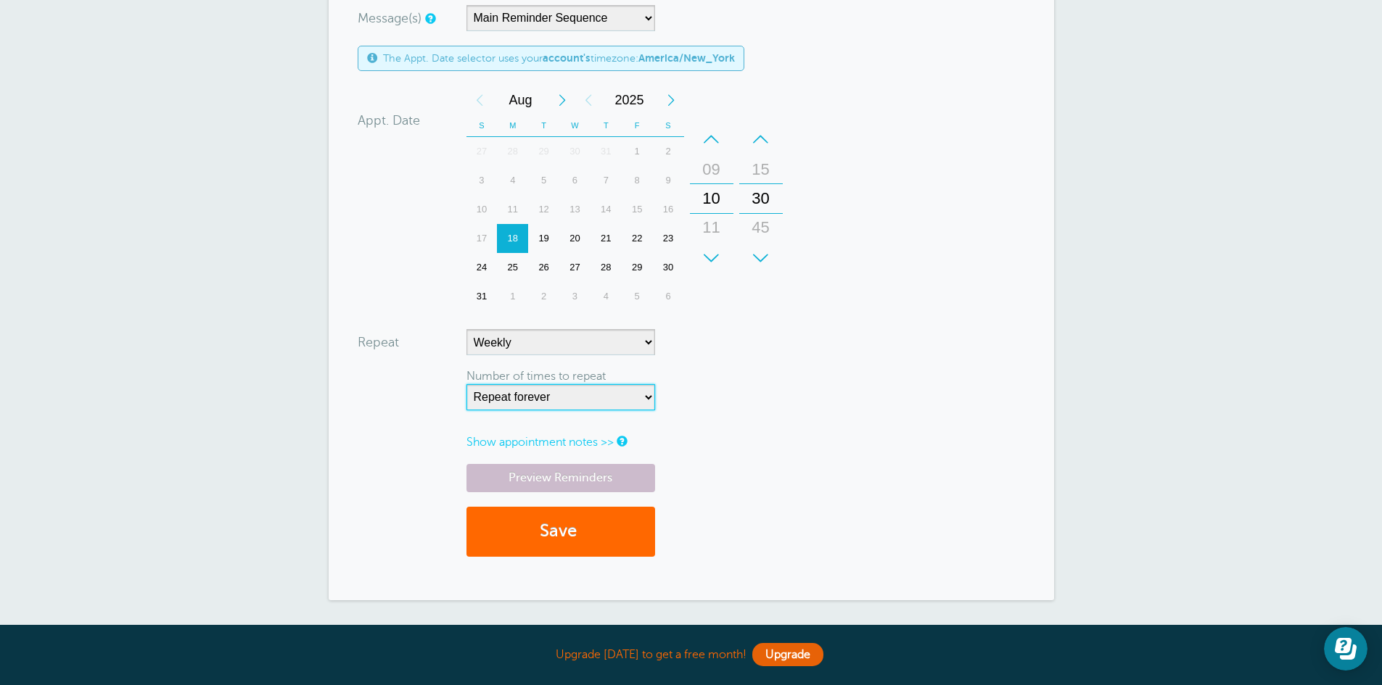
click at [650, 395] on select "Repeat forever 2 3 4 5 6 7 8 9 10 11 12 13 14 15 16 17 18 19 20" at bounding box center [560, 397] width 189 height 26
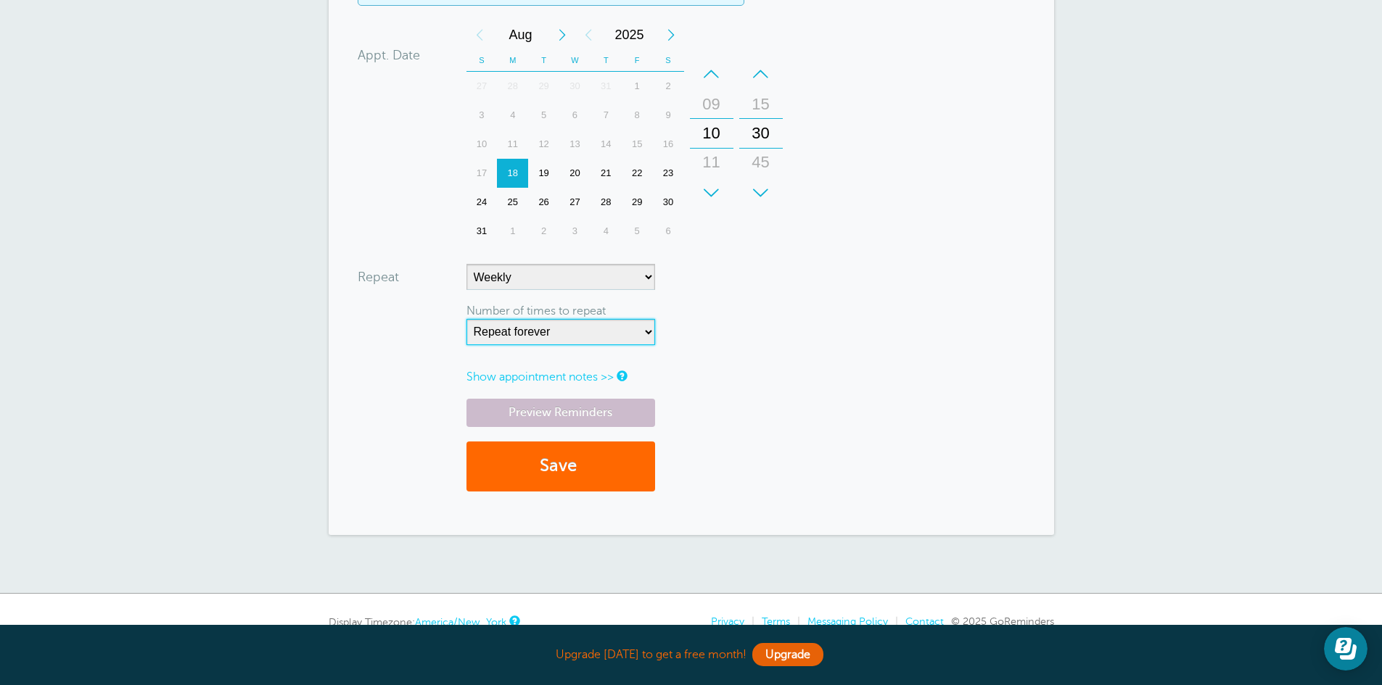
scroll to position [508, 0]
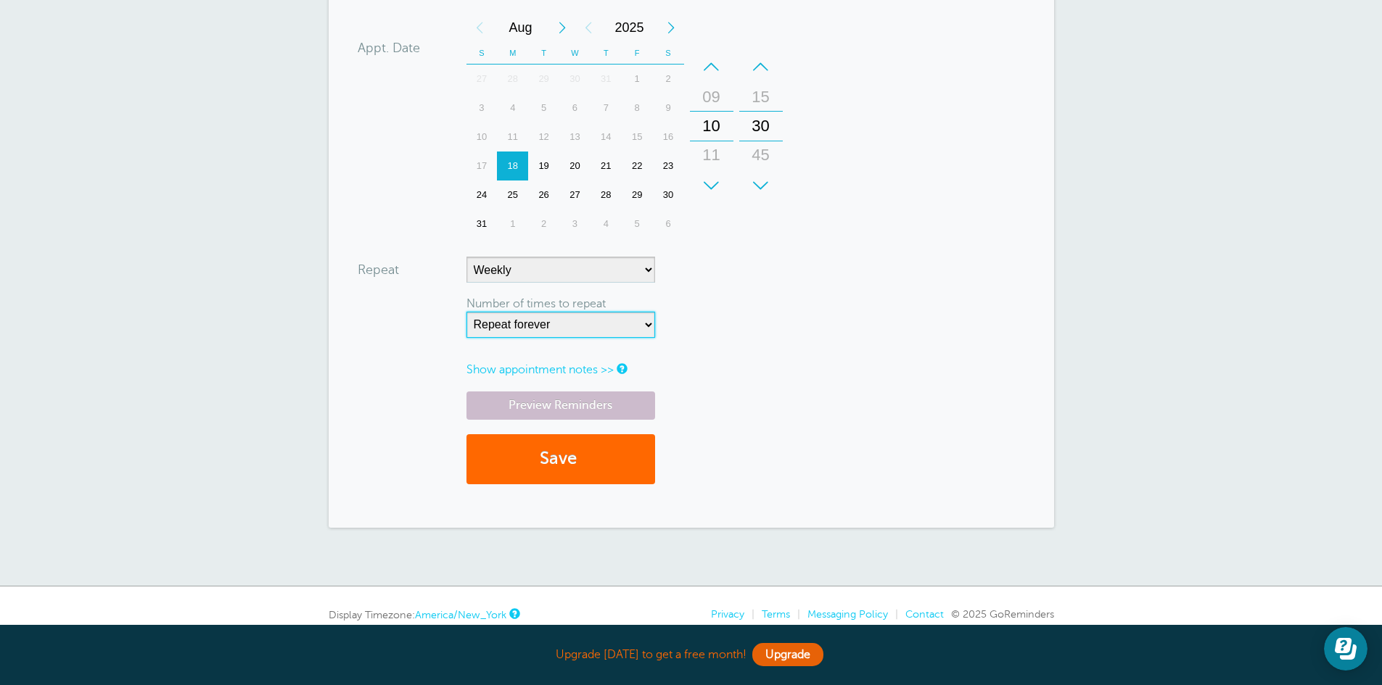
click at [618, 324] on select "Repeat forever 2 3 4 5 6 7 8 9 10 11 12 13 14 15 16 17 18 19 20" at bounding box center [560, 325] width 189 height 26
click at [820, 263] on form "You are creating a new customer. To use an existing customer select one from th…" at bounding box center [691, 65] width 667 height 867
click at [957, 326] on form "You are creating a new customer. To use an existing customer select one from th…" at bounding box center [691, 65] width 667 height 867
click at [600, 412] on link "Preview Reminders" at bounding box center [560, 406] width 189 height 28
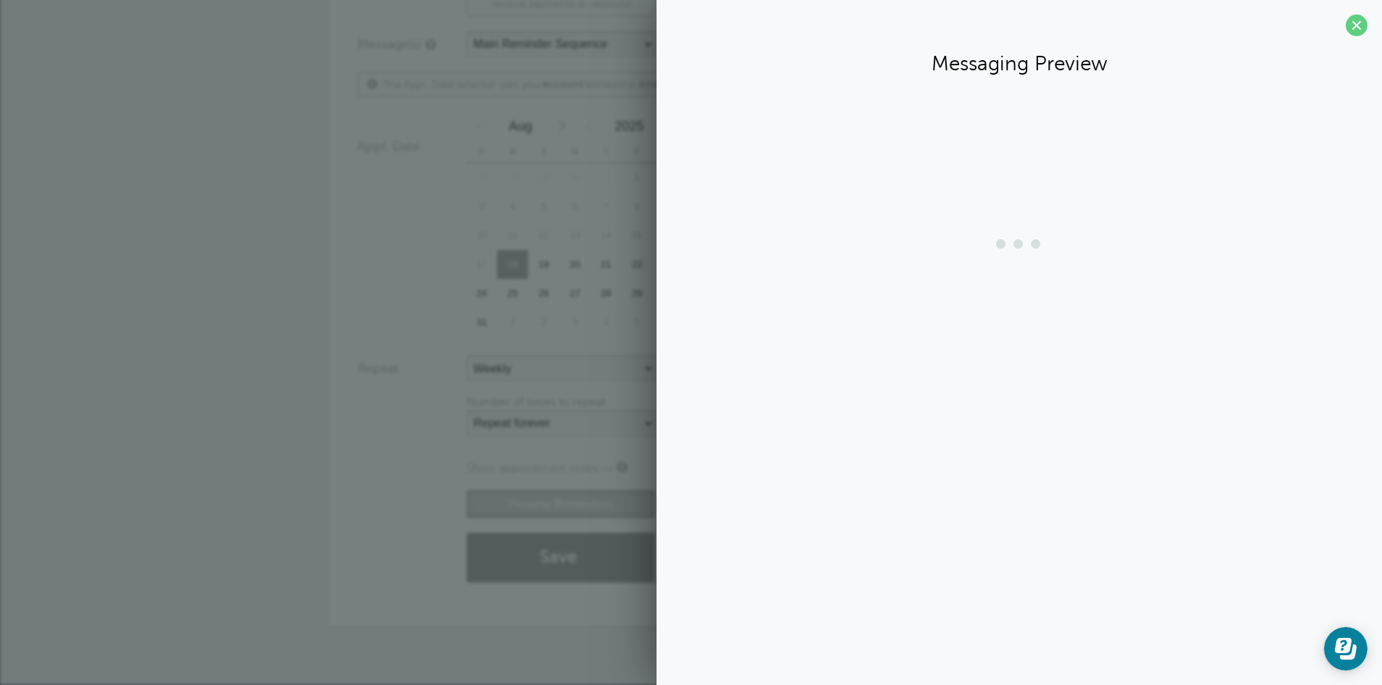
scroll to position [409, 0]
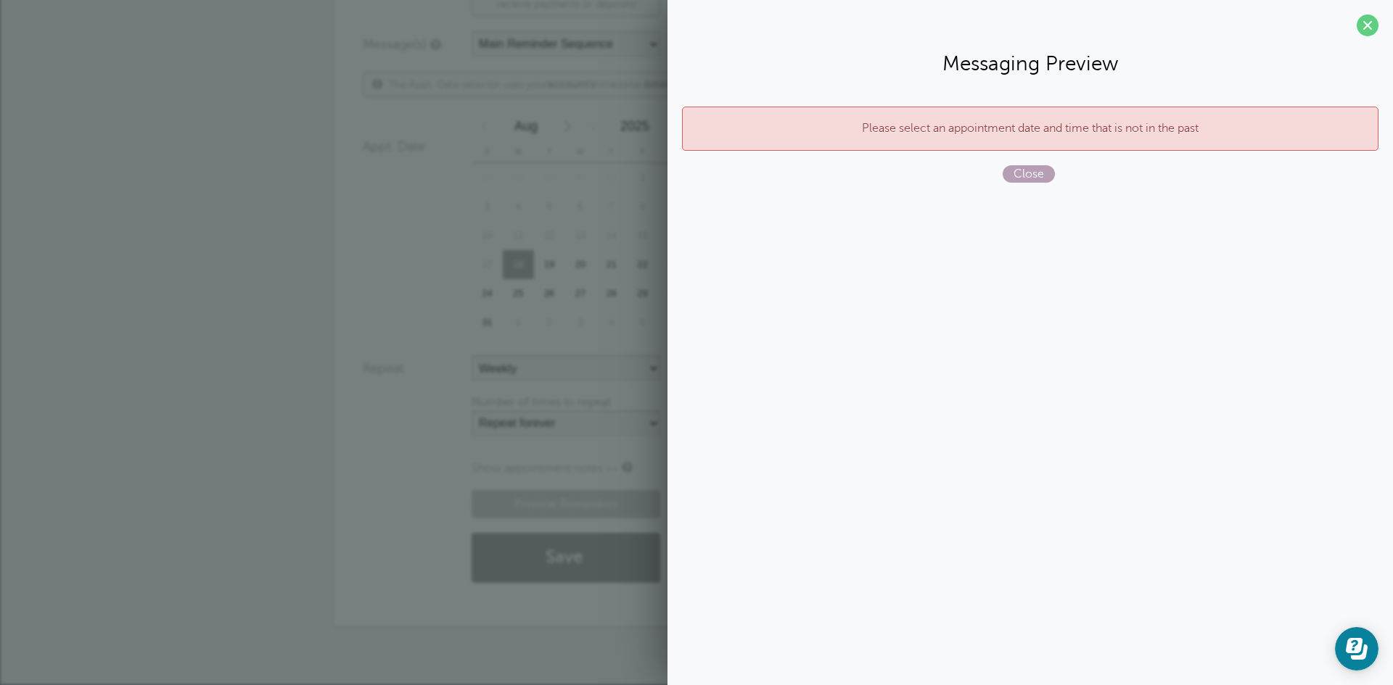
click at [1039, 171] on span "Close" at bounding box center [1028, 173] width 52 height 17
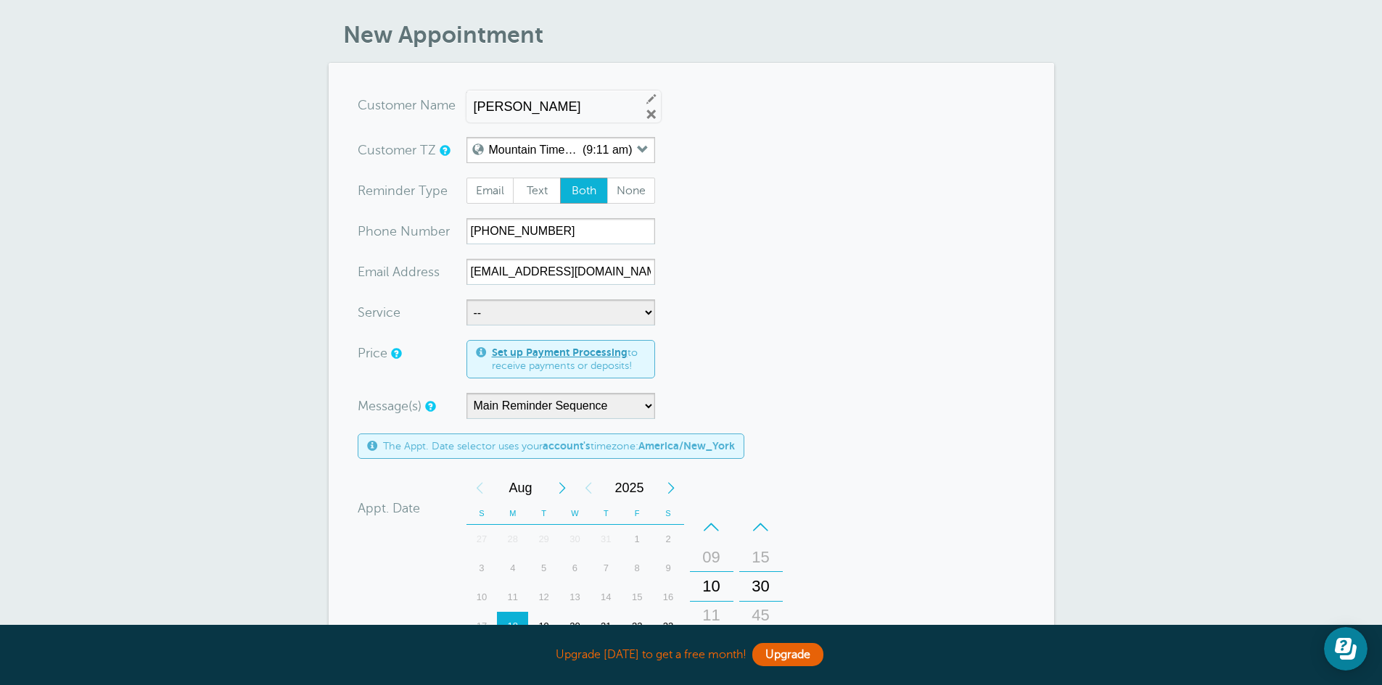
scroll to position [46, 0]
click at [779, 205] on form "You are creating a new customer. To use an existing customer select one from th…" at bounding box center [691, 526] width 667 height 867
click at [635, 316] on select "-- Speech Therapy" at bounding box center [560, 313] width 189 height 26
select select "27978"
click at [466, 300] on select "-- Speech Therapy" at bounding box center [560, 313] width 189 height 26
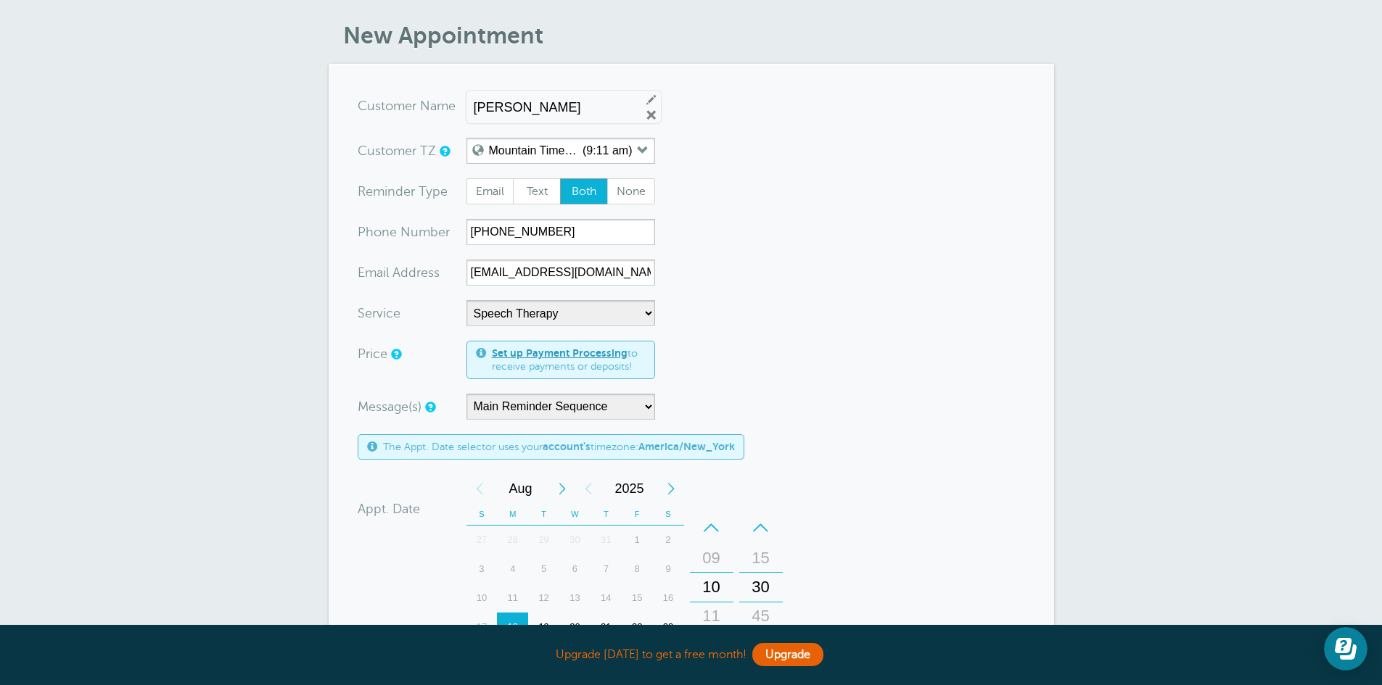
click at [855, 298] on form "You are creating a new customer. To use an existing customer select one from th…" at bounding box center [691, 526] width 667 height 867
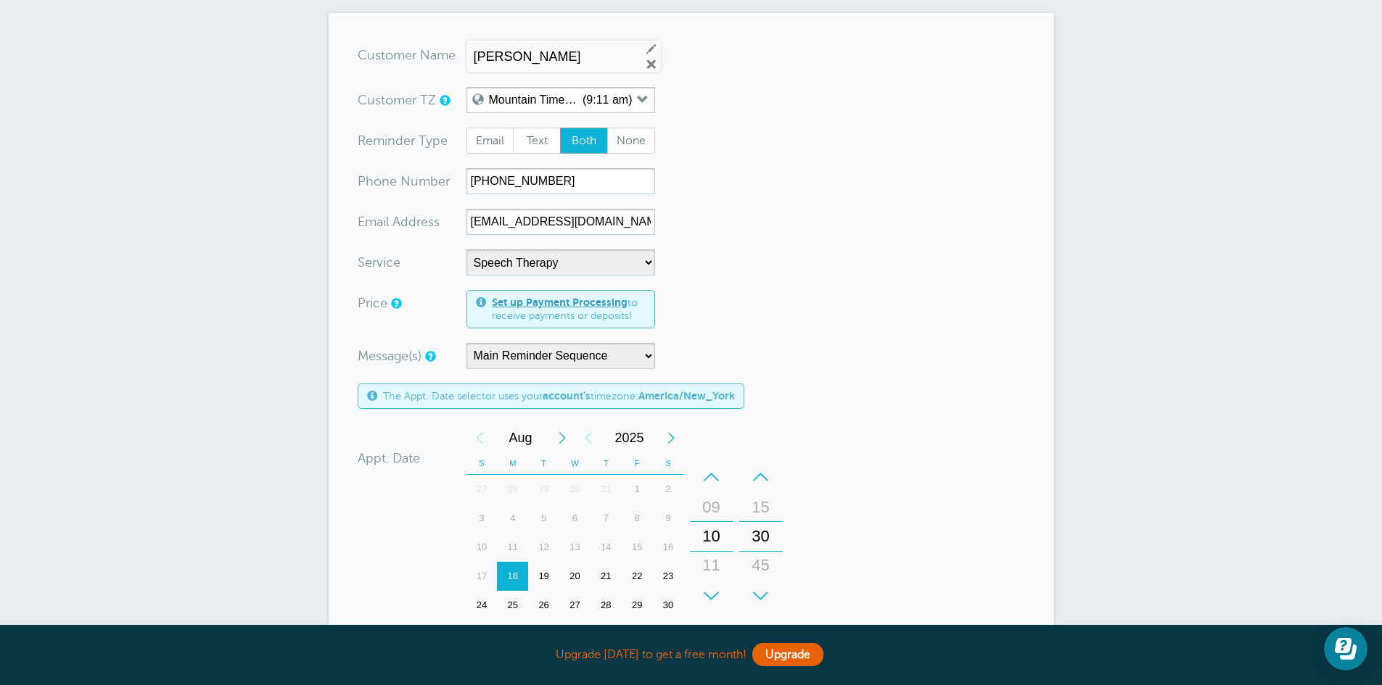
scroll to position [191, 0]
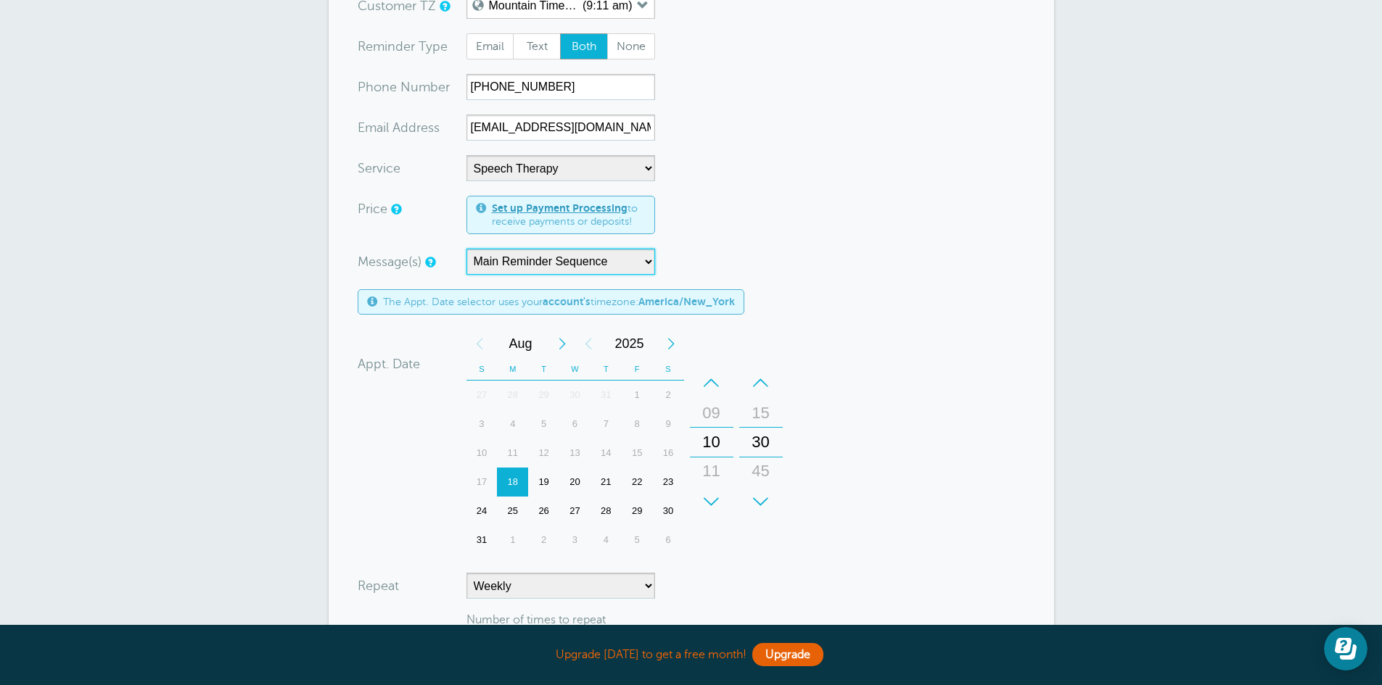
click at [634, 263] on select "Main Reminder Sequence" at bounding box center [560, 262] width 189 height 26
click at [817, 236] on form "You are creating a new customer. To use an existing customer select one from th…" at bounding box center [691, 381] width 667 height 867
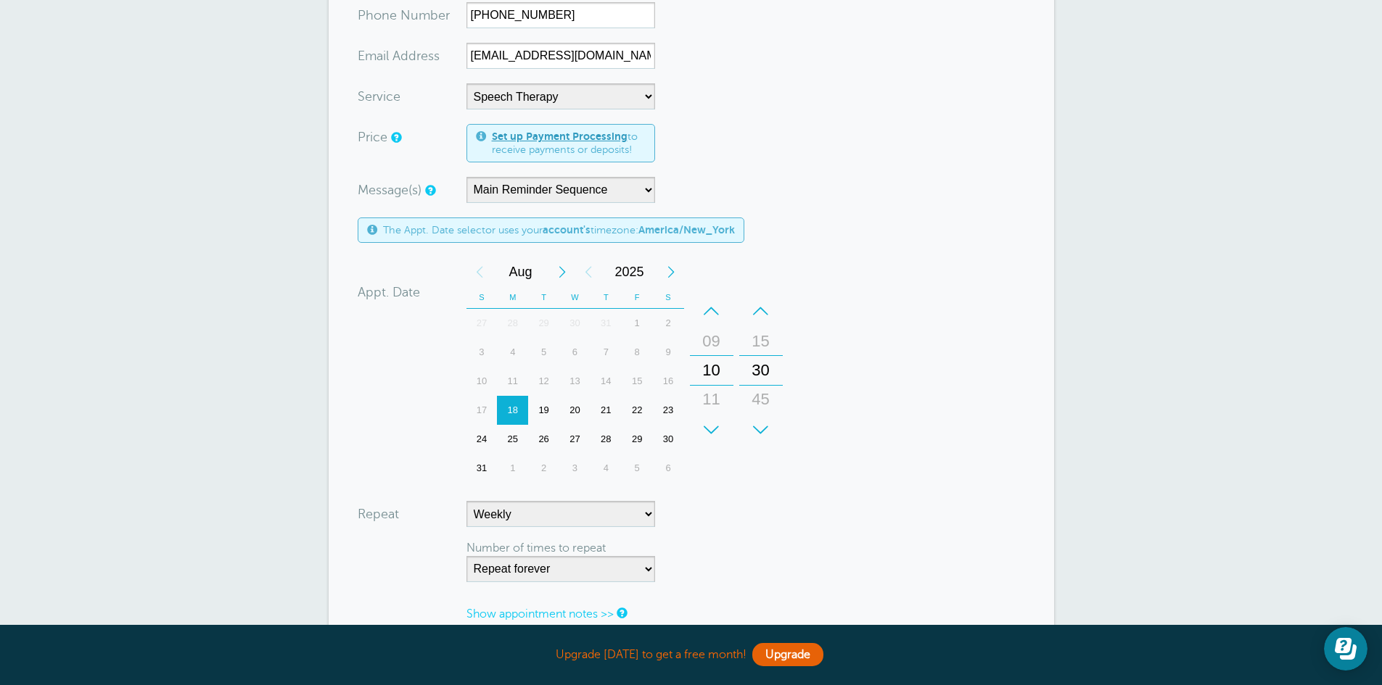
scroll to position [554, 0]
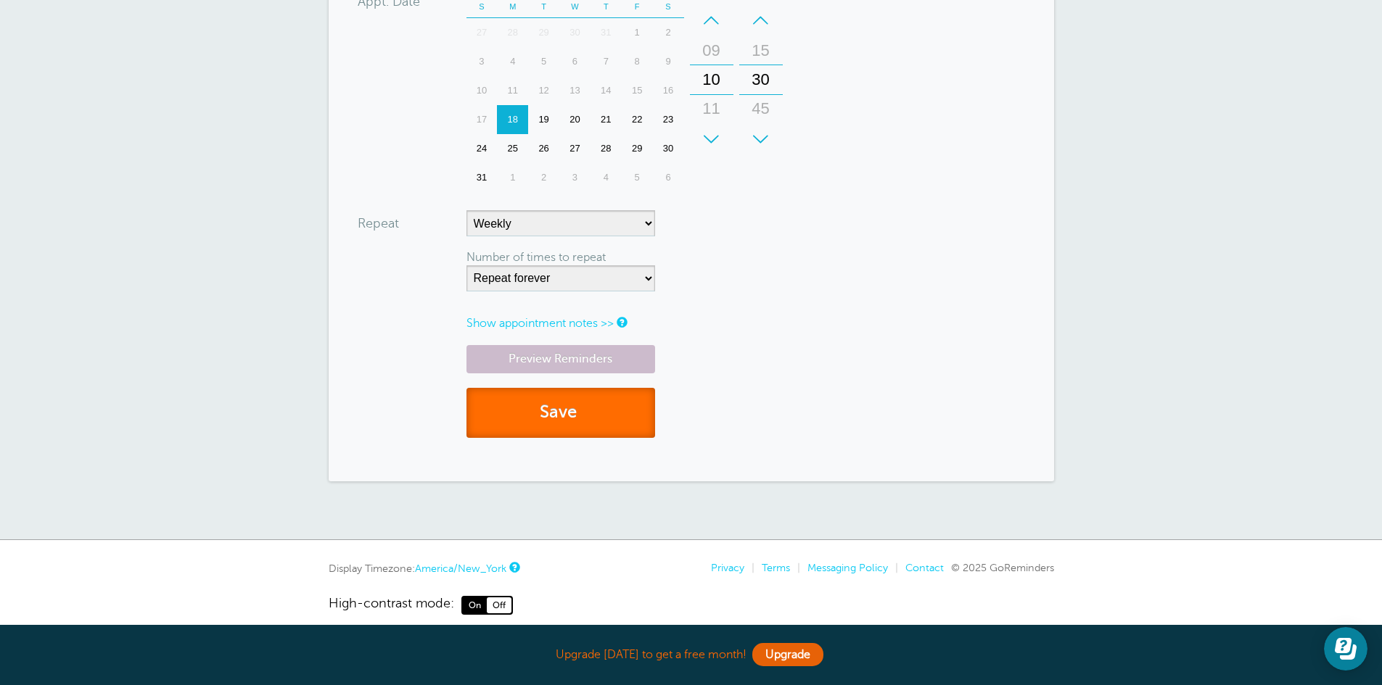
click at [581, 404] on span "submit" at bounding box center [579, 413] width 4 height 20
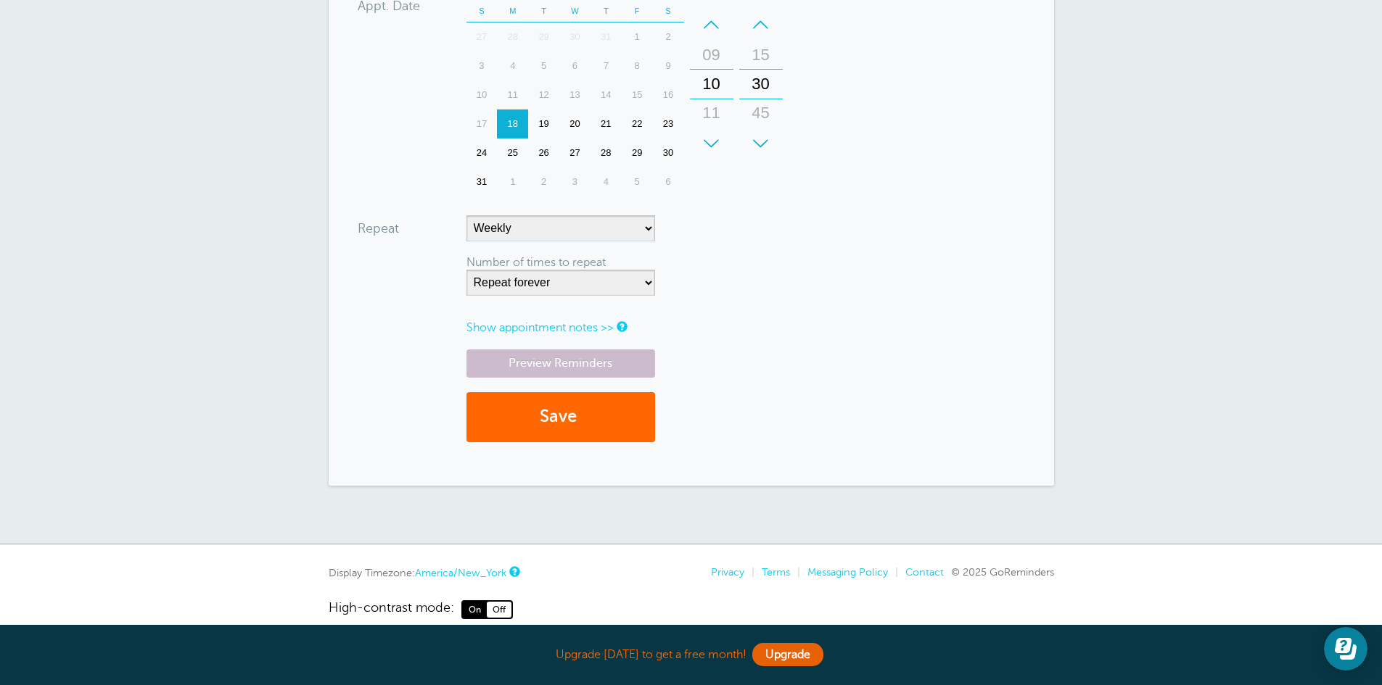
scroll to position [615, 0]
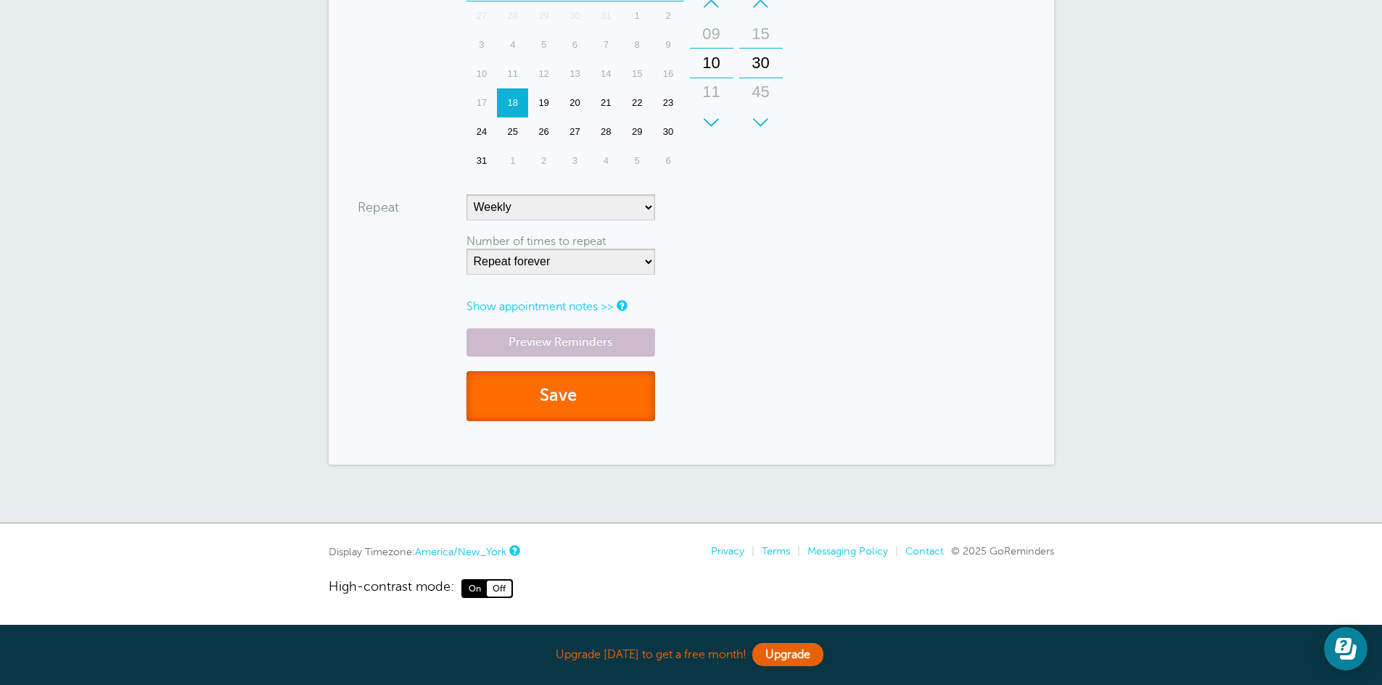
click at [536, 390] on button "Save" at bounding box center [560, 396] width 189 height 50
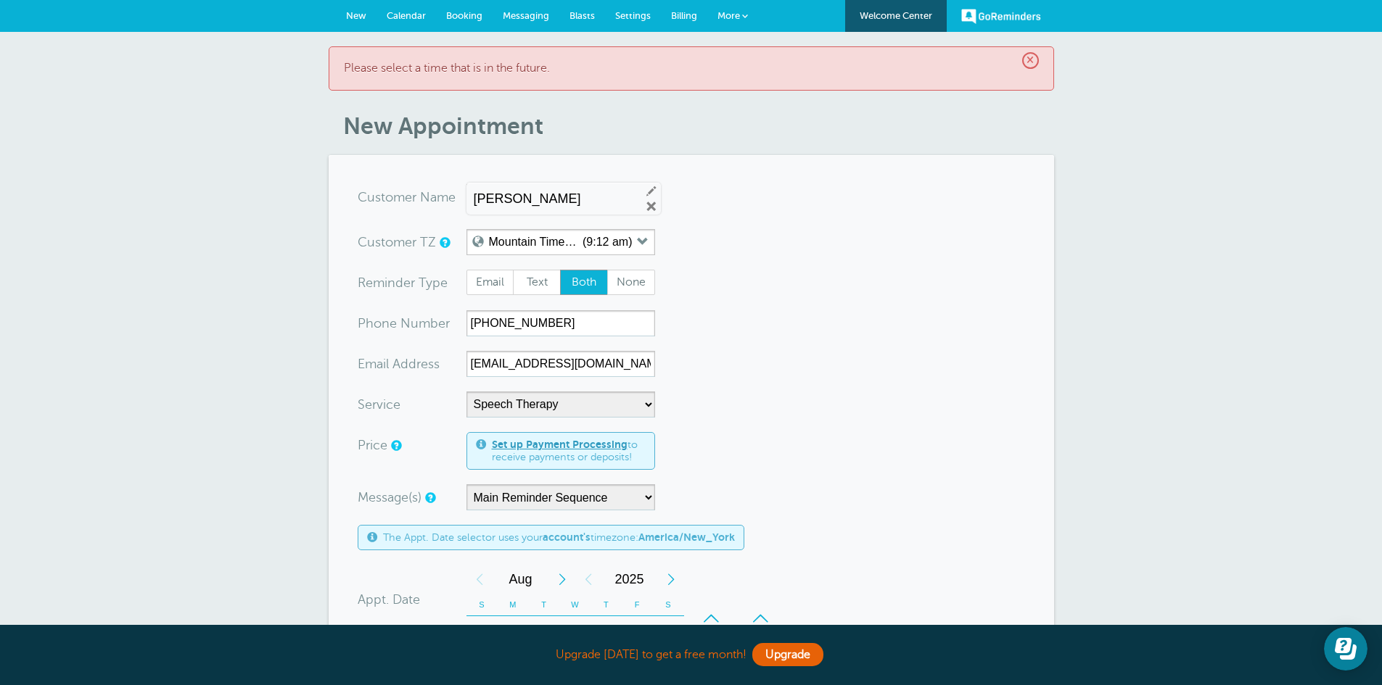
click at [1029, 59] on span "×" at bounding box center [1030, 60] width 17 height 17
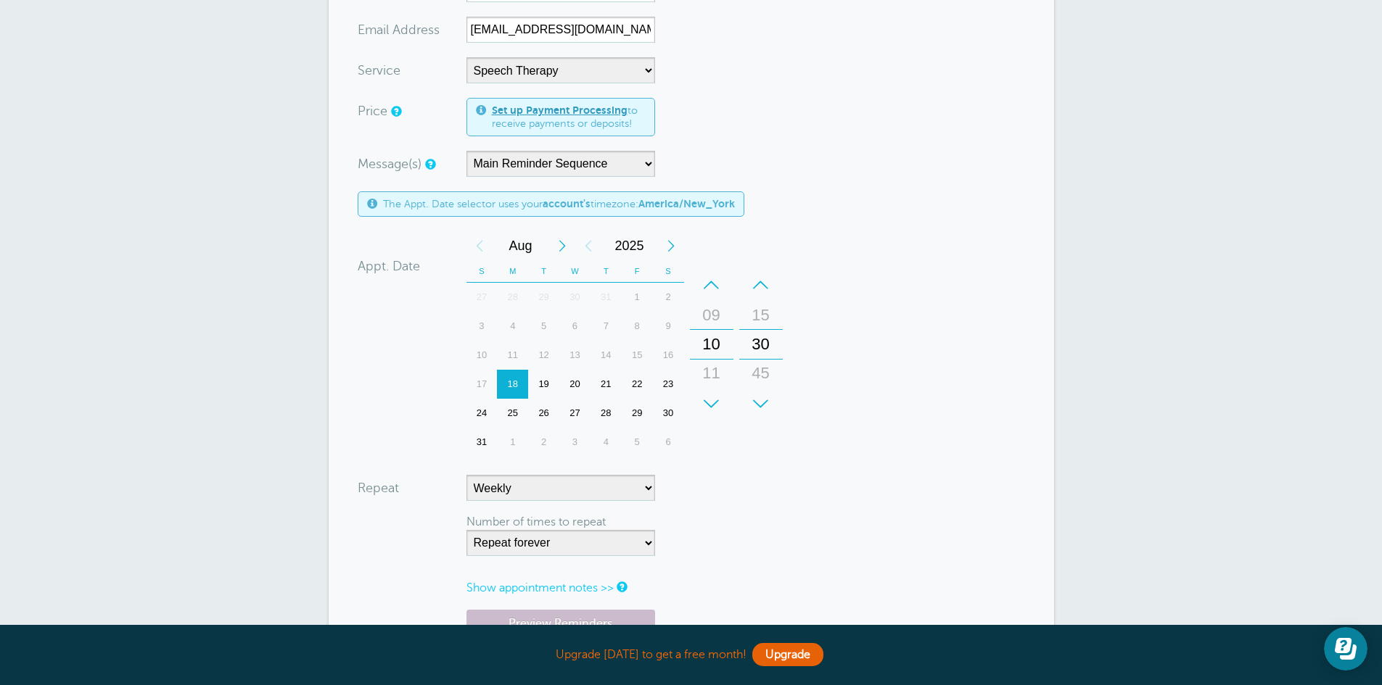
scroll to position [290, 0]
click at [517, 411] on div "25" at bounding box center [512, 412] width 31 height 29
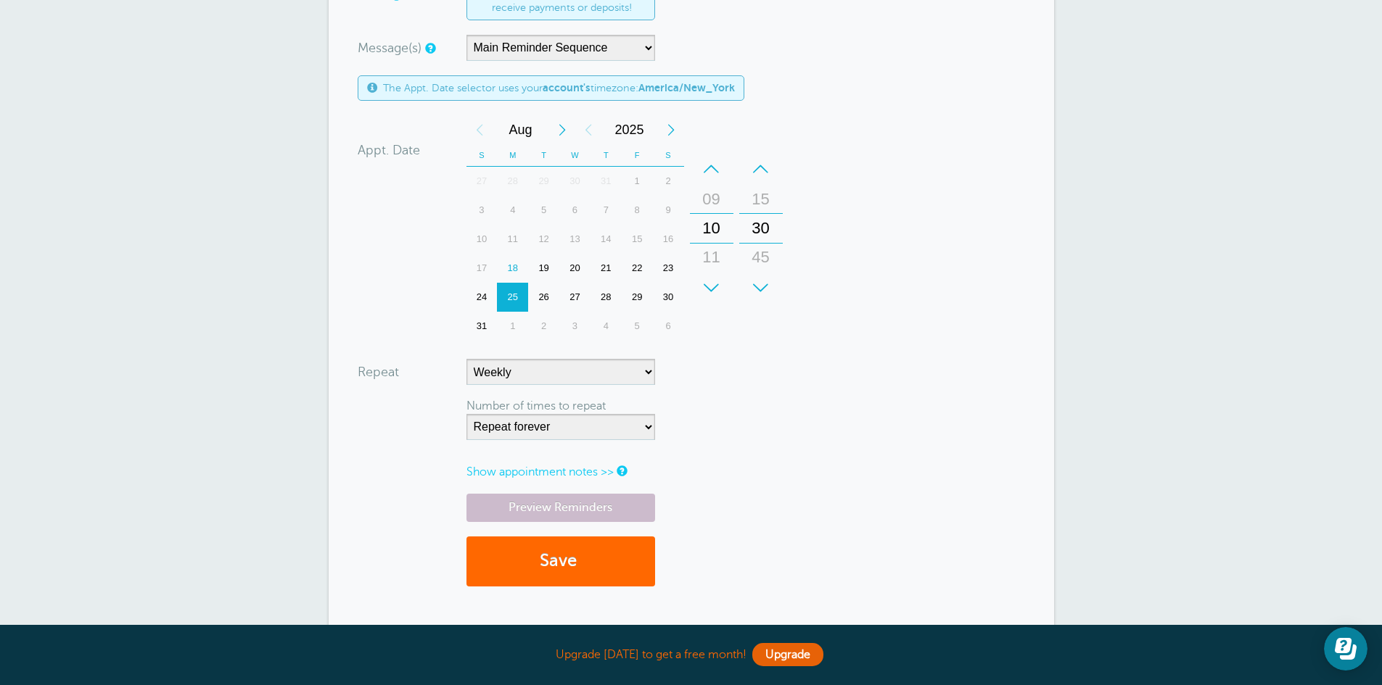
scroll to position [571, 0]
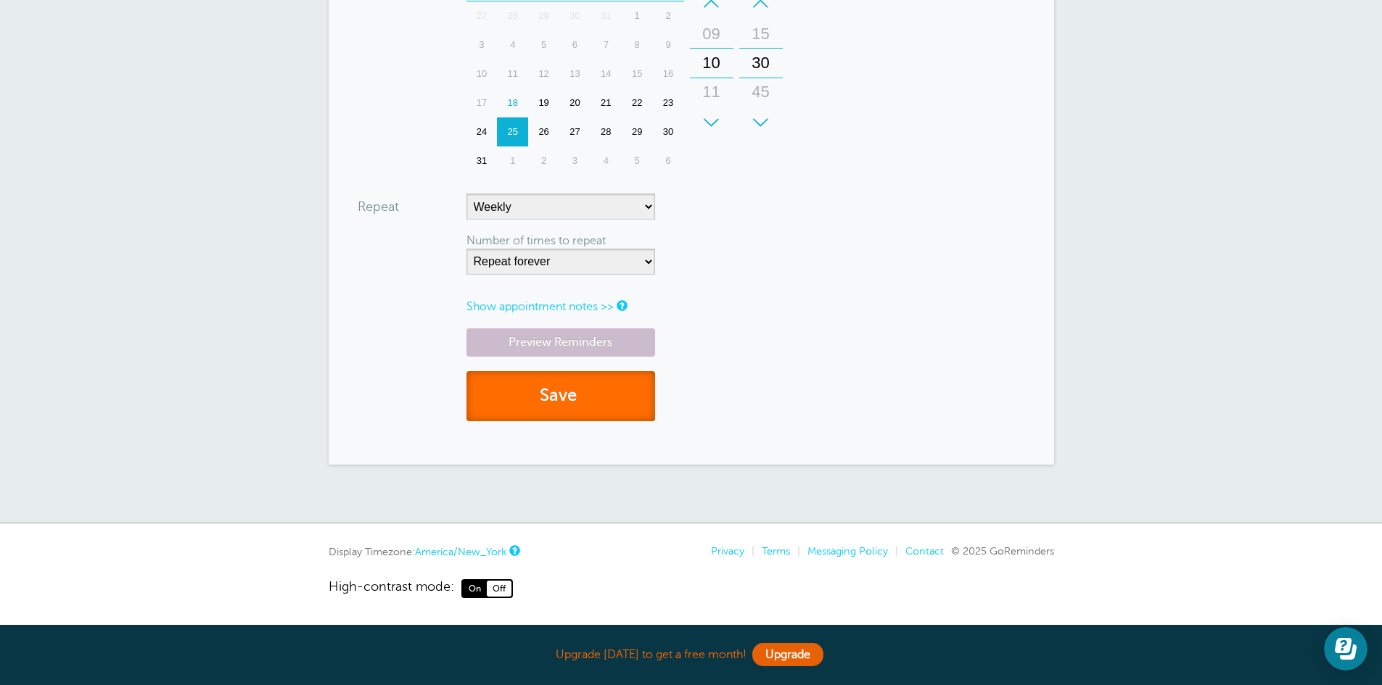
click at [613, 398] on button "Save" at bounding box center [560, 396] width 189 height 50
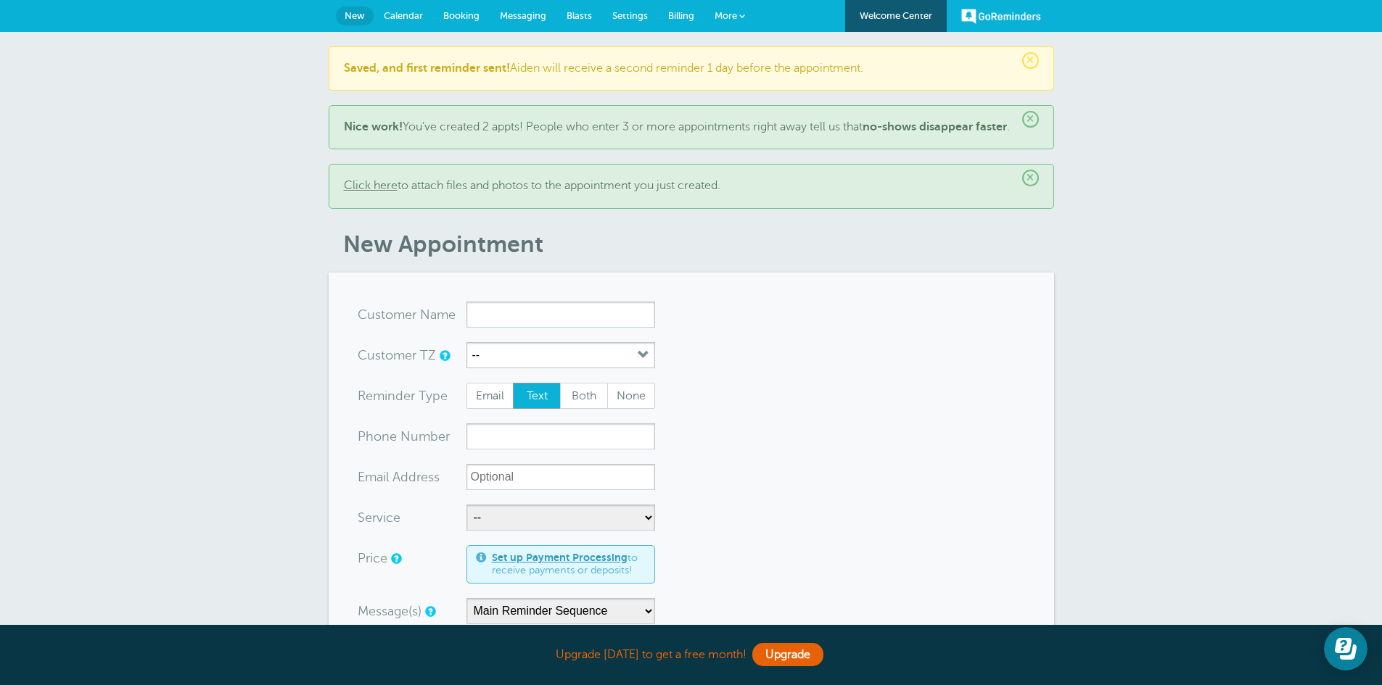
click at [1026, 117] on span "×" at bounding box center [1030, 119] width 17 height 17
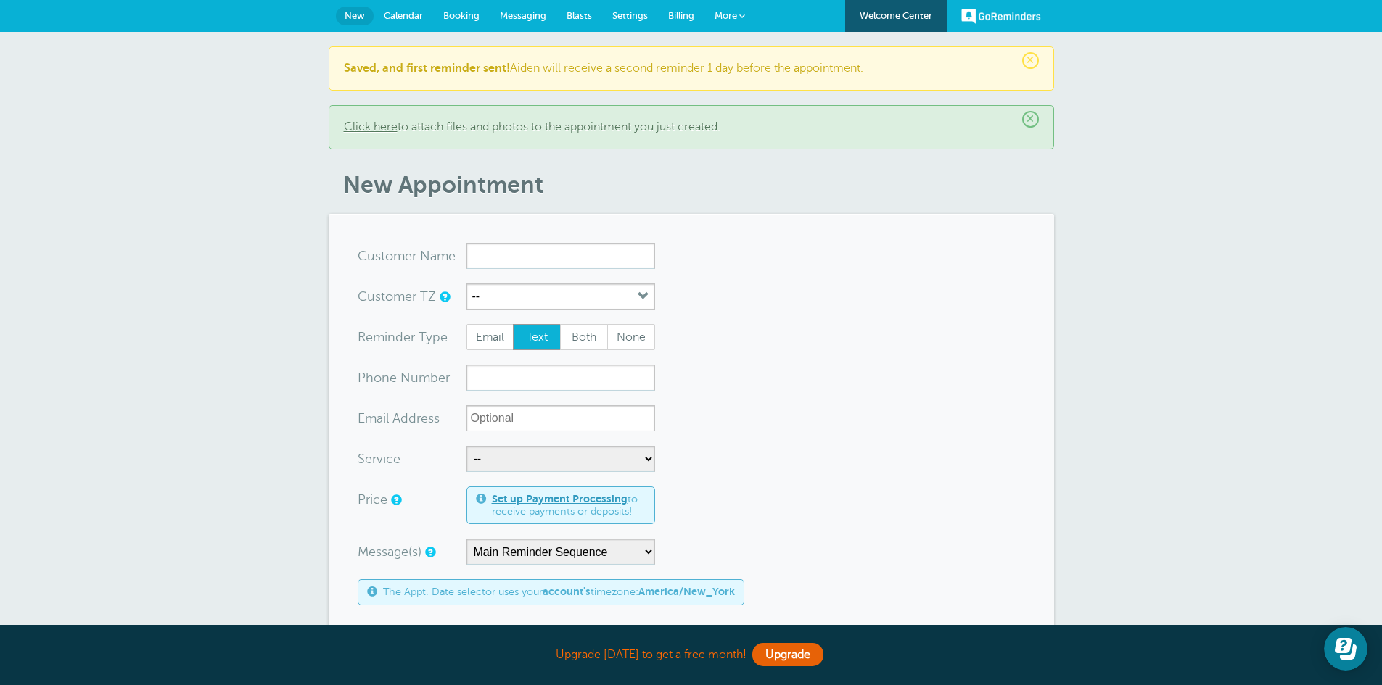
click at [413, 15] on span "Calendar" at bounding box center [403, 15] width 39 height 11
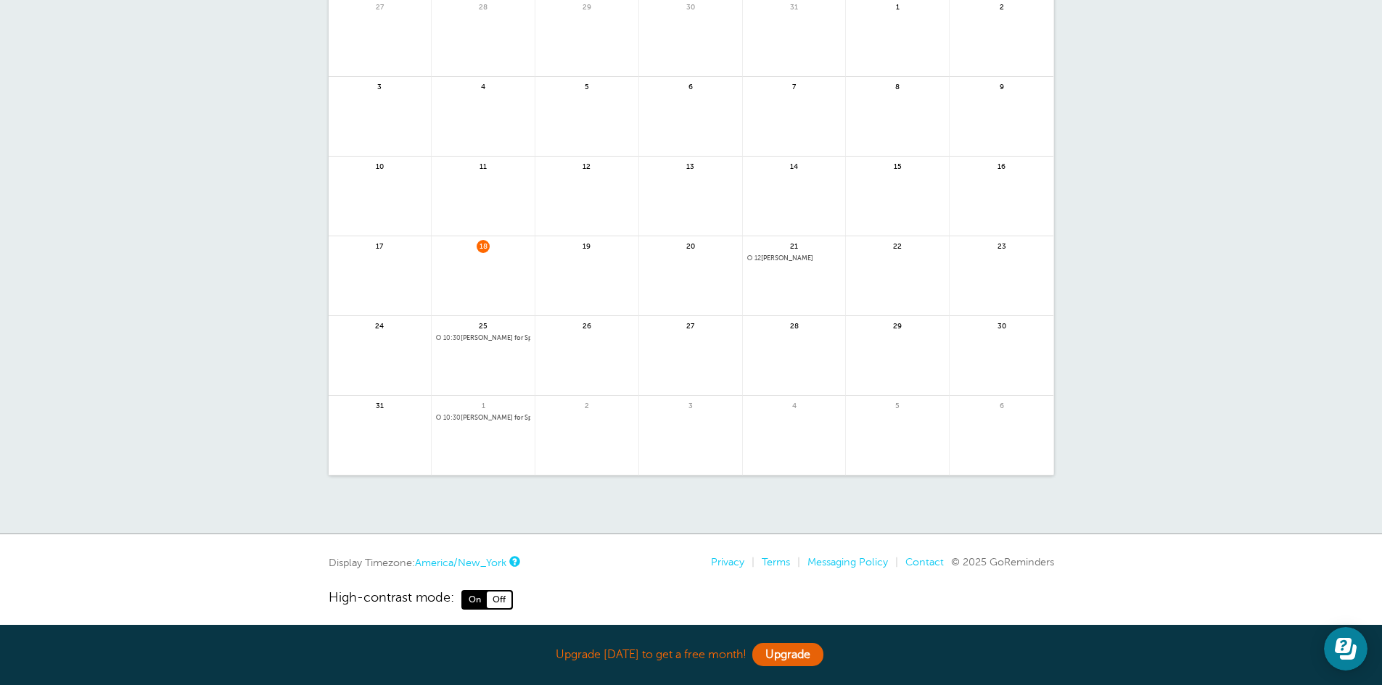
scroll to position [145, 0]
click at [479, 341] on span "10:30 [PERSON_NAME] for Speech Therapy | Weekly" at bounding box center [483, 338] width 94 height 8
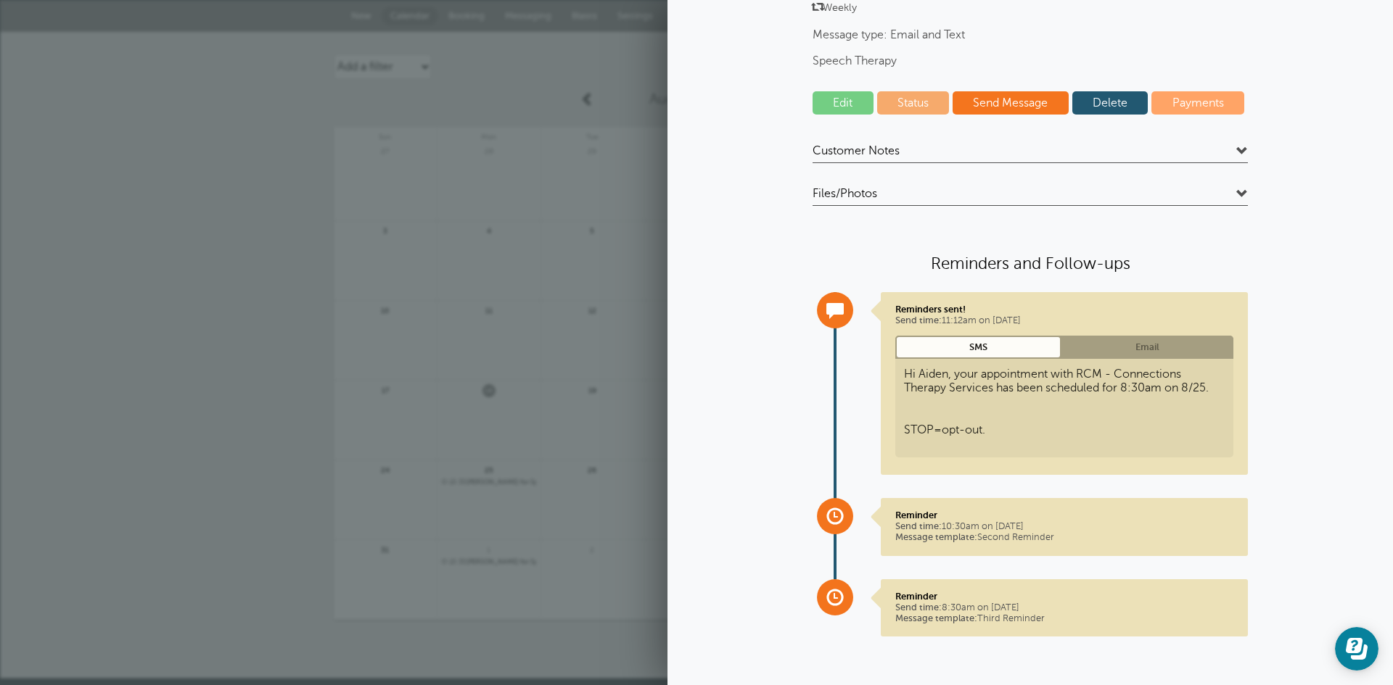
scroll to position [83, 0]
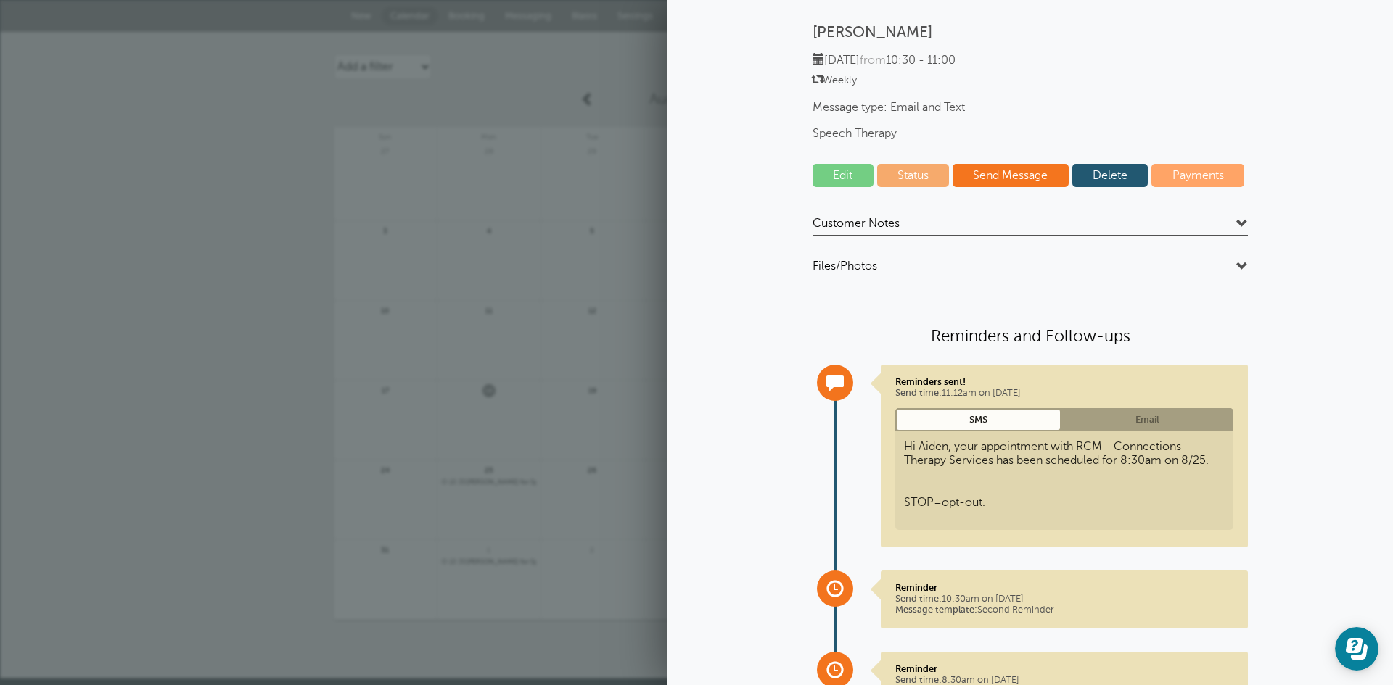
click at [823, 178] on link "Edit" at bounding box center [842, 175] width 61 height 23
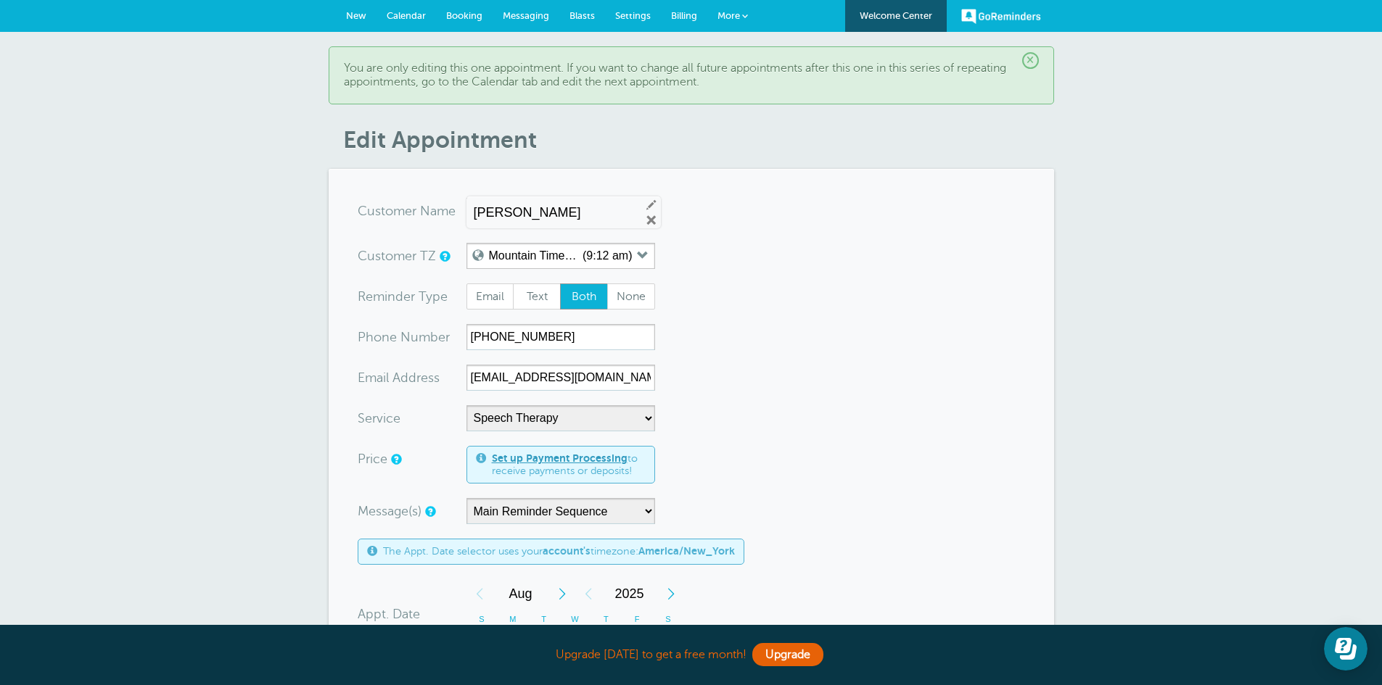
click at [512, 12] on span "Messaging" at bounding box center [526, 15] width 46 height 11
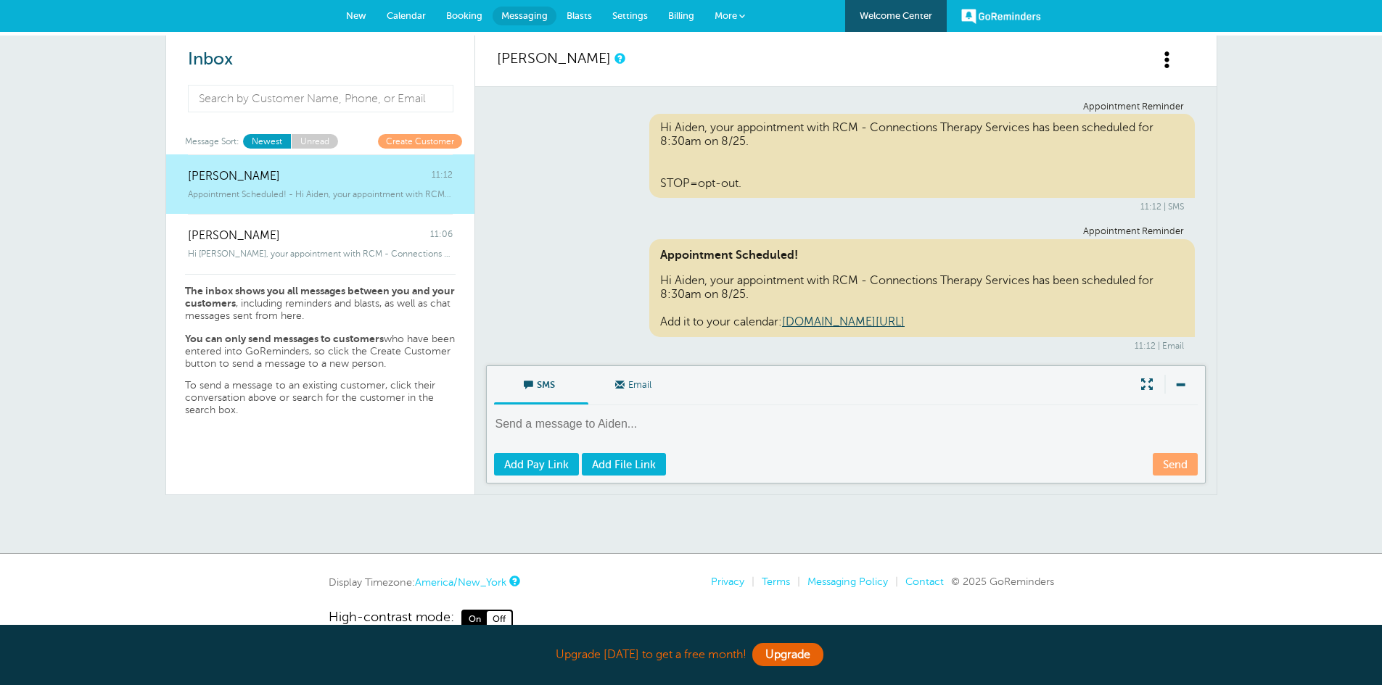
click at [738, 417] on textarea at bounding box center [847, 434] width 707 height 36
click at [630, 382] on span "Email" at bounding box center [635, 383] width 73 height 35
click at [0, 0] on input "Email" at bounding box center [0, 0] width 0 height 0
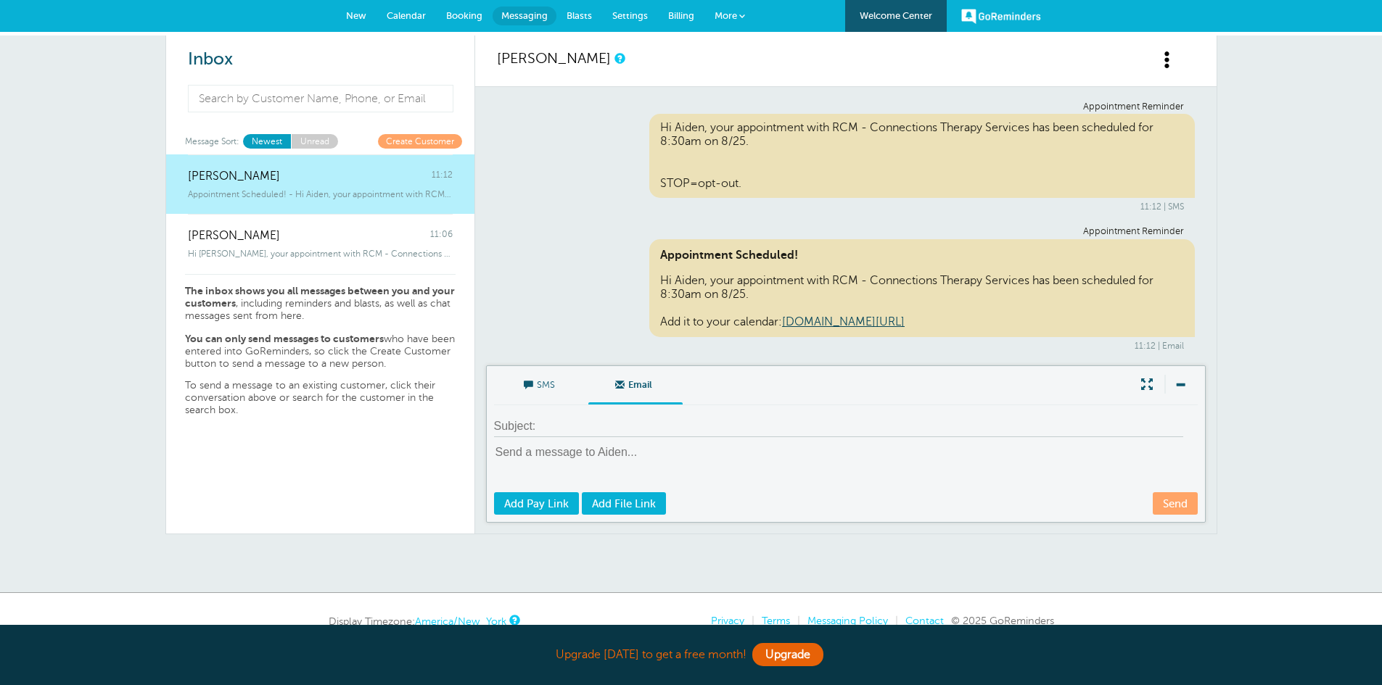
click at [554, 382] on span "SMS" at bounding box center [541, 383] width 73 height 35
click at [0, 0] on input "SMS" at bounding box center [0, 0] width 0 height 0
